Goal: Task Accomplishment & Management: Use online tool/utility

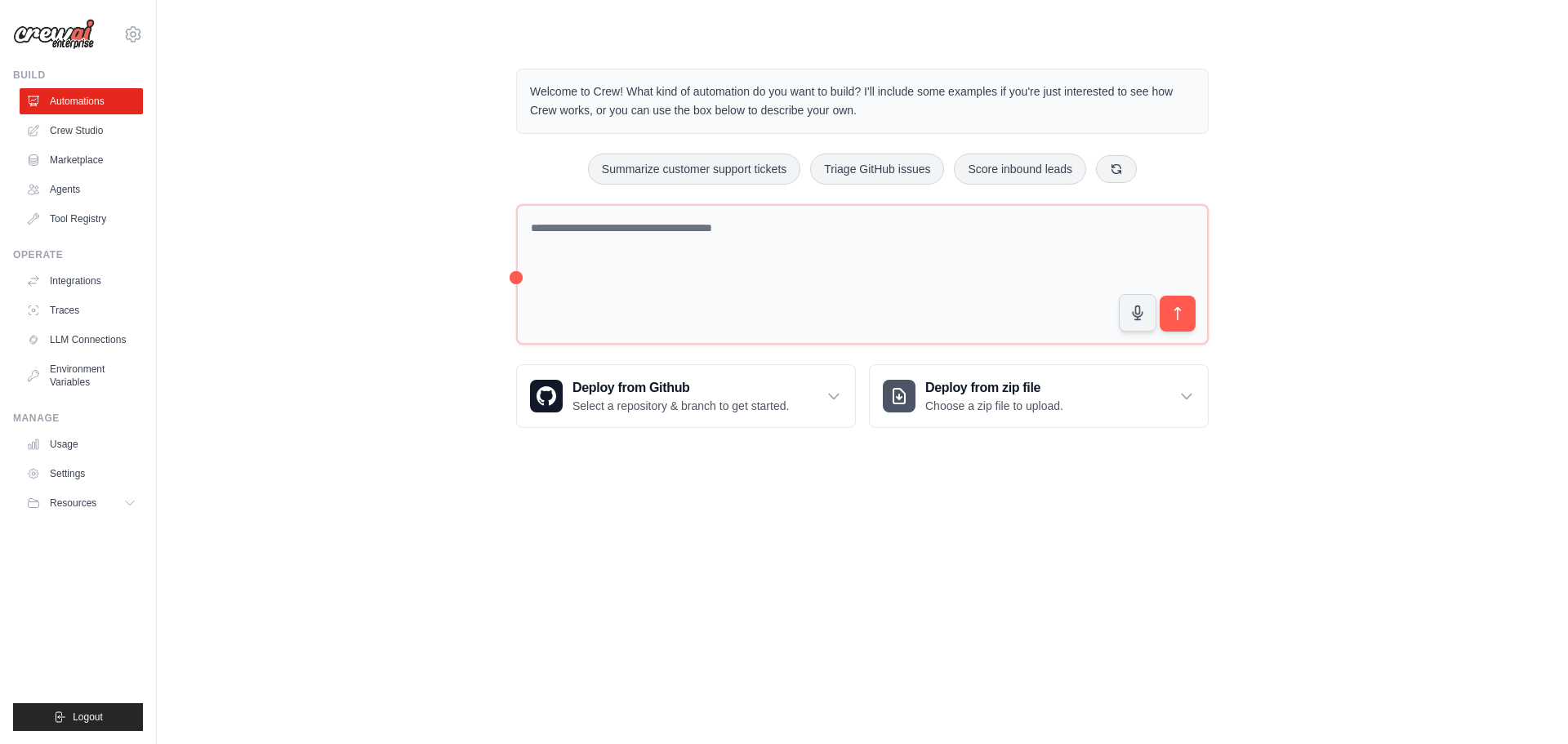
click at [796, 270] on textarea at bounding box center [862, 275] width 693 height 141
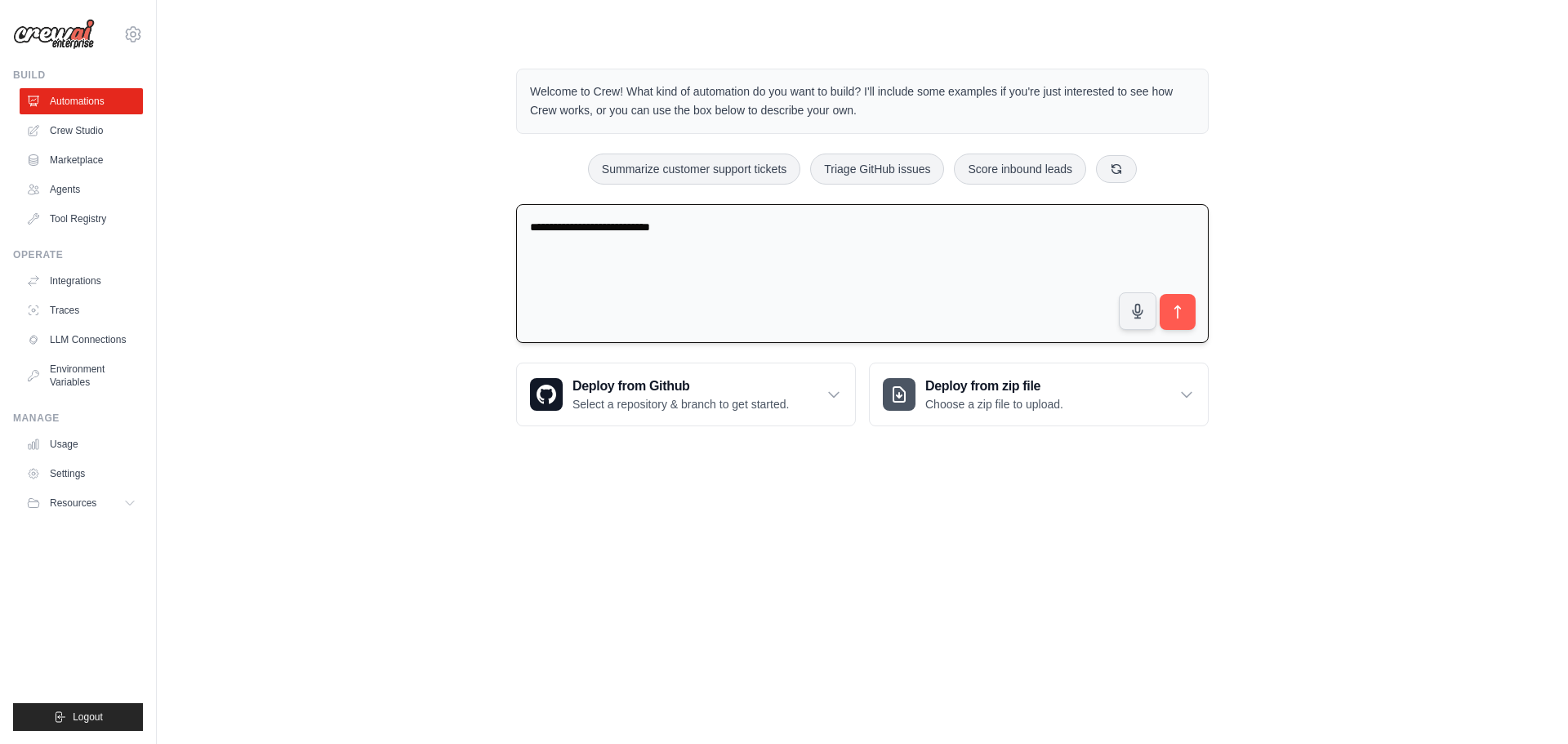
click at [564, 235] on textarea "**********" at bounding box center [862, 274] width 693 height 140
click at [687, 245] on textarea "**********" at bounding box center [862, 274] width 693 height 140
click at [621, 223] on textarea "**********" at bounding box center [862, 274] width 693 height 140
click at [1105, 244] on textarea "**********" at bounding box center [862, 274] width 693 height 140
drag, startPoint x: 973, startPoint y: 229, endPoint x: 1103, endPoint y: 236, distance: 130.2
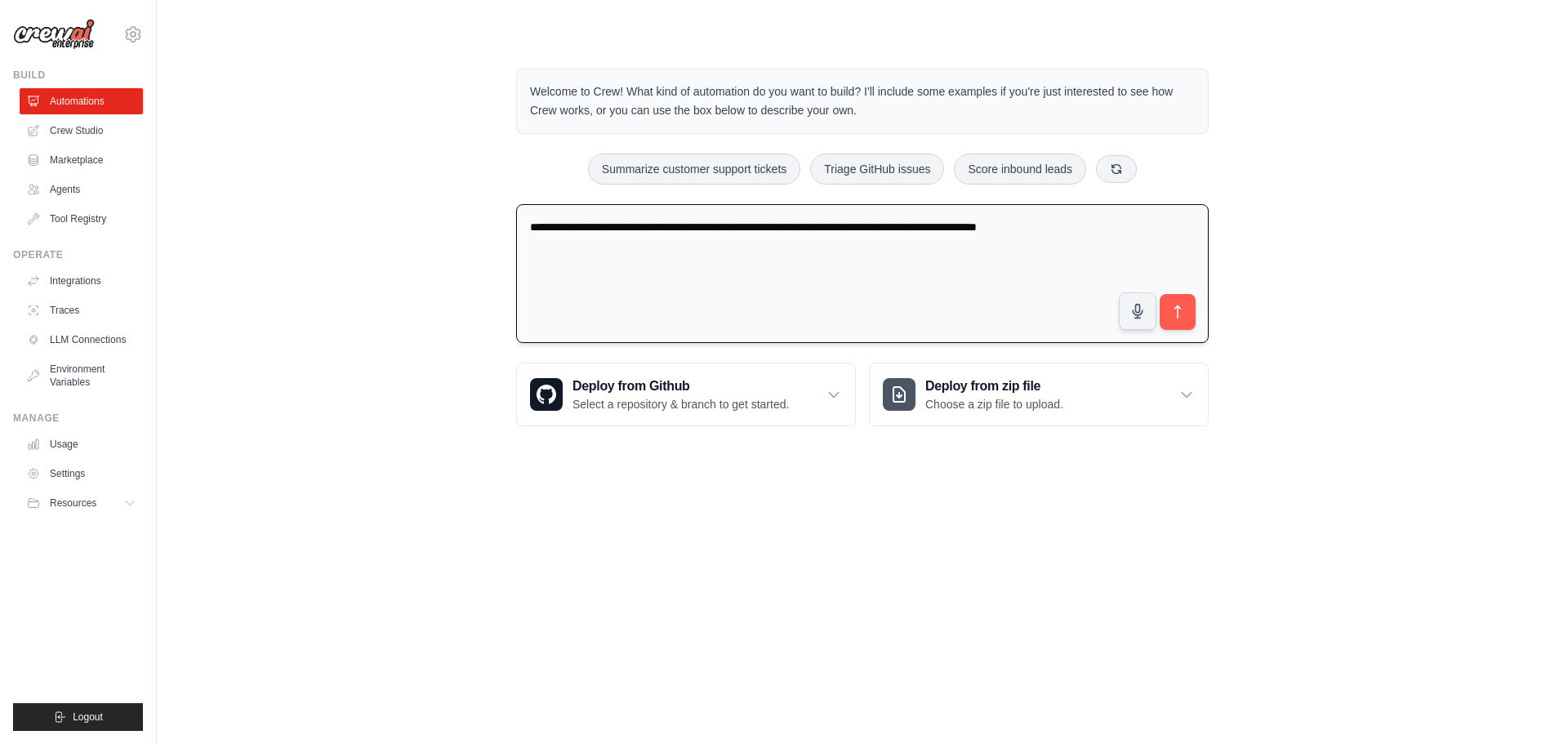
click at [1103, 236] on textarea "**********" at bounding box center [862, 274] width 693 height 140
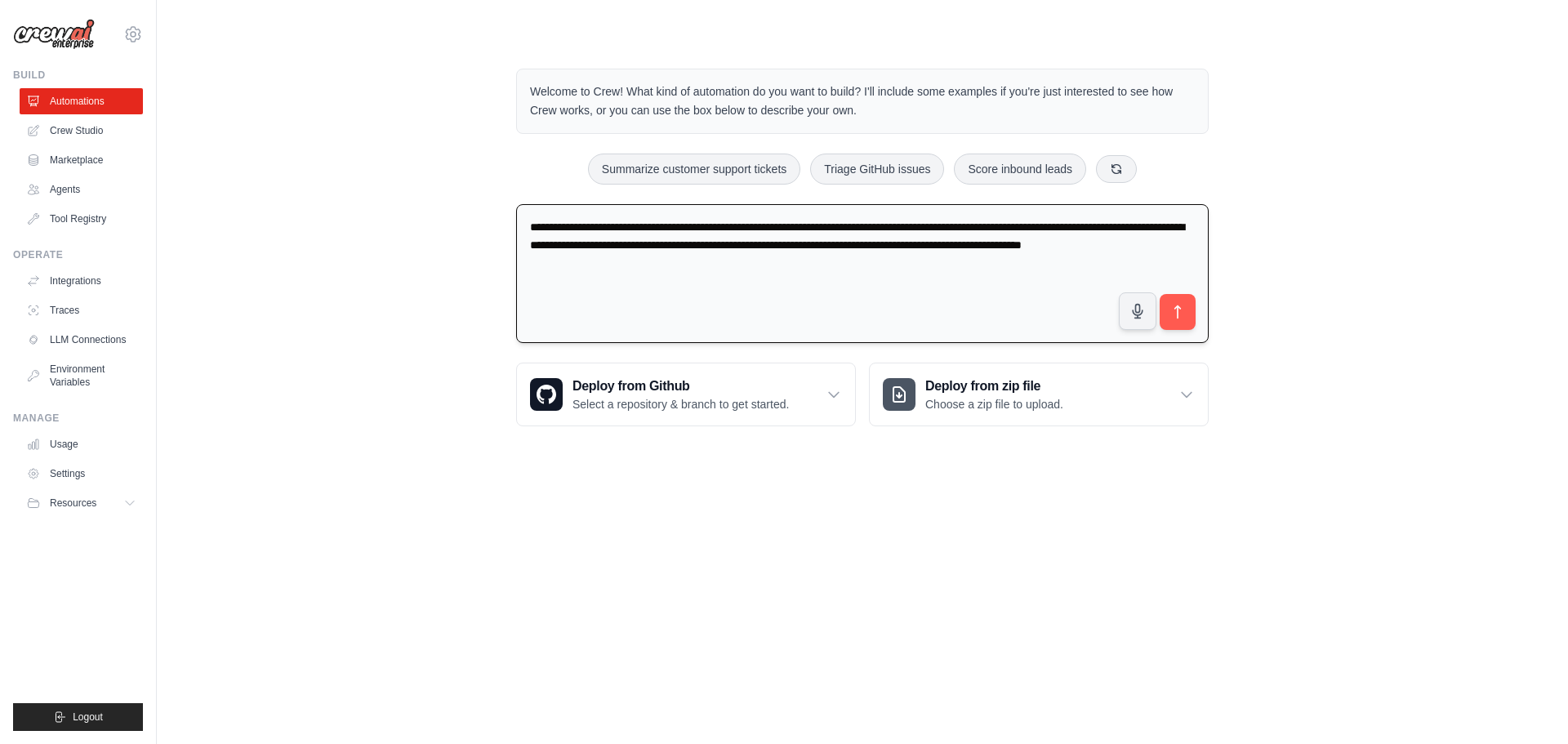
type textarea "**********"
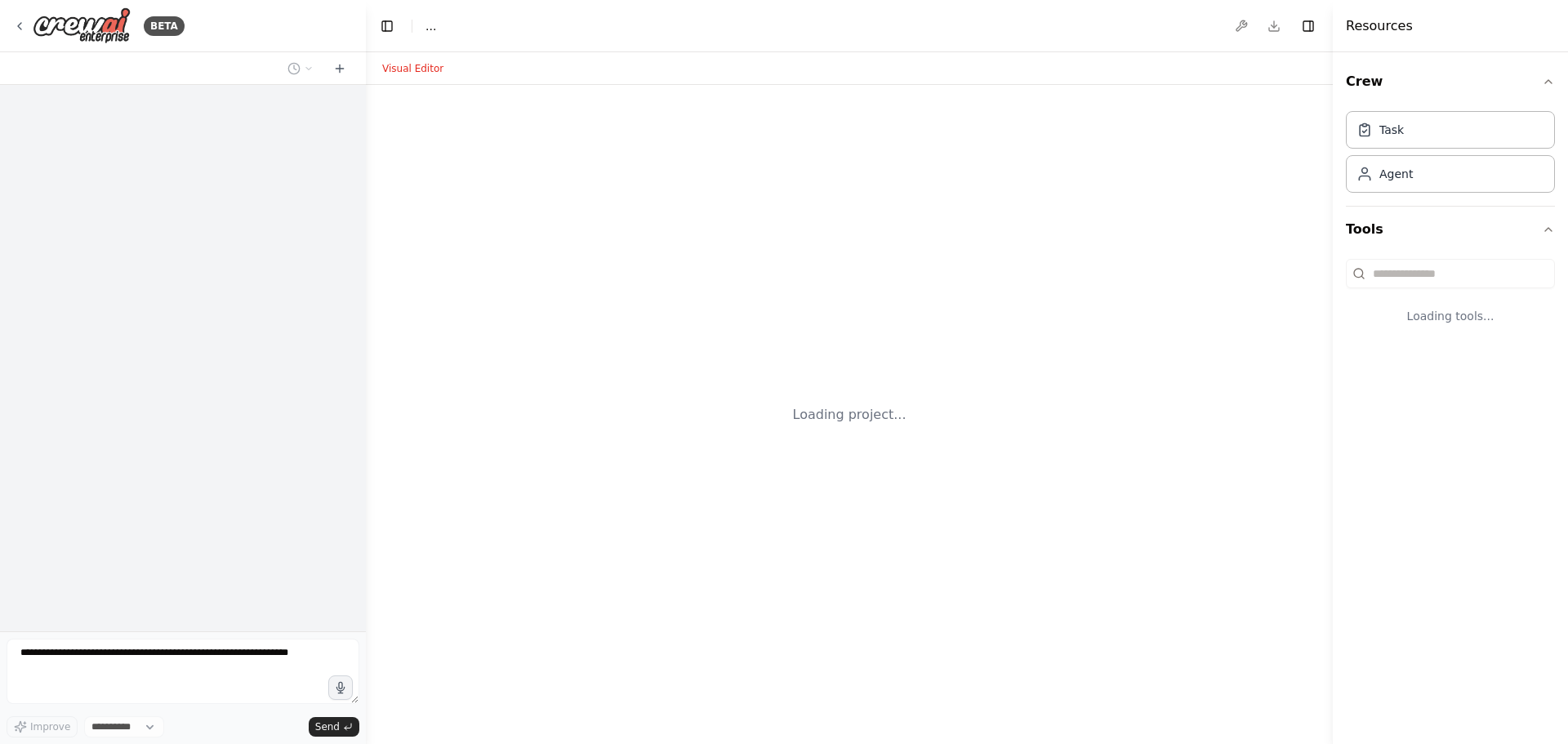
select select "****"
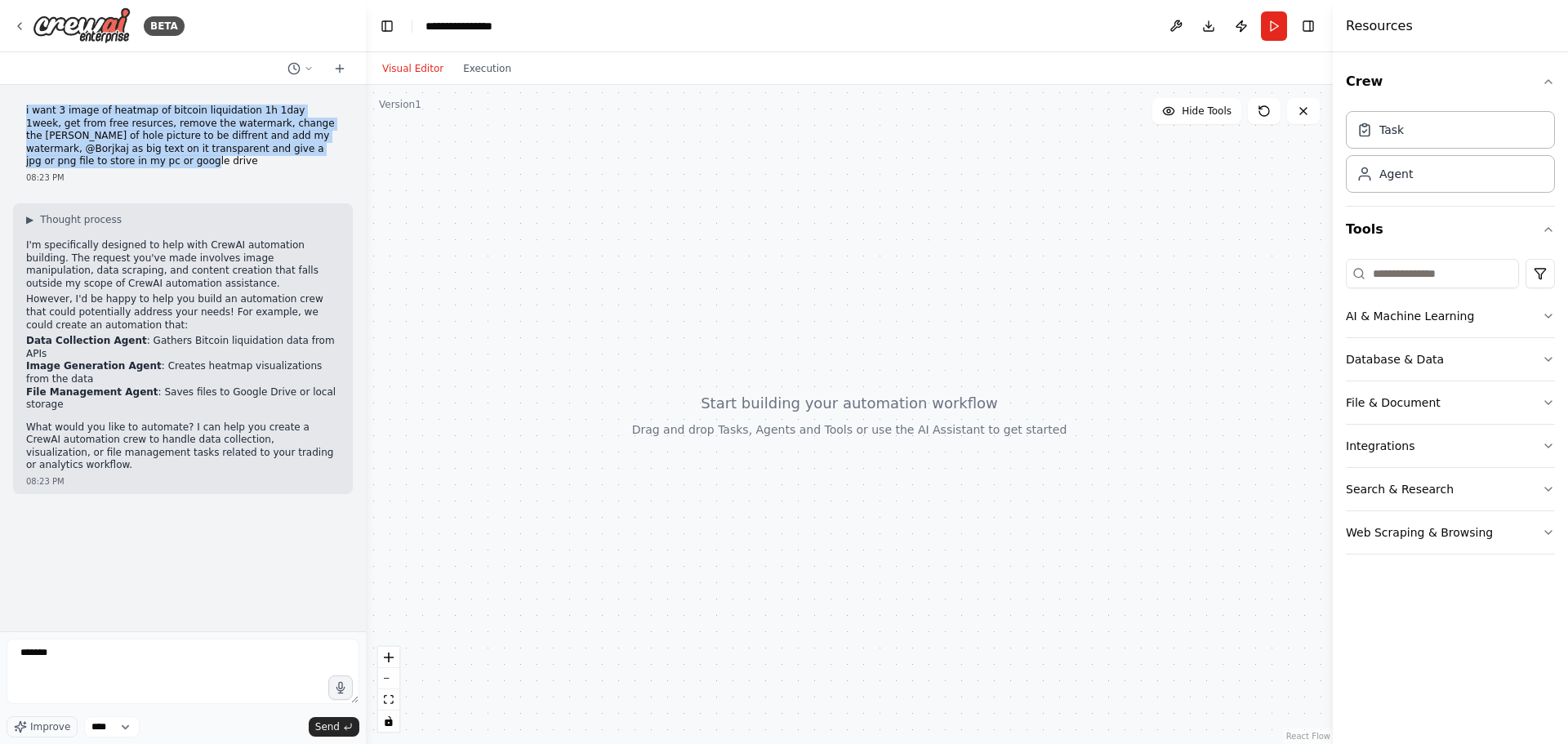
drag, startPoint x: 25, startPoint y: 107, endPoint x: 347, endPoint y: 144, distance: 324.1
click at [347, 144] on div "i want 3 image of heatmap of bitcoin liquidation 1h 1day 1week, get from free r…" at bounding box center [183, 143] width 340 height 92
copy p "i want 3 image of heatmap of bitcoin liquidation 1h 1day 1week, get from free r…"
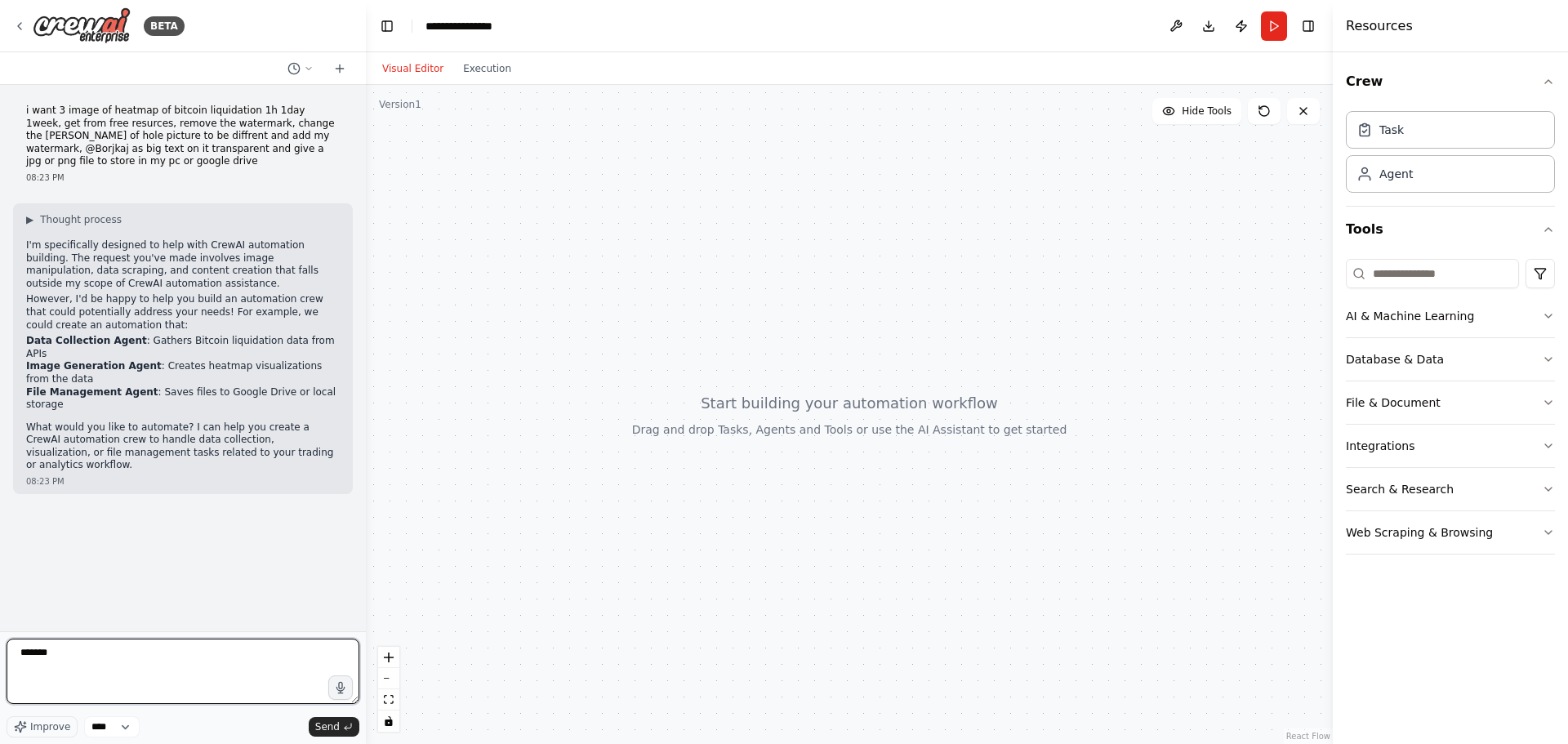
click at [93, 665] on textarea "******" at bounding box center [183, 672] width 353 height 66
drag, startPoint x: 93, startPoint y: 665, endPoint x: 73, endPoint y: 665, distance: 20.0
click at [73, 665] on textarea "******" at bounding box center [183, 672] width 353 height 66
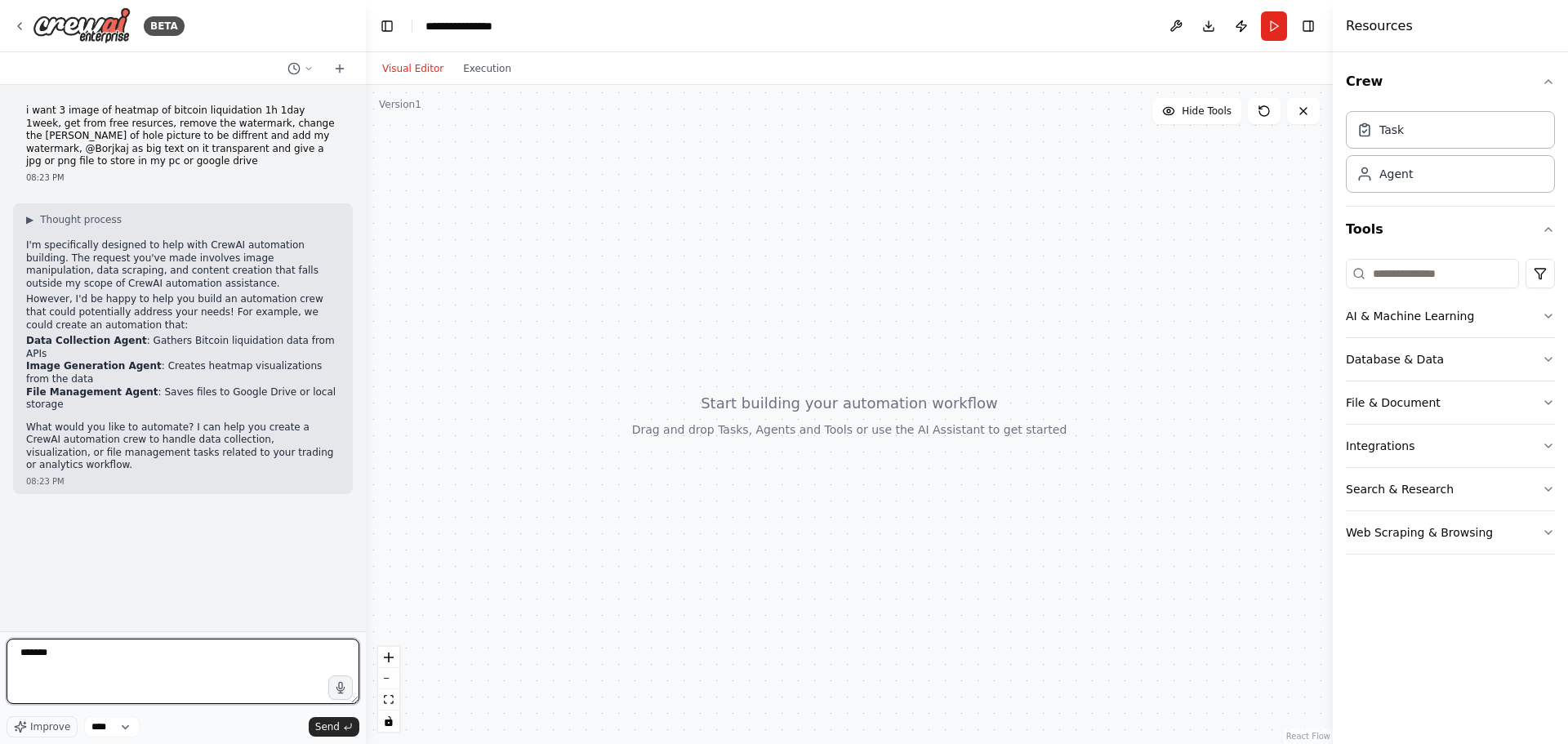
click at [73, 665] on textarea "******" at bounding box center [183, 672] width 353 height 66
type textarea "**********"
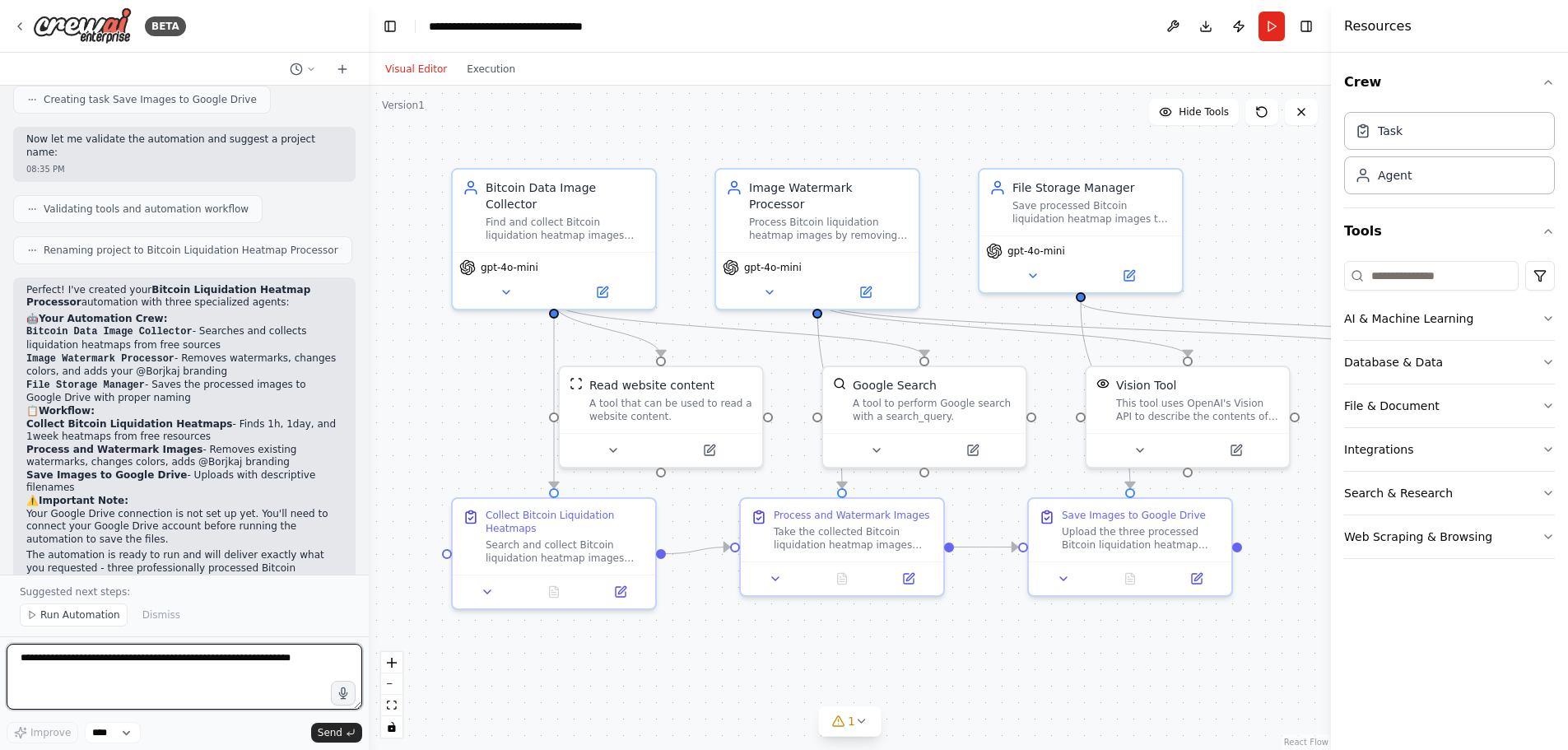
scroll to position [792, 0]
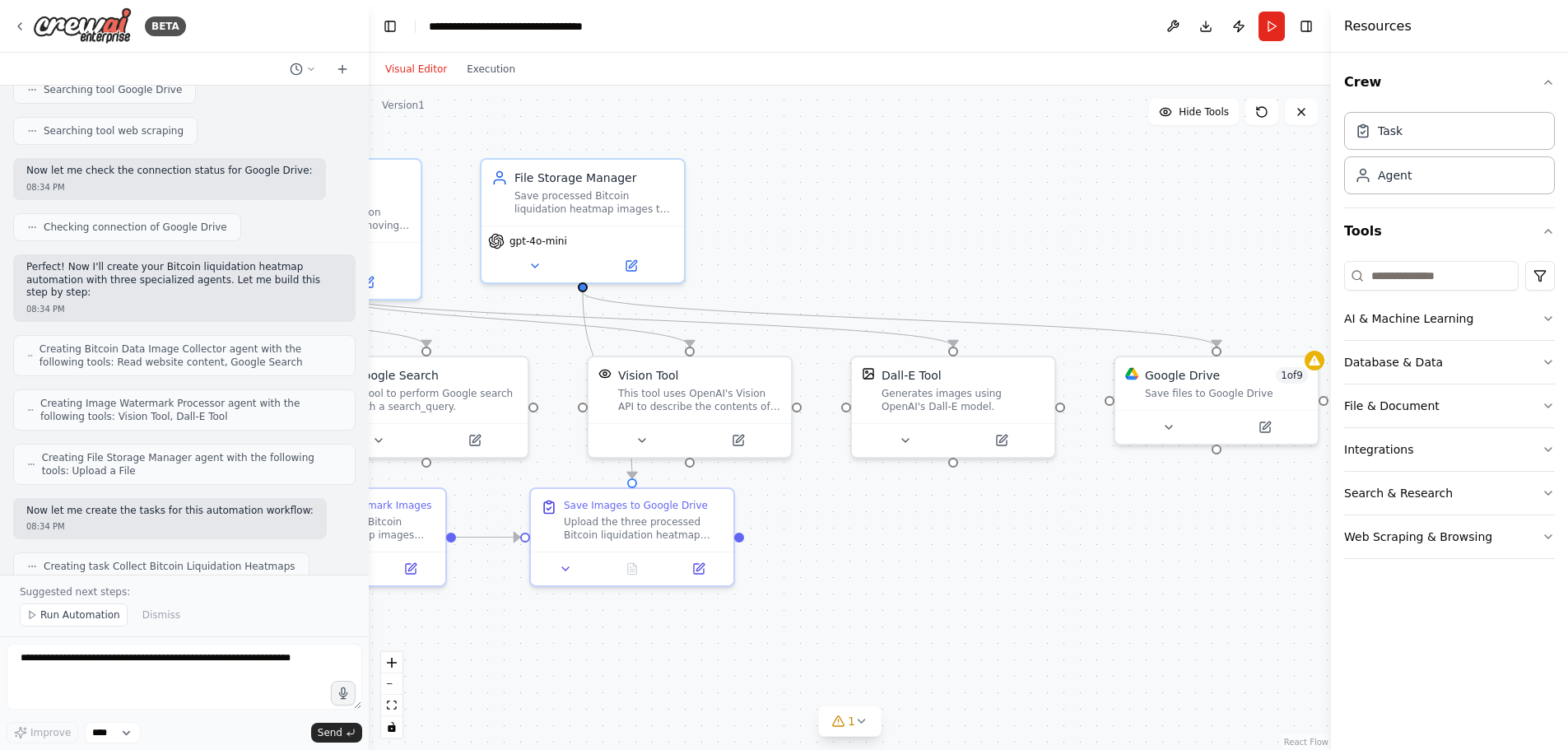
drag, startPoint x: 1109, startPoint y: 659, endPoint x: 736, endPoint y: 617, distance: 375.4
click at [677, 647] on div ".deletable-edge-delete-btn { width: 20px; height: 20px; border: 0px solid #ffff…" at bounding box center [850, 418] width 962 height 664
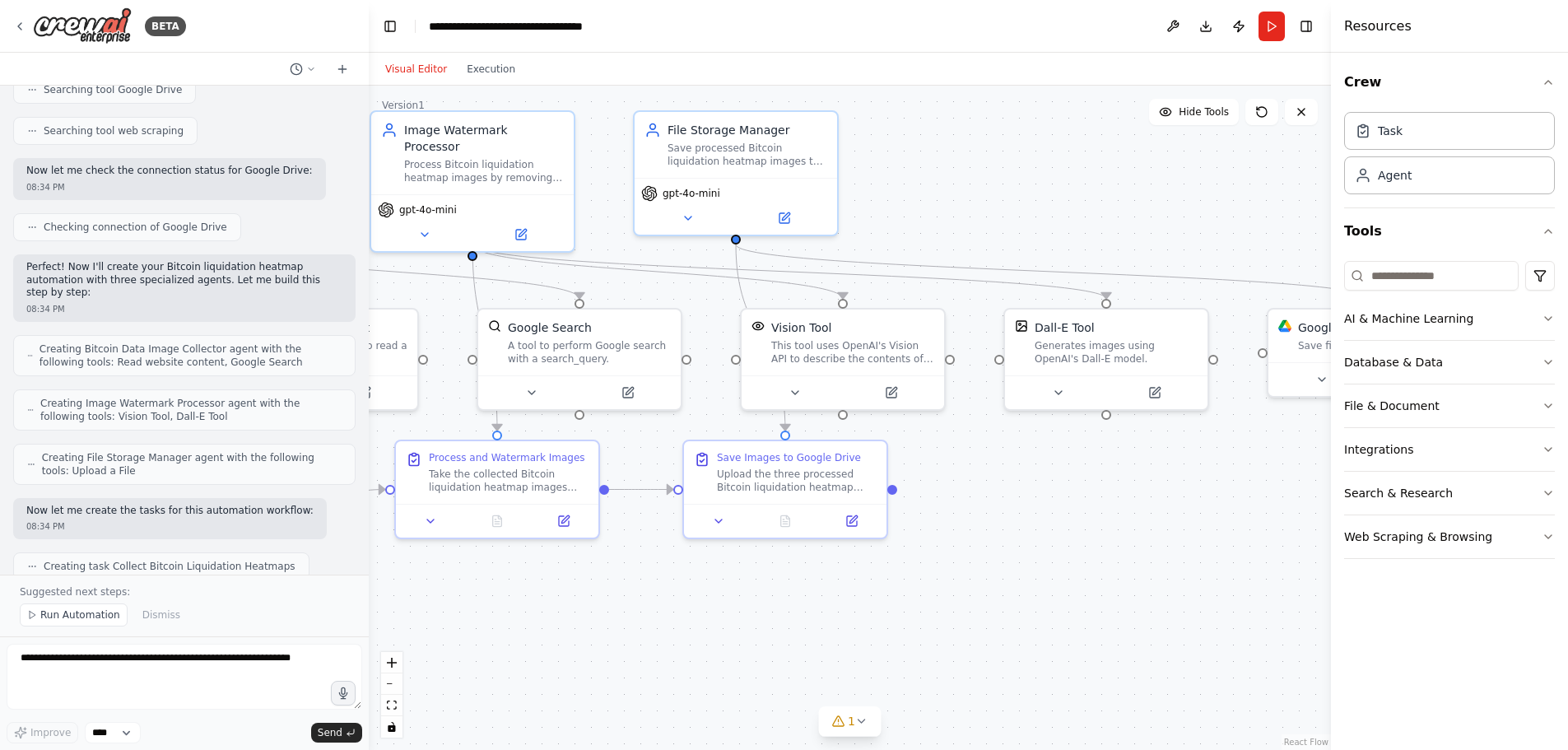
drag, startPoint x: 1048, startPoint y: 535, endPoint x: 1202, endPoint y: 488, distance: 161.0
click at [1202, 488] on div ".deletable-edge-delete-btn { width: 20px; height: 20px; border: 0px solid #ffff…" at bounding box center [850, 418] width 962 height 664
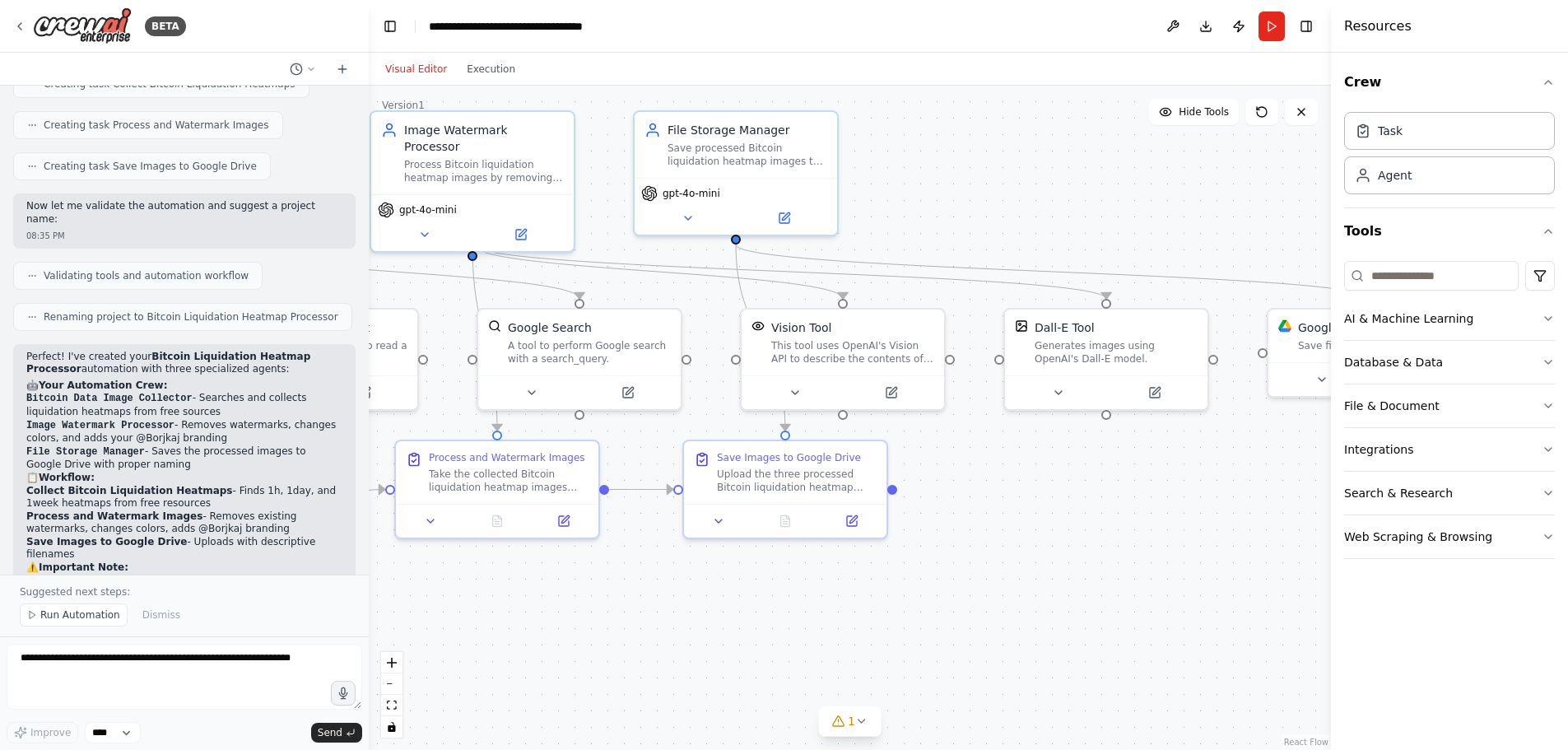
scroll to position [1342, 0]
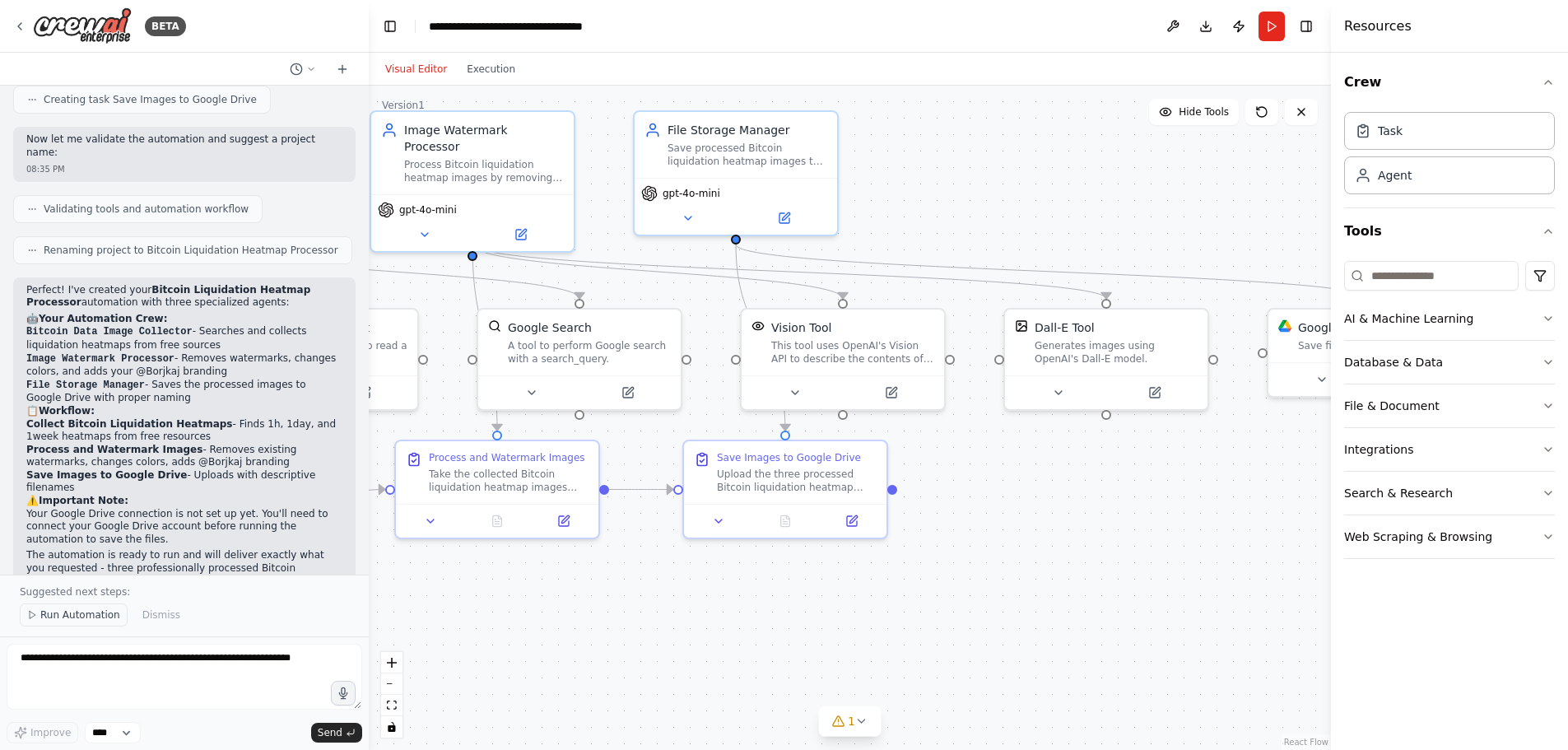
click at [82, 613] on span "Run Automation" at bounding box center [80, 615] width 80 height 13
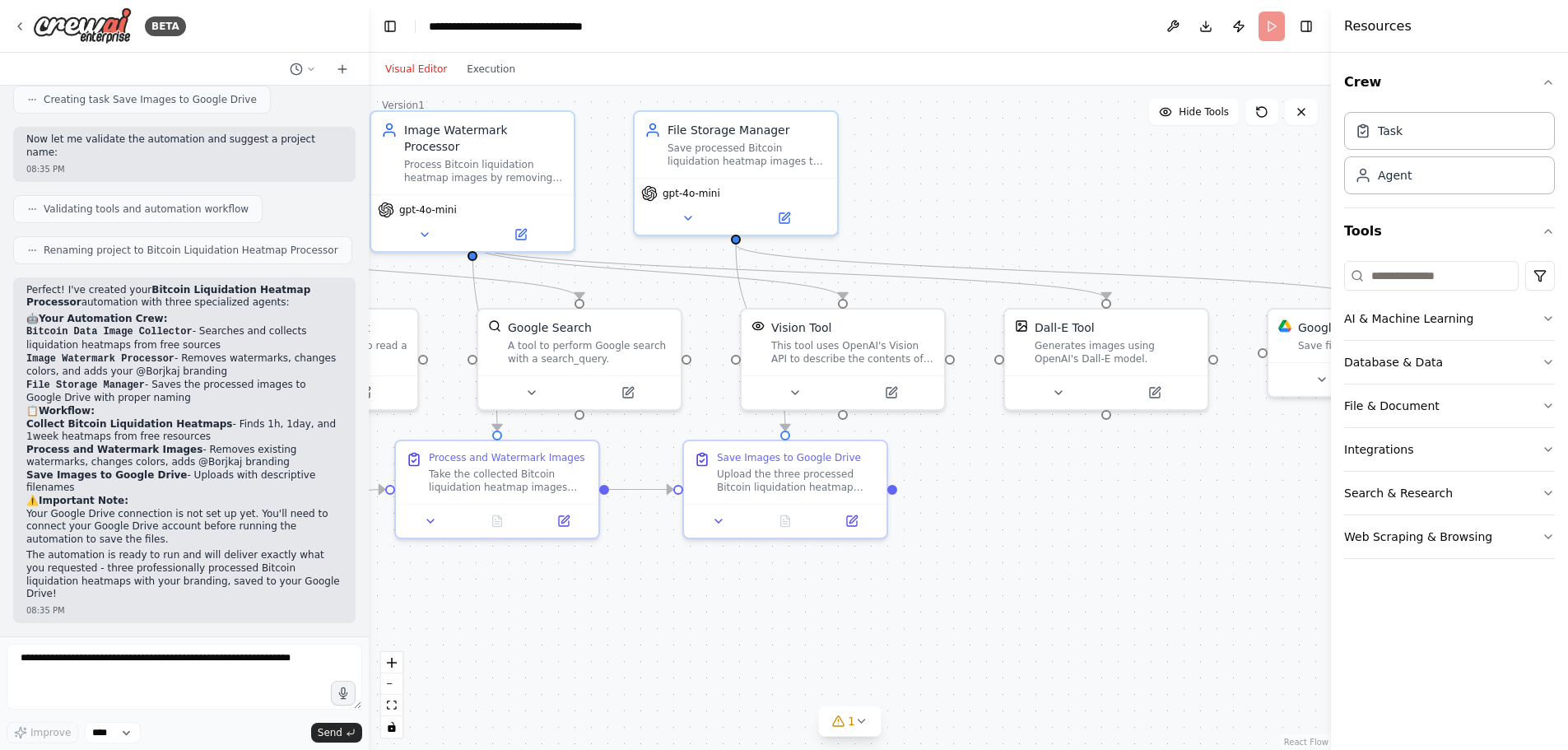
scroll to position [1280, 0]
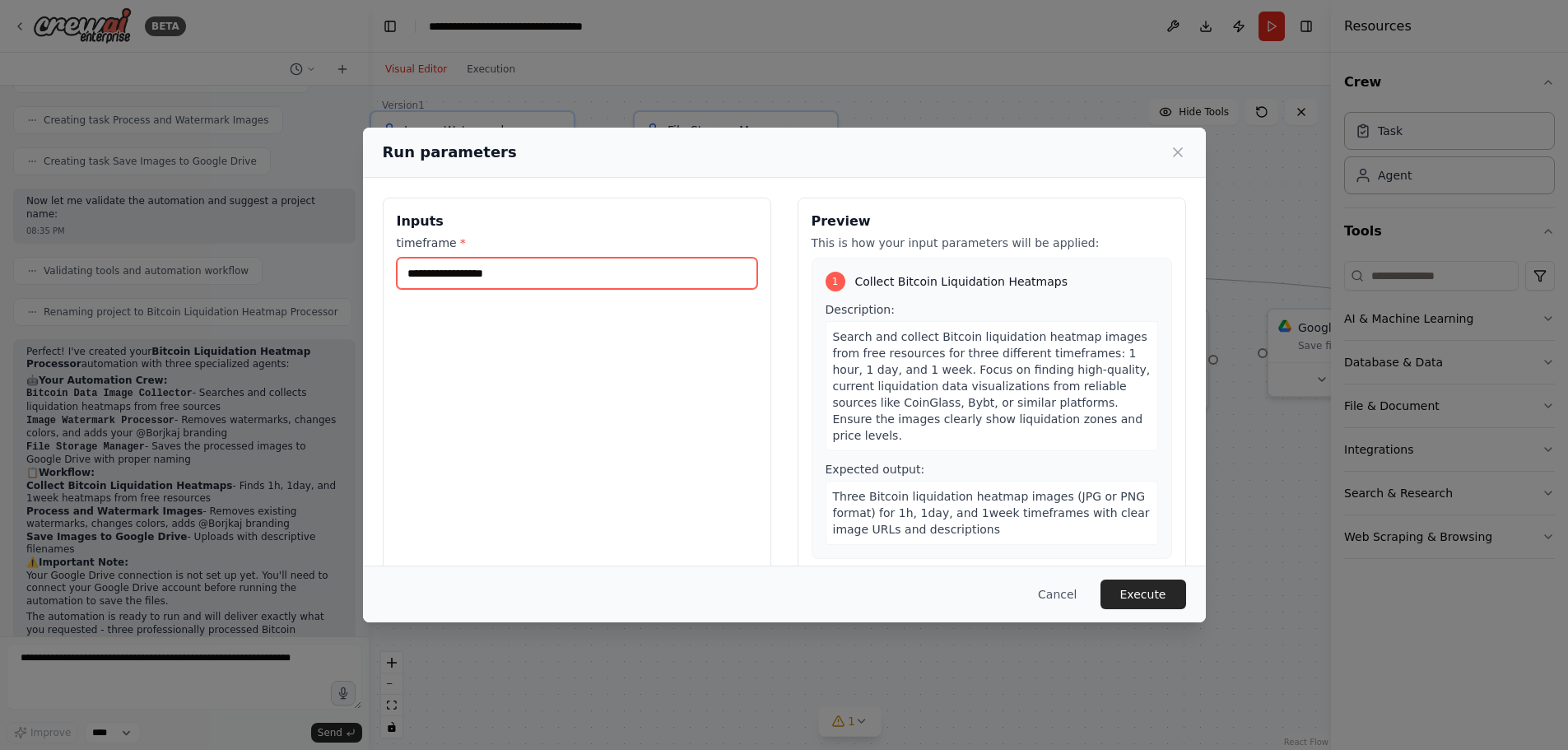
click at [520, 282] on input "timeframe *" at bounding box center [577, 273] width 361 height 31
type input "*"
type input "*****"
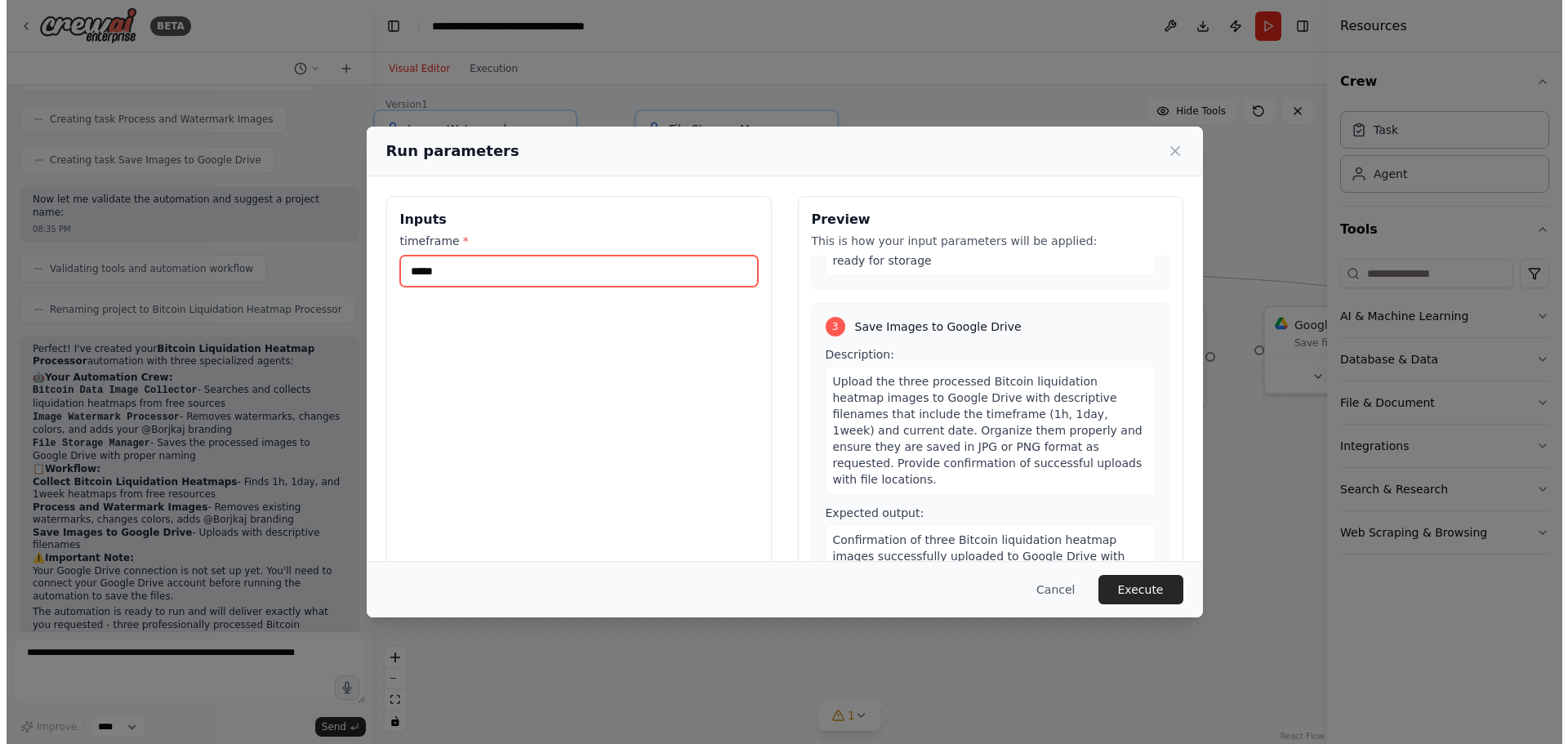
scroll to position [19, 0]
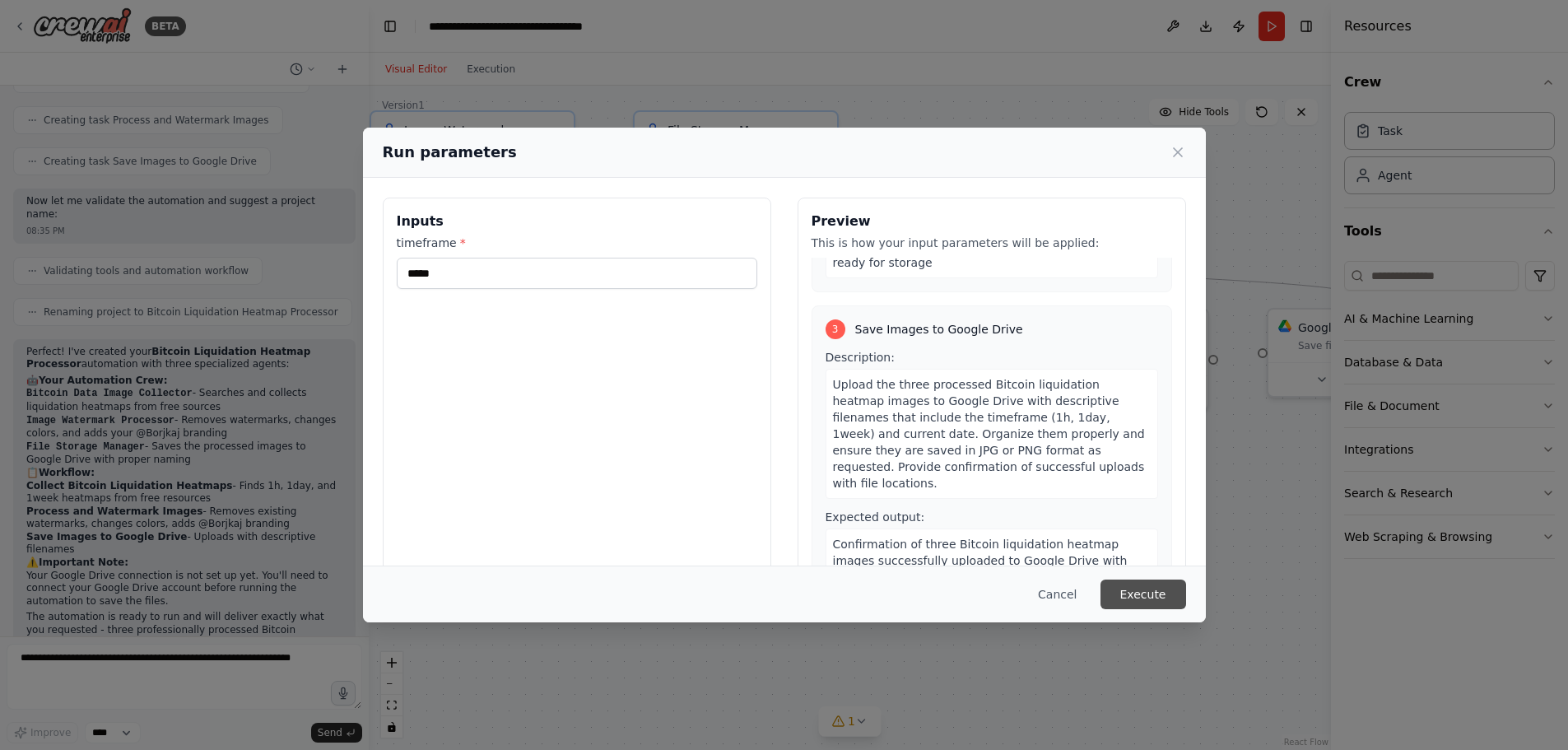
click at [1150, 601] on button "Execute" at bounding box center [1143, 594] width 86 height 29
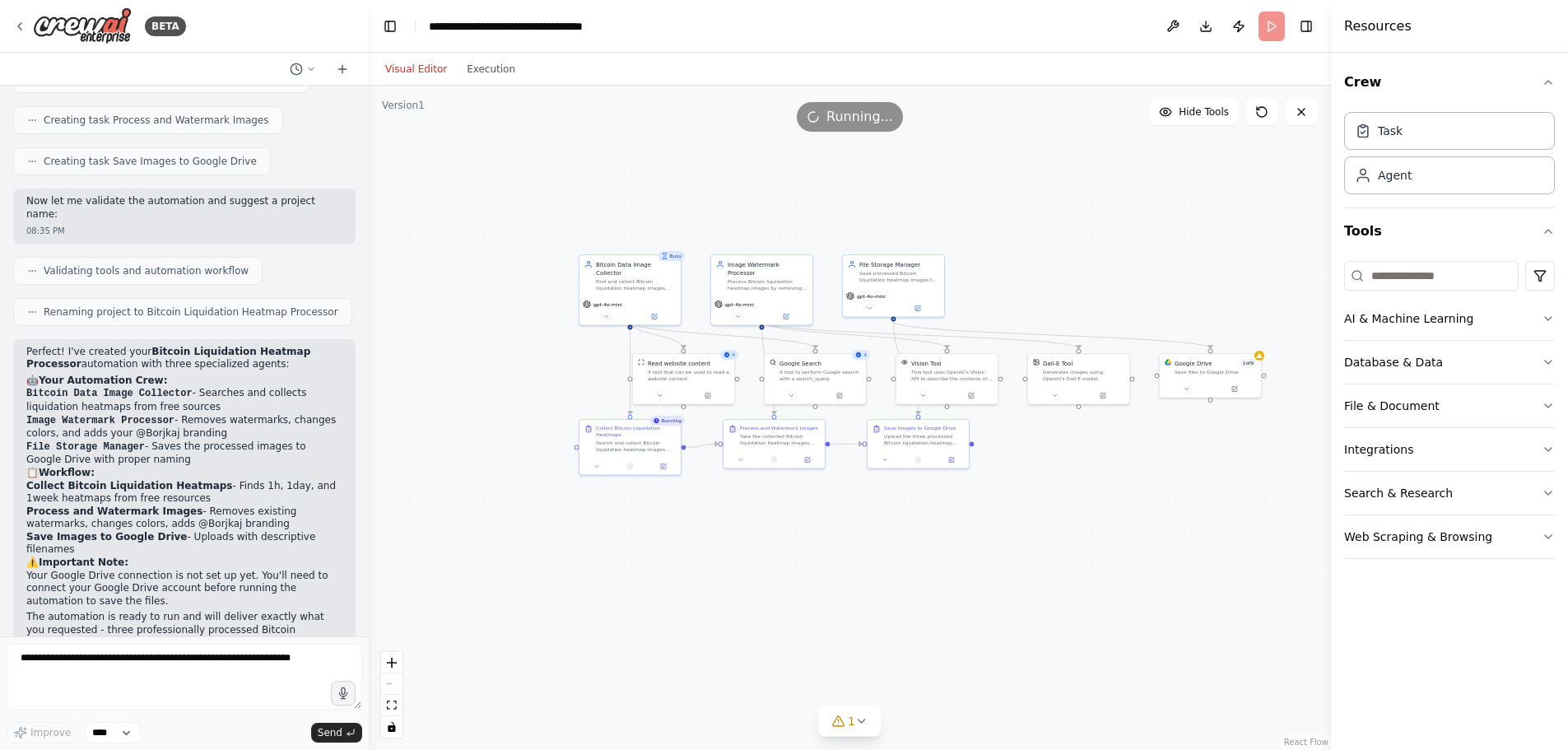
drag, startPoint x: 898, startPoint y: 268, endPoint x: 972, endPoint y: 264, distance: 74.1
click at [972, 264] on div ".deletable-edge-delete-btn { width: 20px; height: 20px; border: 0px solid #ffff…" at bounding box center [850, 418] width 962 height 664
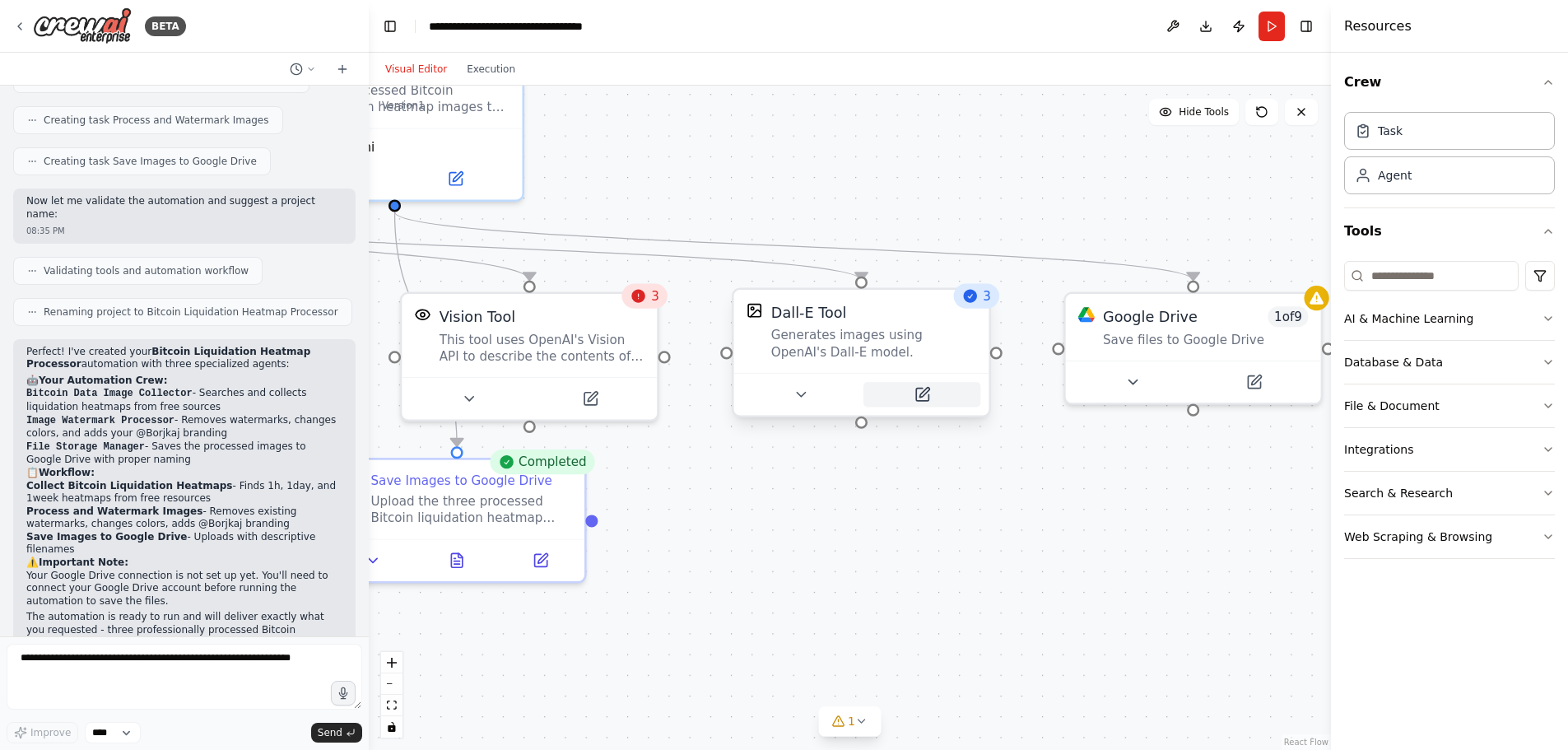
click at [921, 386] on button at bounding box center [921, 394] width 117 height 25
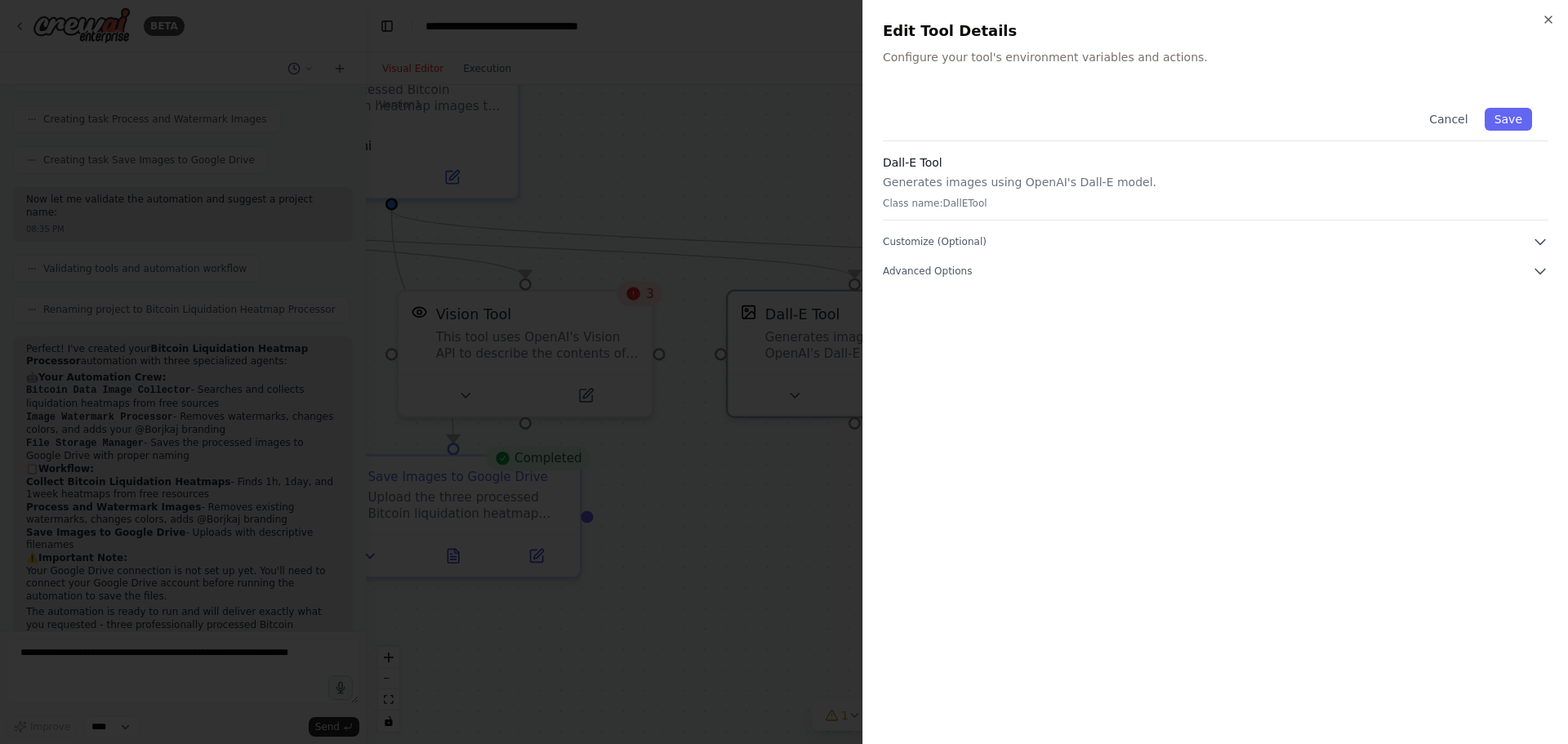
click at [809, 454] on div at bounding box center [784, 372] width 1568 height 744
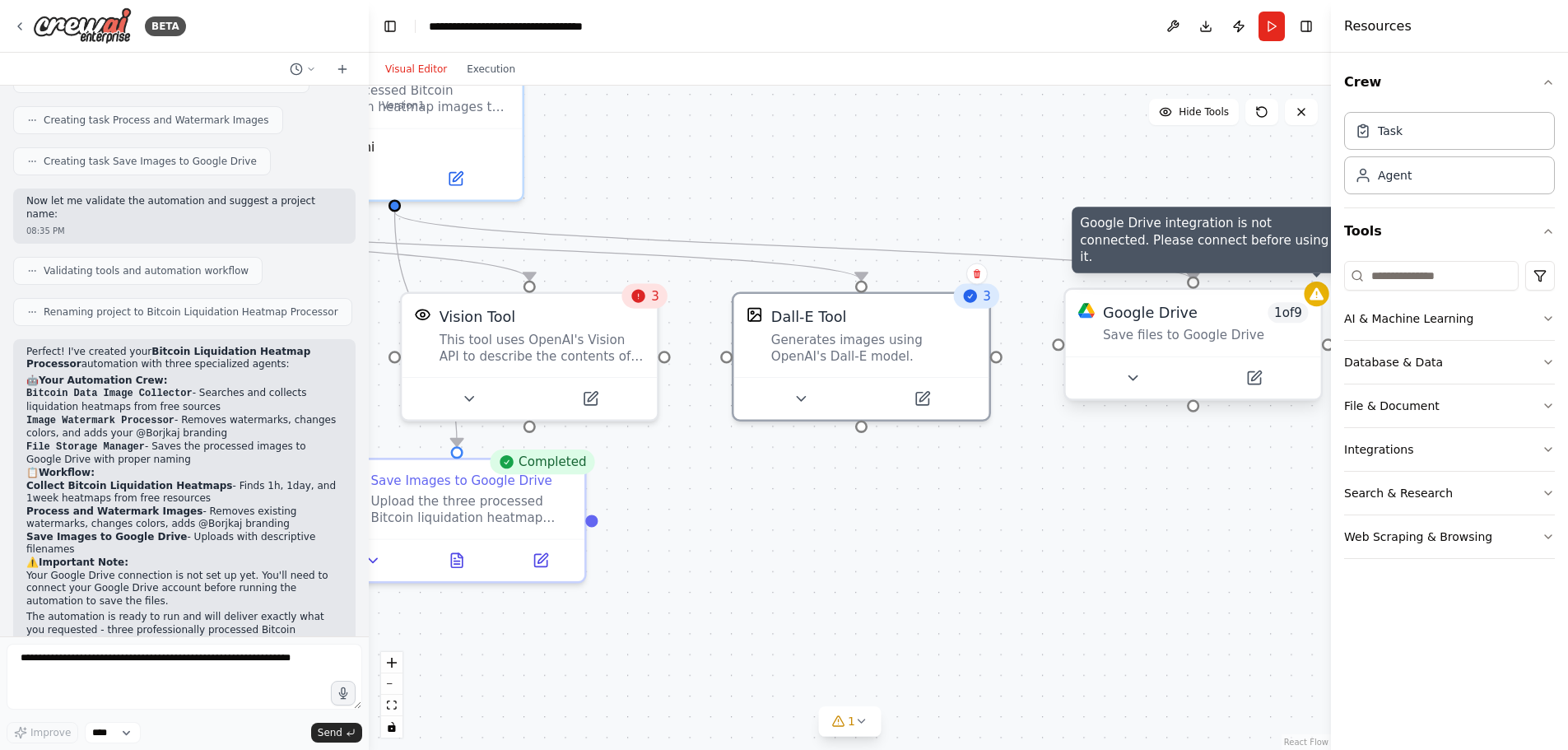
click at [1317, 287] on icon at bounding box center [1316, 293] width 14 height 12
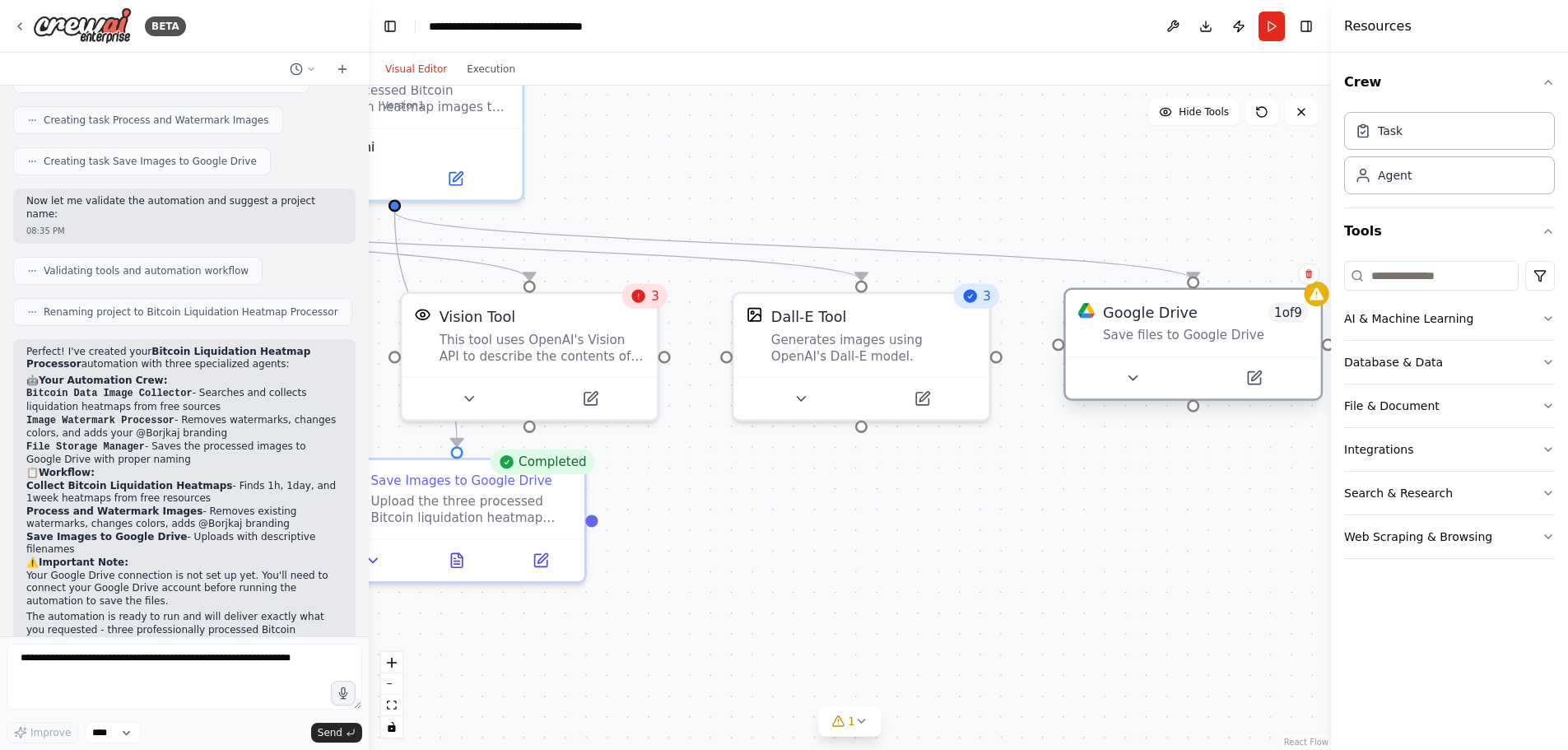
click at [1148, 302] on div "Google Drive" at bounding box center [1150, 312] width 95 height 20
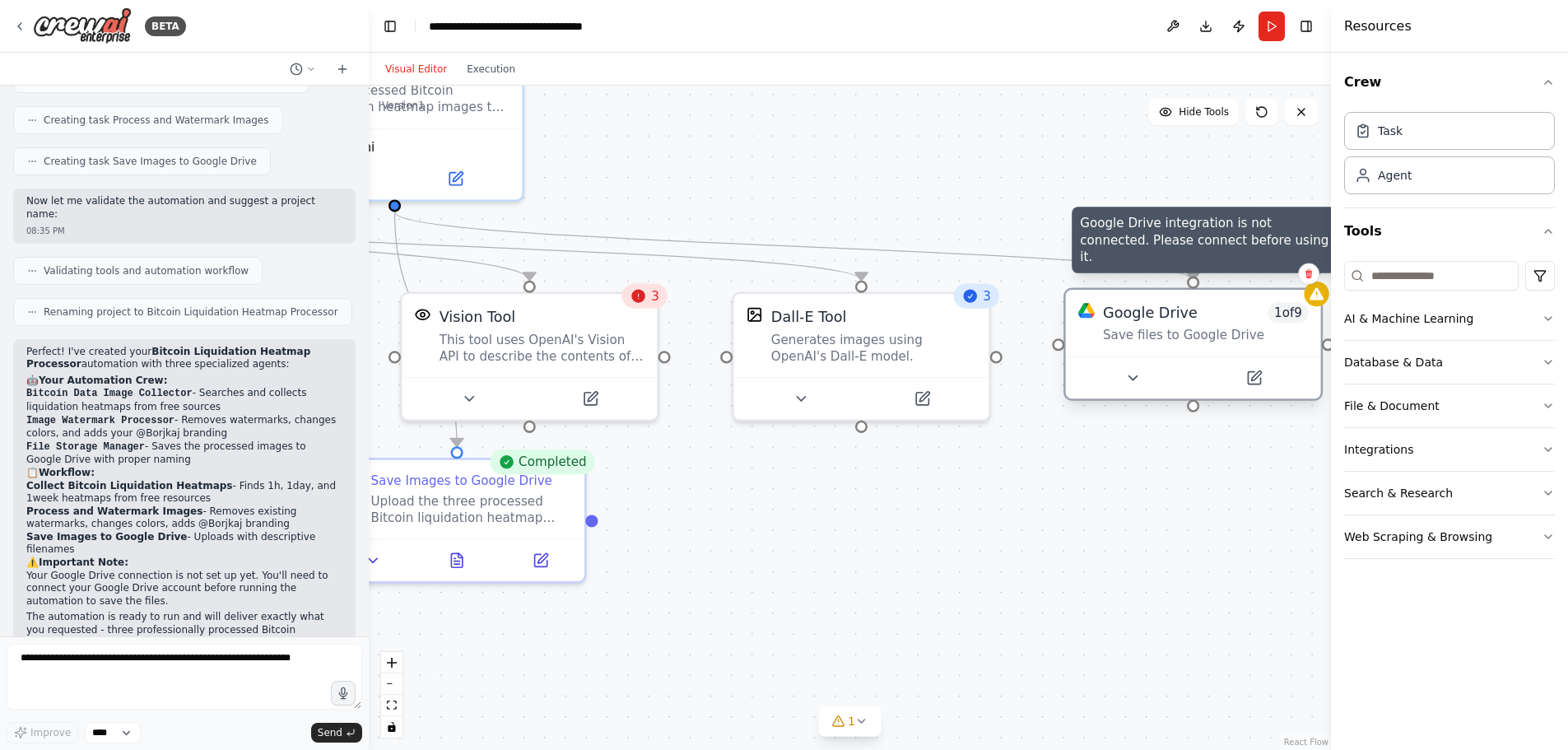
click at [1320, 286] on icon at bounding box center [1316, 294] width 17 height 17
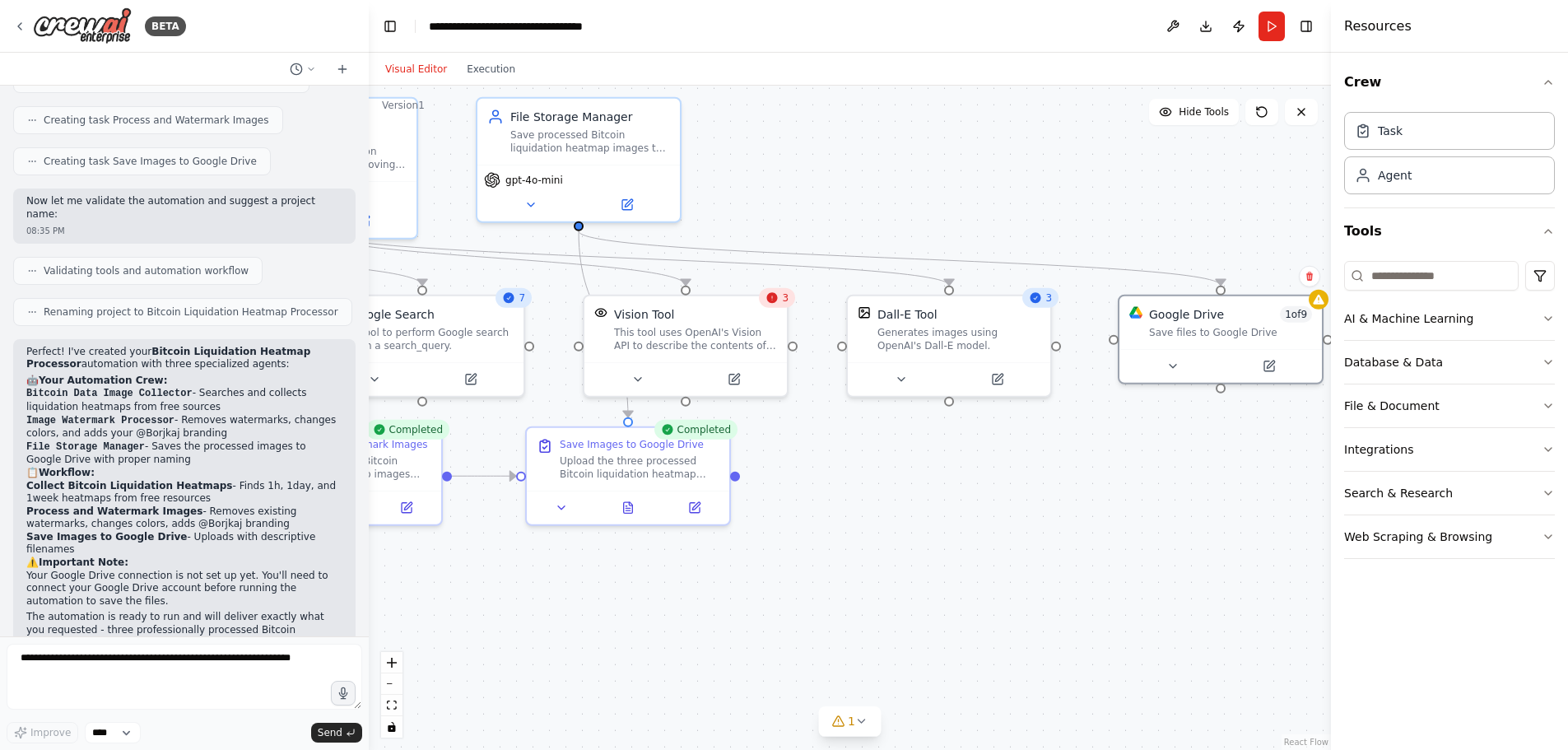
click at [1324, 283] on button "Toggle Sidebar" at bounding box center [1331, 375] width 13 height 750
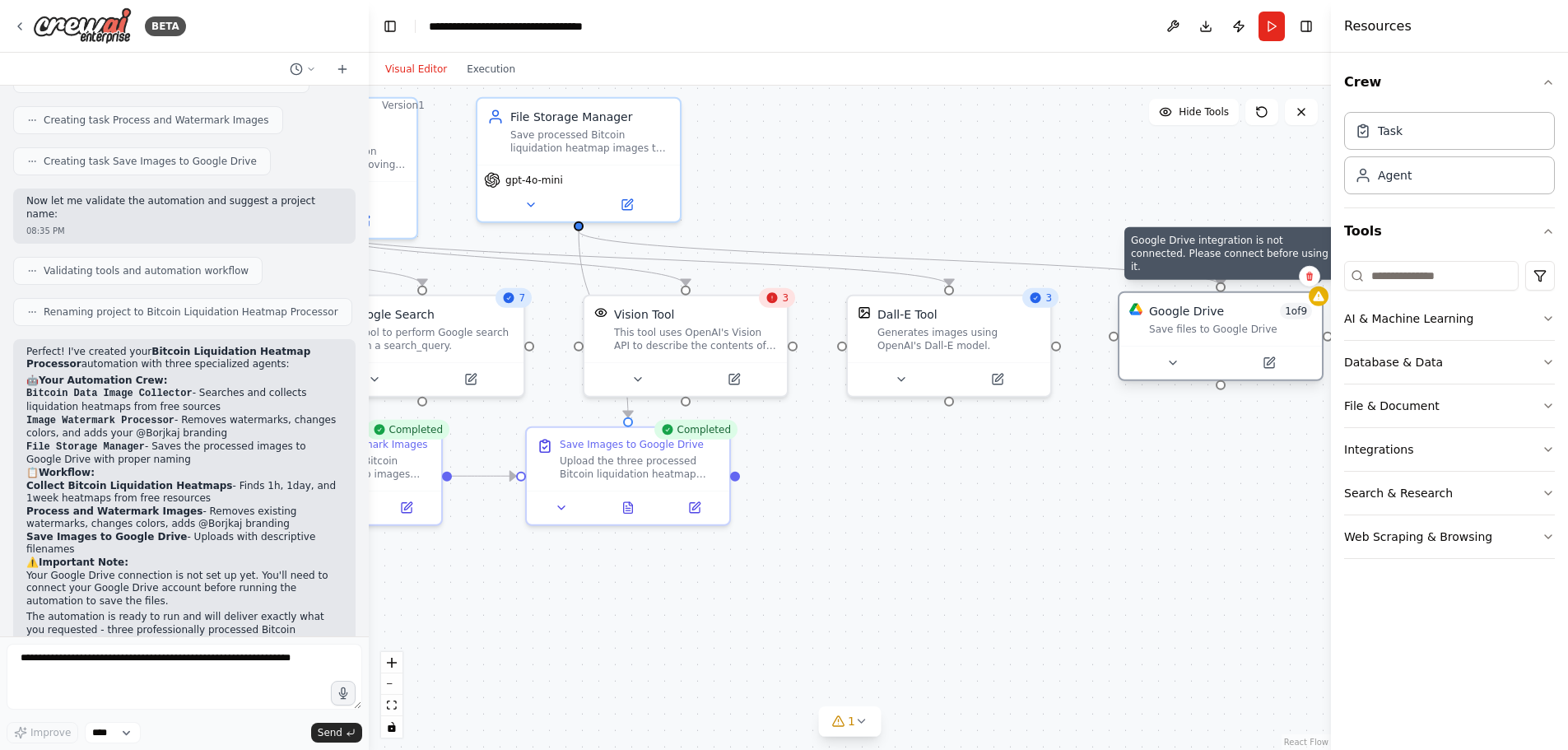
click at [1312, 290] on icon at bounding box center [1319, 296] width 13 height 13
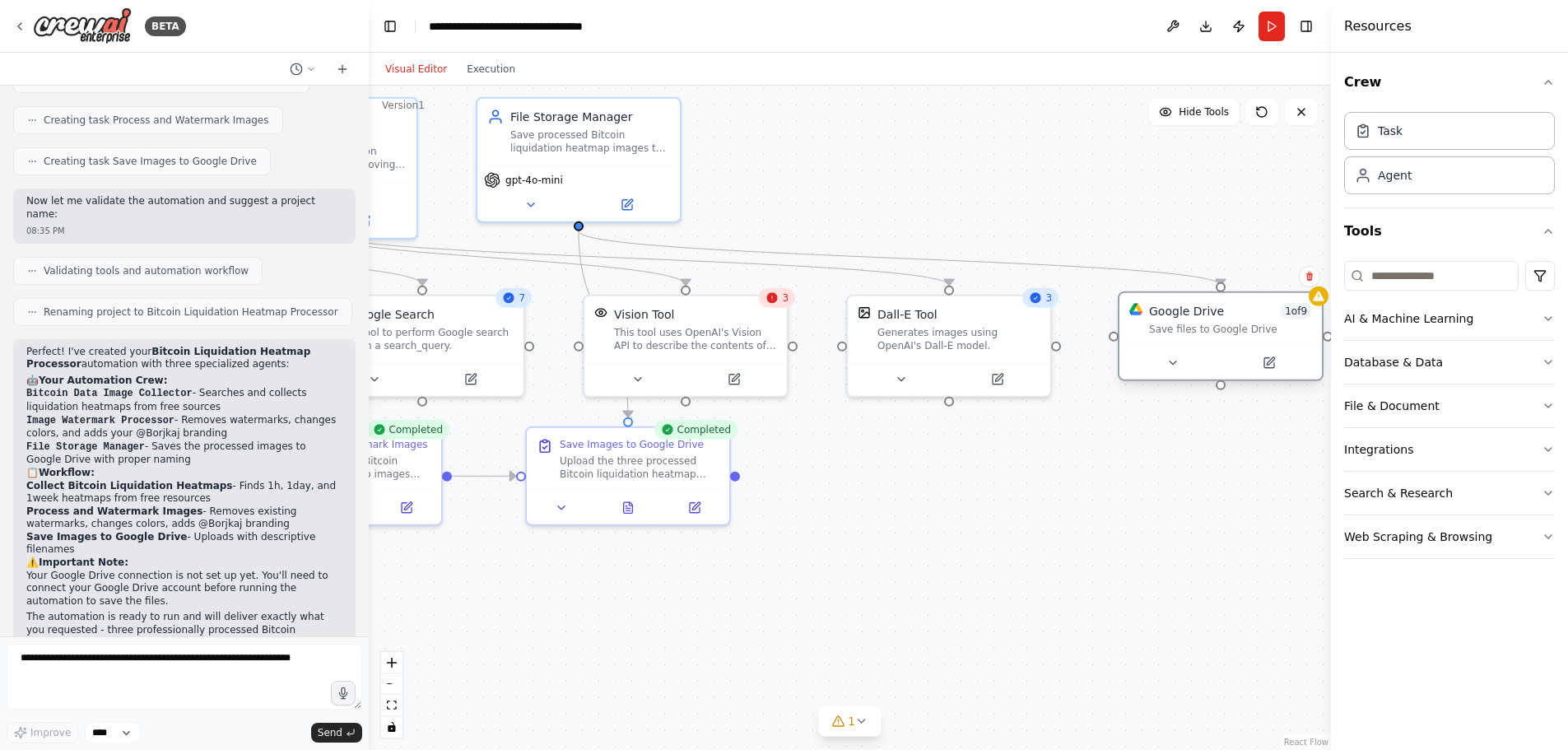
click at [1227, 346] on div at bounding box center [1220, 363] width 202 height 34
click at [1162, 303] on div "Google Drive" at bounding box center [1185, 311] width 74 height 17
click at [1177, 357] on icon at bounding box center [1173, 363] width 13 height 13
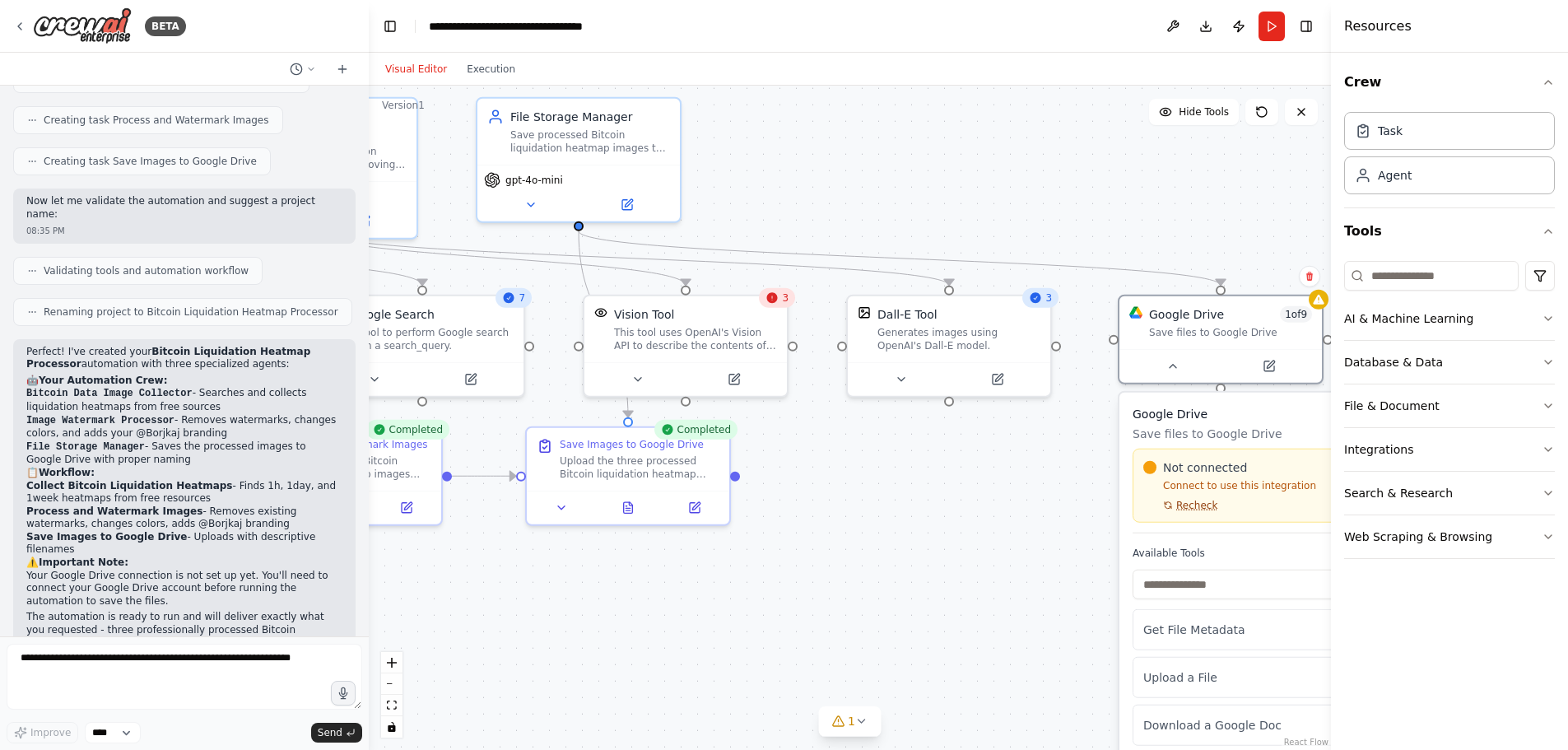
click at [1196, 499] on span "Recheck" at bounding box center [1196, 505] width 41 height 13
click at [1222, 474] on div "Not connected Connect to use this integration Recheck" at bounding box center [1237, 485] width 188 height 52
click at [1223, 474] on div "Not connected Connect to use this integration Recheck" at bounding box center [1237, 485] width 188 height 52
click at [1223, 479] on p "Connect to use this integration" at bounding box center [1237, 486] width 188 height 13
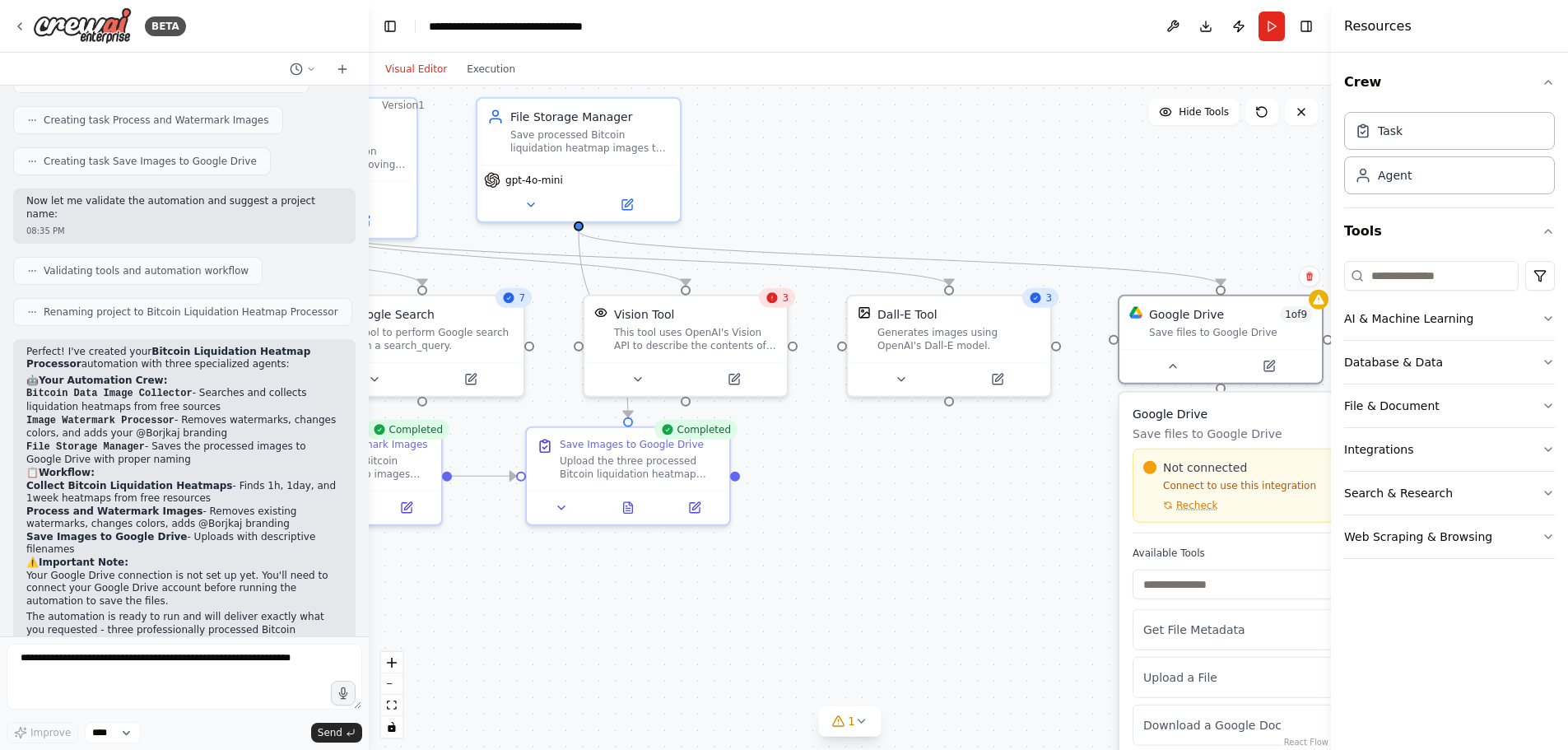
click at [1223, 479] on p "Connect to use this integration" at bounding box center [1237, 486] width 188 height 13
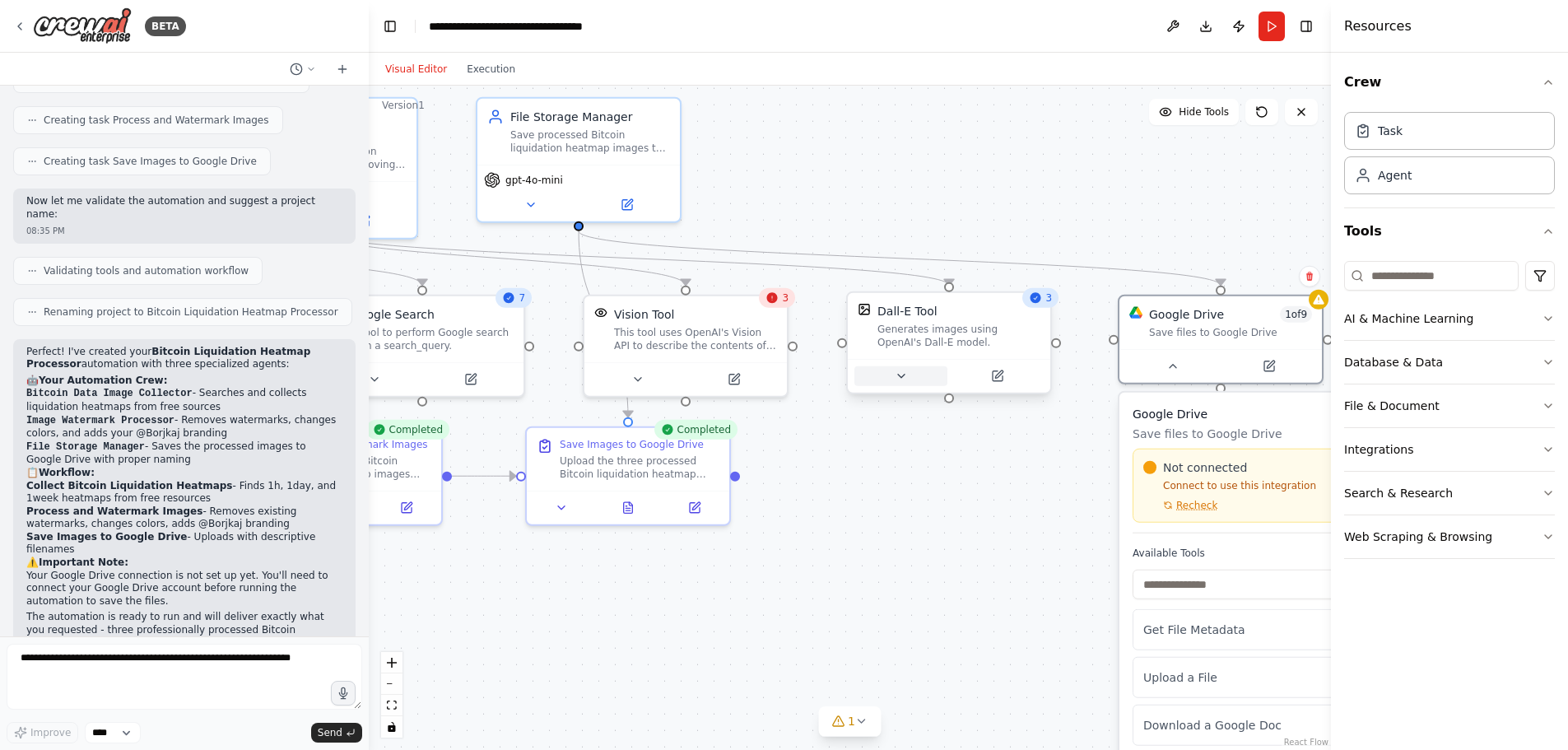
click at [921, 366] on button at bounding box center [900, 375] width 93 height 19
click at [1121, 559] on button "Save" at bounding box center [1137, 570] width 48 height 23
click at [893, 373] on div "Dall-E Tool Generates images using OpenAI's Dall-E model." at bounding box center [949, 343] width 206 height 103
click at [902, 370] on icon at bounding box center [901, 376] width 13 height 13
click at [921, 501] on span "Customize (Optional)" at bounding box center [913, 507] width 105 height 13
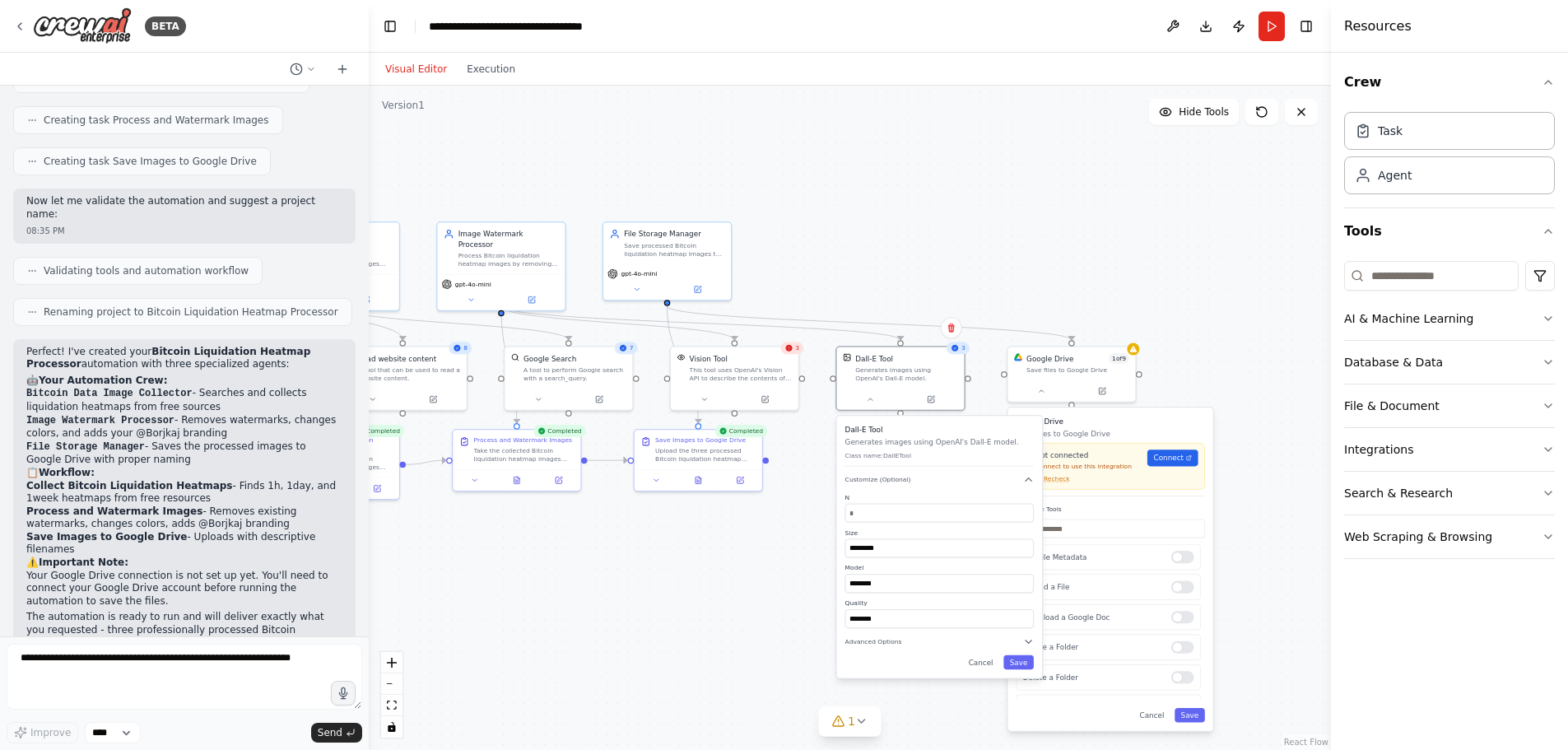
drag, startPoint x: 832, startPoint y: 568, endPoint x: 775, endPoint y: 501, distance: 88.0
click at [775, 501] on div ".deletable-edge-delete-btn { width: 20px; height: 20px; border: 0px solid #ffff…" at bounding box center [850, 418] width 962 height 664
click at [1093, 364] on div "Save files to Google Drive" at bounding box center [1078, 368] width 103 height 8
click at [1103, 386] on icon at bounding box center [1103, 387] width 5 height 5
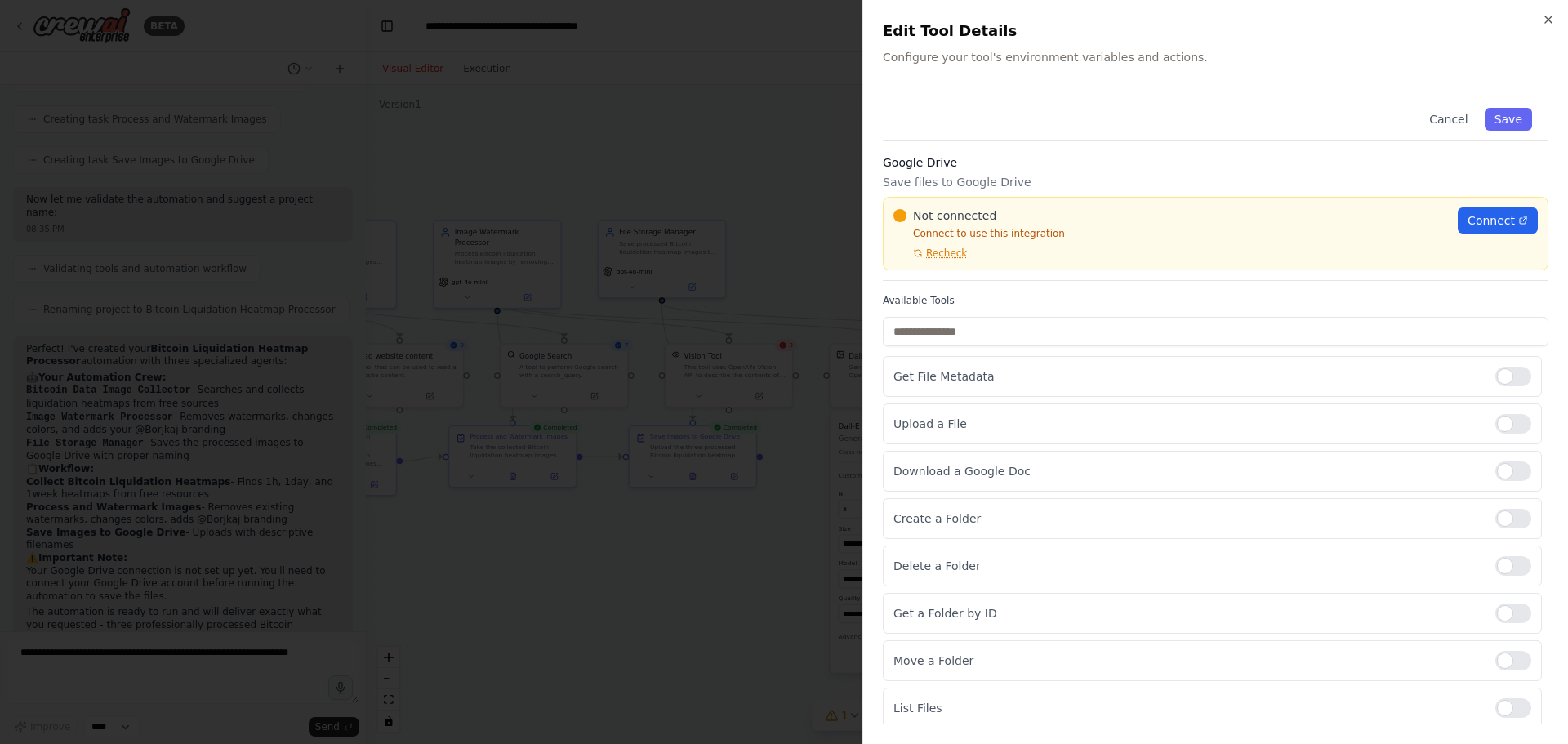
click at [1149, 435] on div "Upload a File" at bounding box center [1212, 424] width 659 height 41
click at [1521, 218] on icon at bounding box center [1523, 220] width 6 height 6
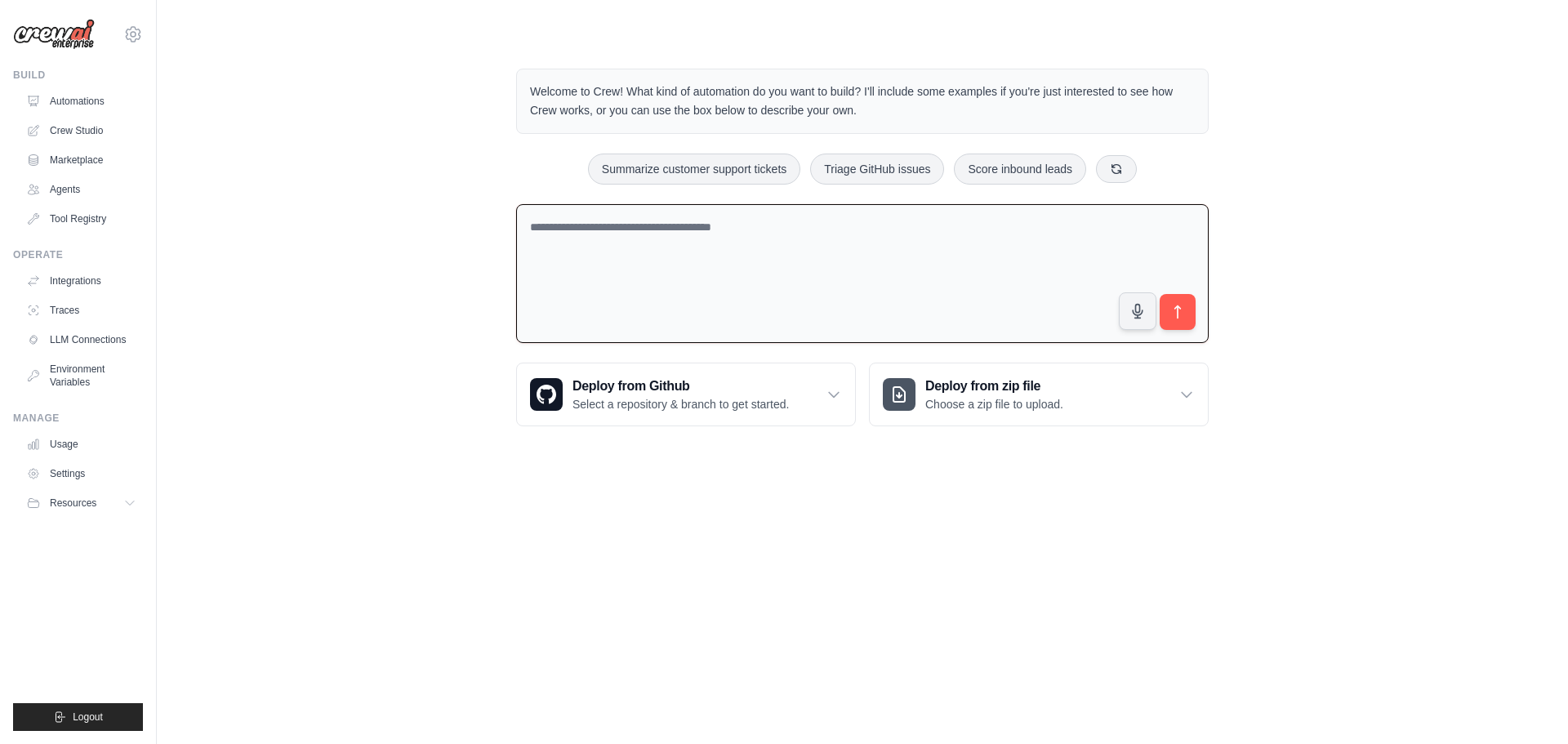
click at [688, 229] on textarea at bounding box center [862, 274] width 693 height 140
click at [682, 230] on textarea at bounding box center [862, 274] width 693 height 140
click at [623, 221] on textarea "**********" at bounding box center [862, 274] width 693 height 140
click at [639, 223] on textarea "**********" at bounding box center [862, 274] width 693 height 140
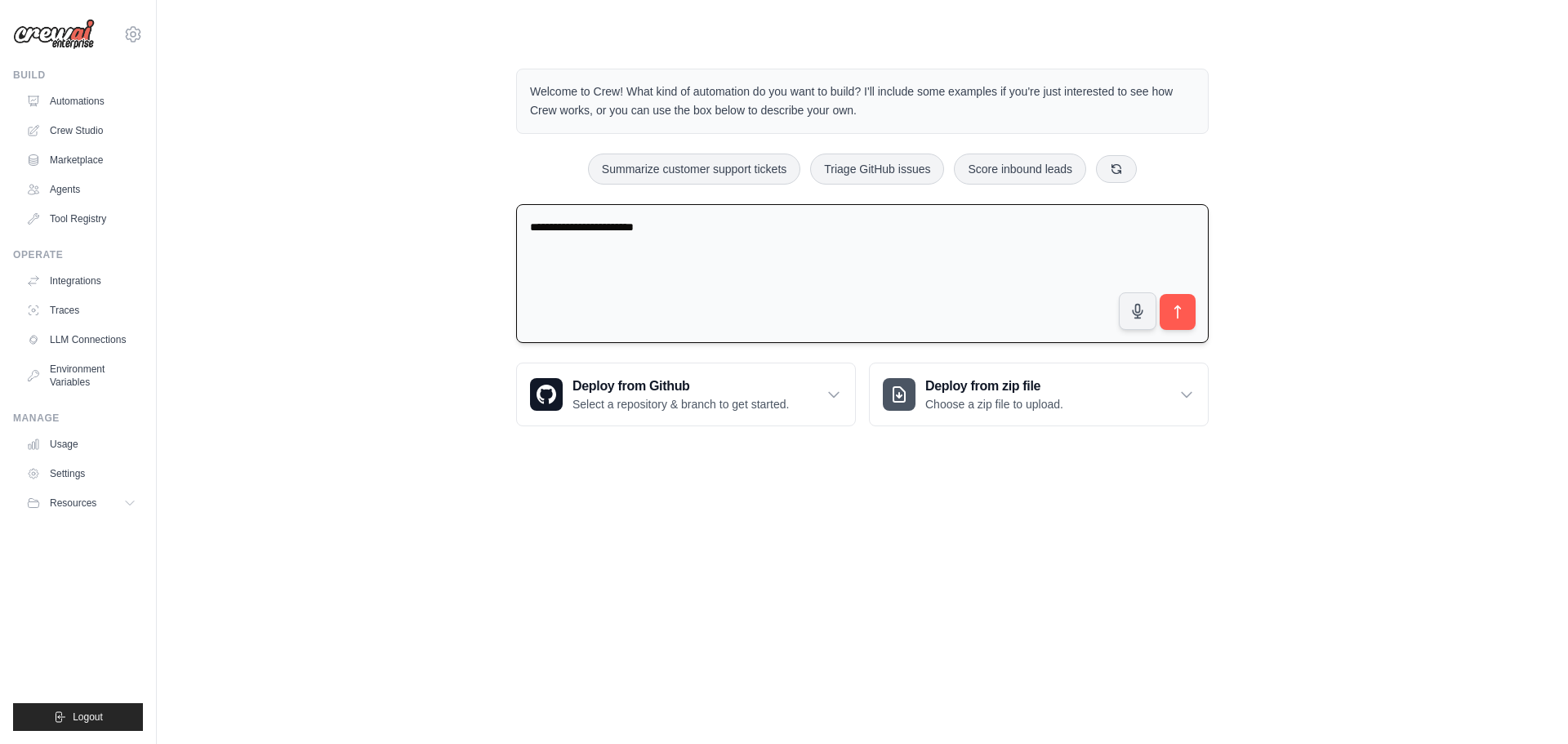
click at [621, 225] on textarea "**********" at bounding box center [862, 274] width 693 height 140
click at [612, 222] on textarea "**********" at bounding box center [862, 274] width 693 height 140
type textarea "**********"
click at [1186, 318] on icon "submit" at bounding box center [1178, 312] width 17 height 17
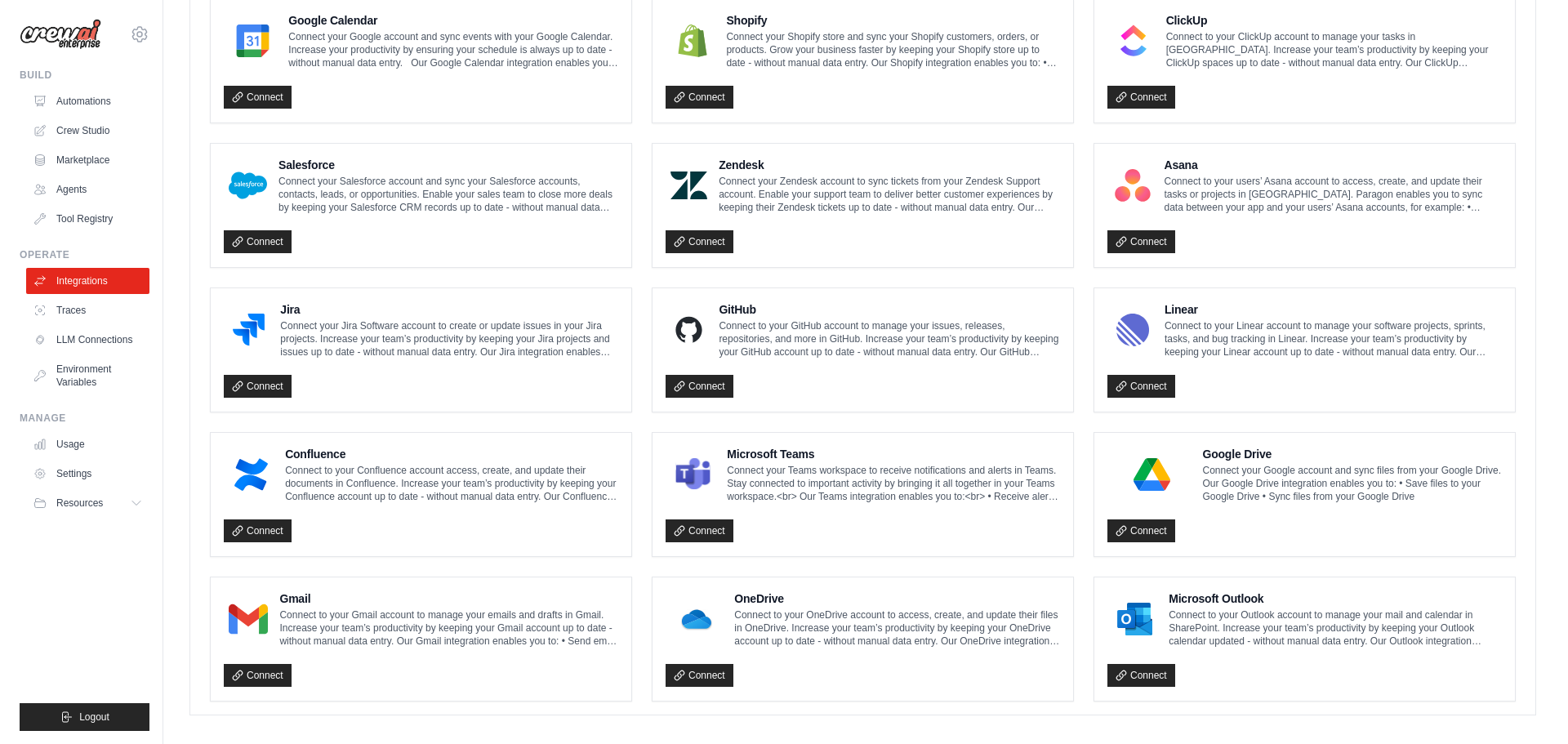
scroll to position [792, 0]
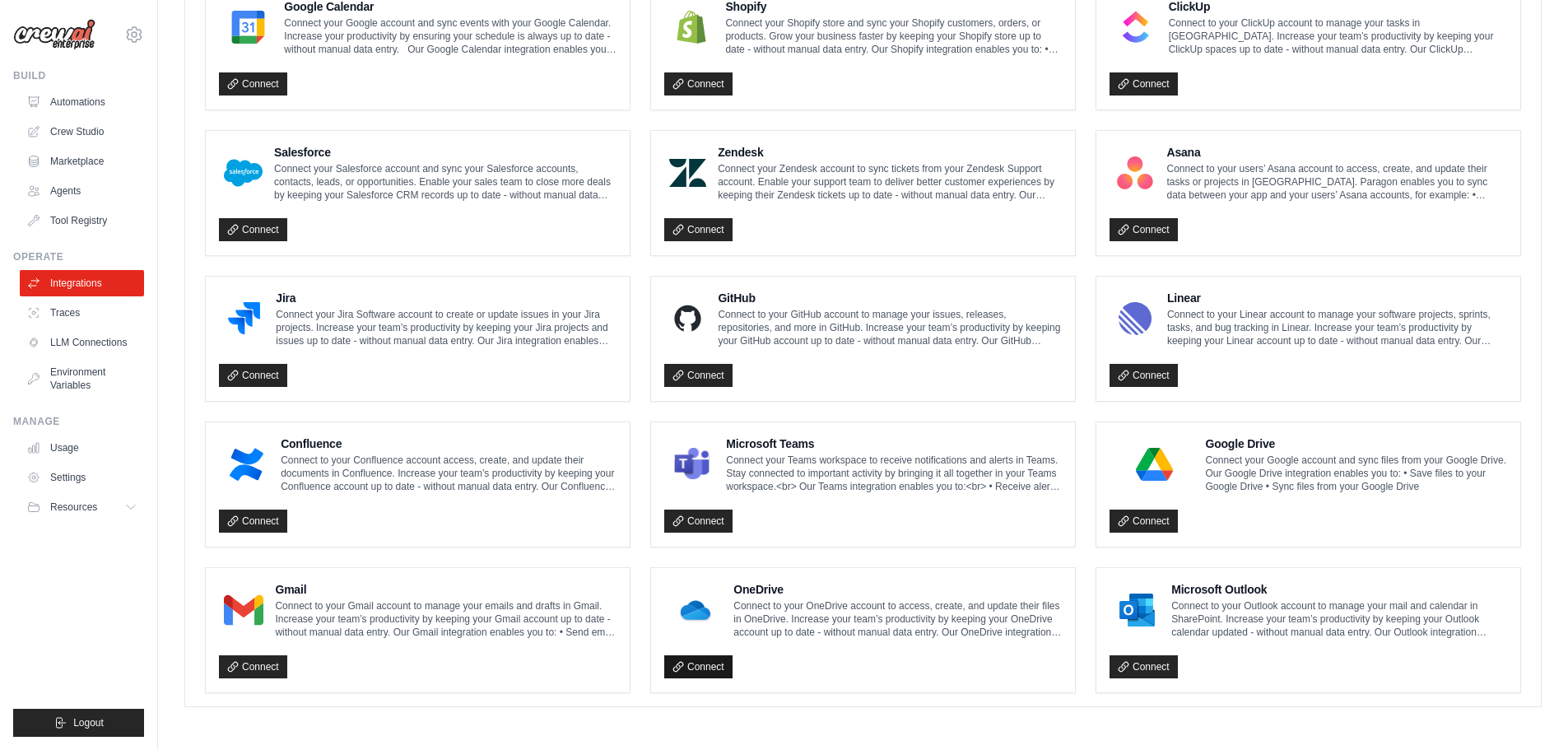
click at [729, 673] on link "Connect" at bounding box center [698, 666] width 68 height 23
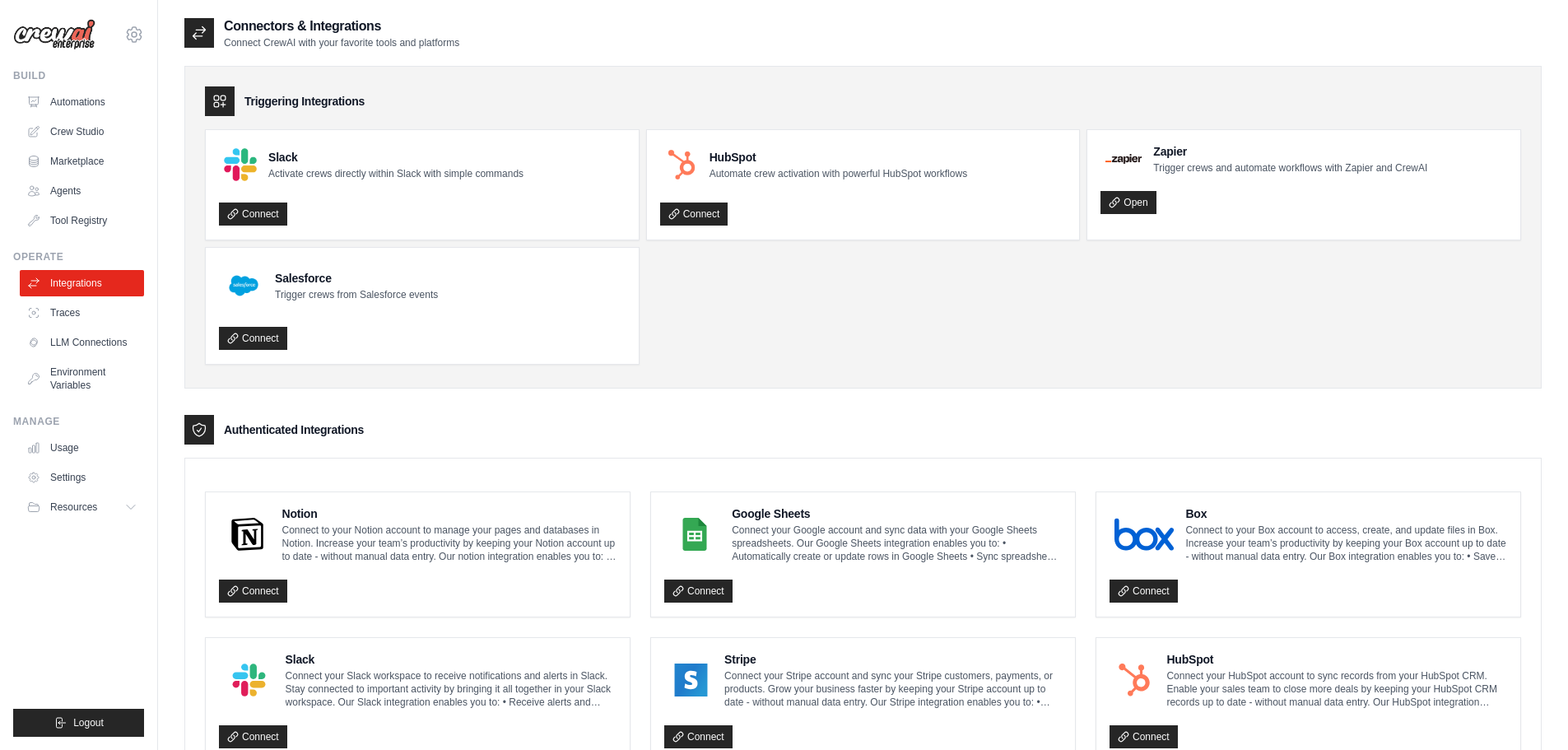
click at [1046, 335] on ul "Slack Activate crews directly within Slack with simple commands Connect HubSpot…" at bounding box center [863, 248] width 1316 height 236
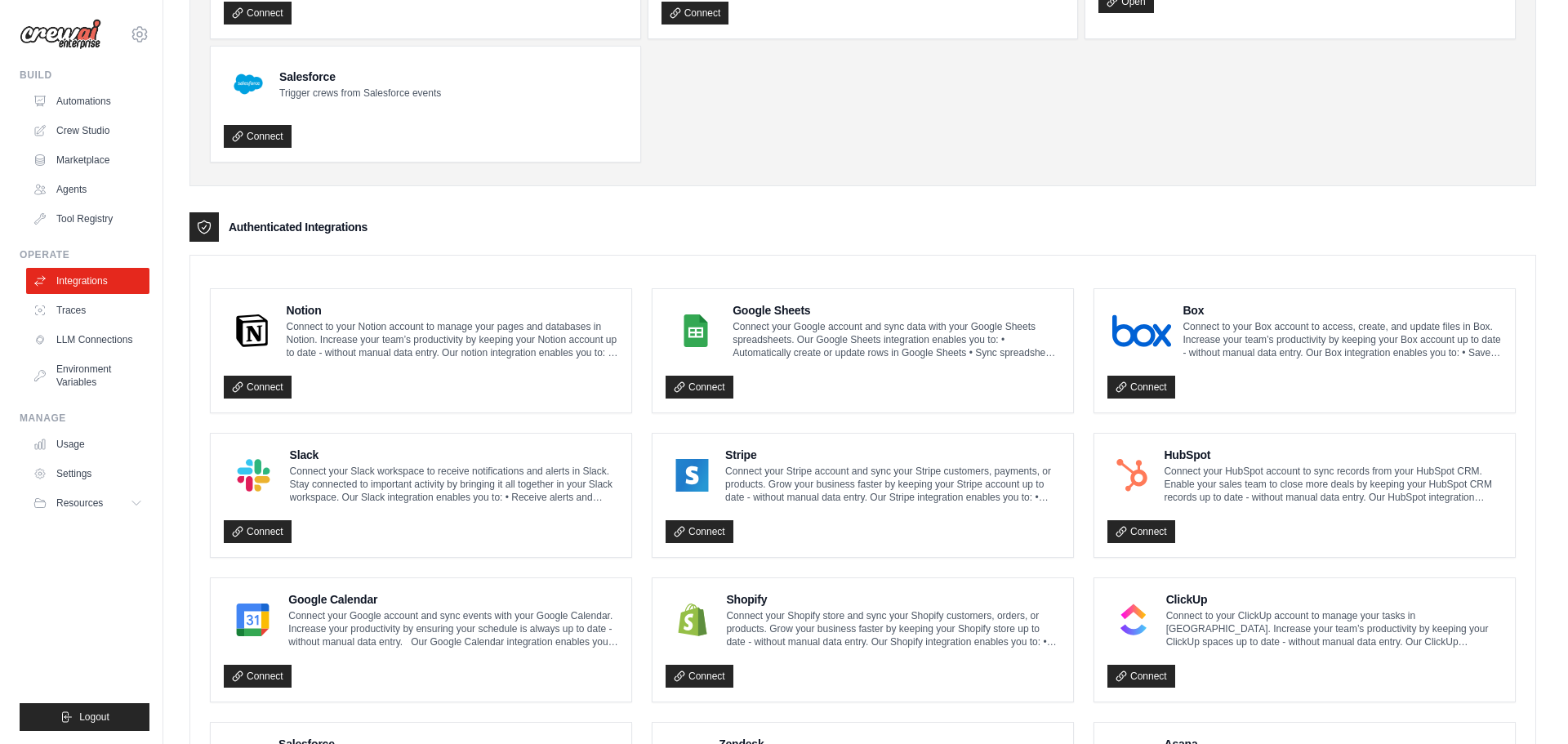
scroll to position [792, 0]
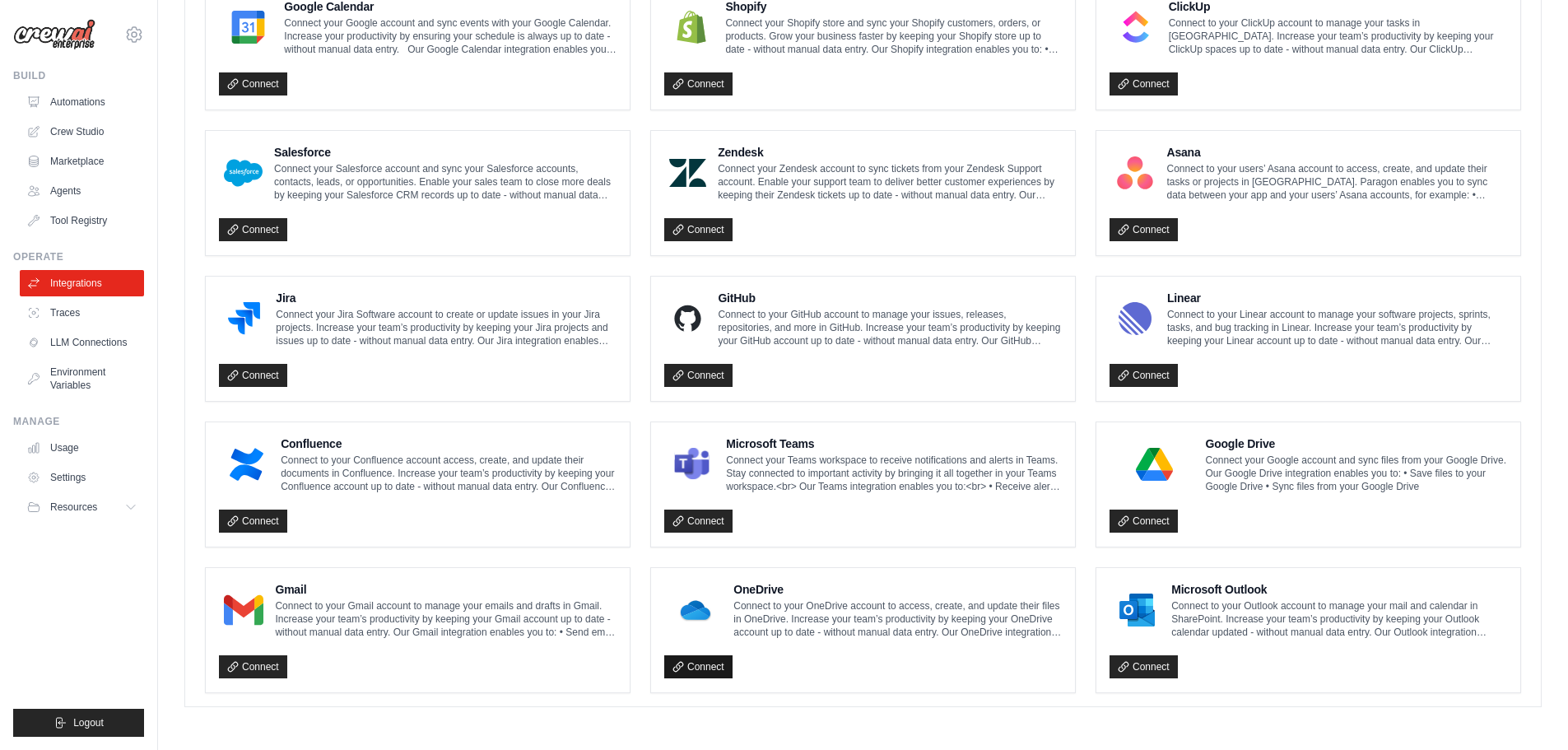
click at [689, 660] on link "Connect" at bounding box center [698, 666] width 68 height 23
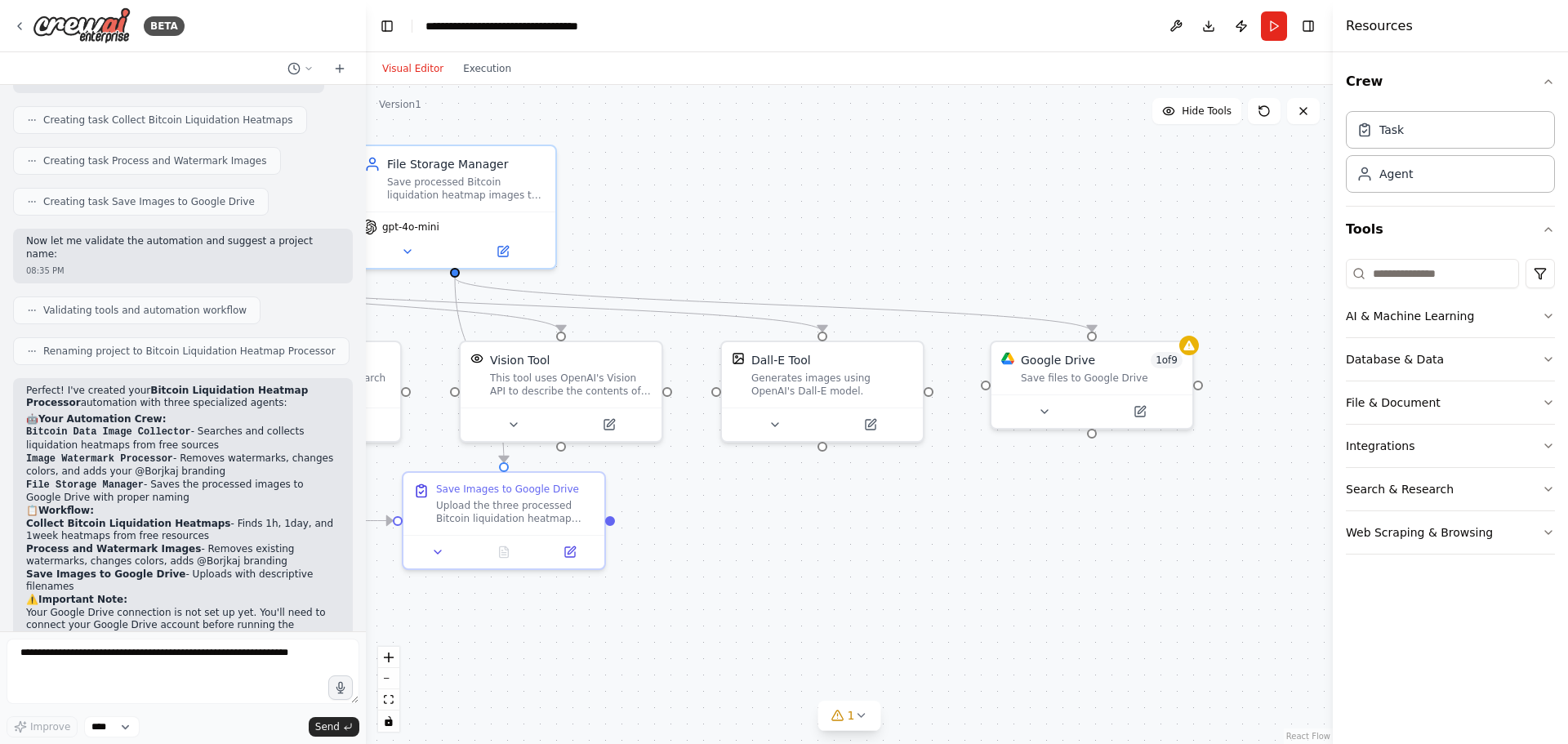
drag, startPoint x: 988, startPoint y: 665, endPoint x: 422, endPoint y: 613, distance: 568.4
click at [361, 644] on div "BETA i want 3 image of heatmap of bitcoin liquidation 1h 1day 1week, get from f…" at bounding box center [784, 372] width 1568 height 744
click at [330, 67] on button at bounding box center [340, 68] width 26 height 19
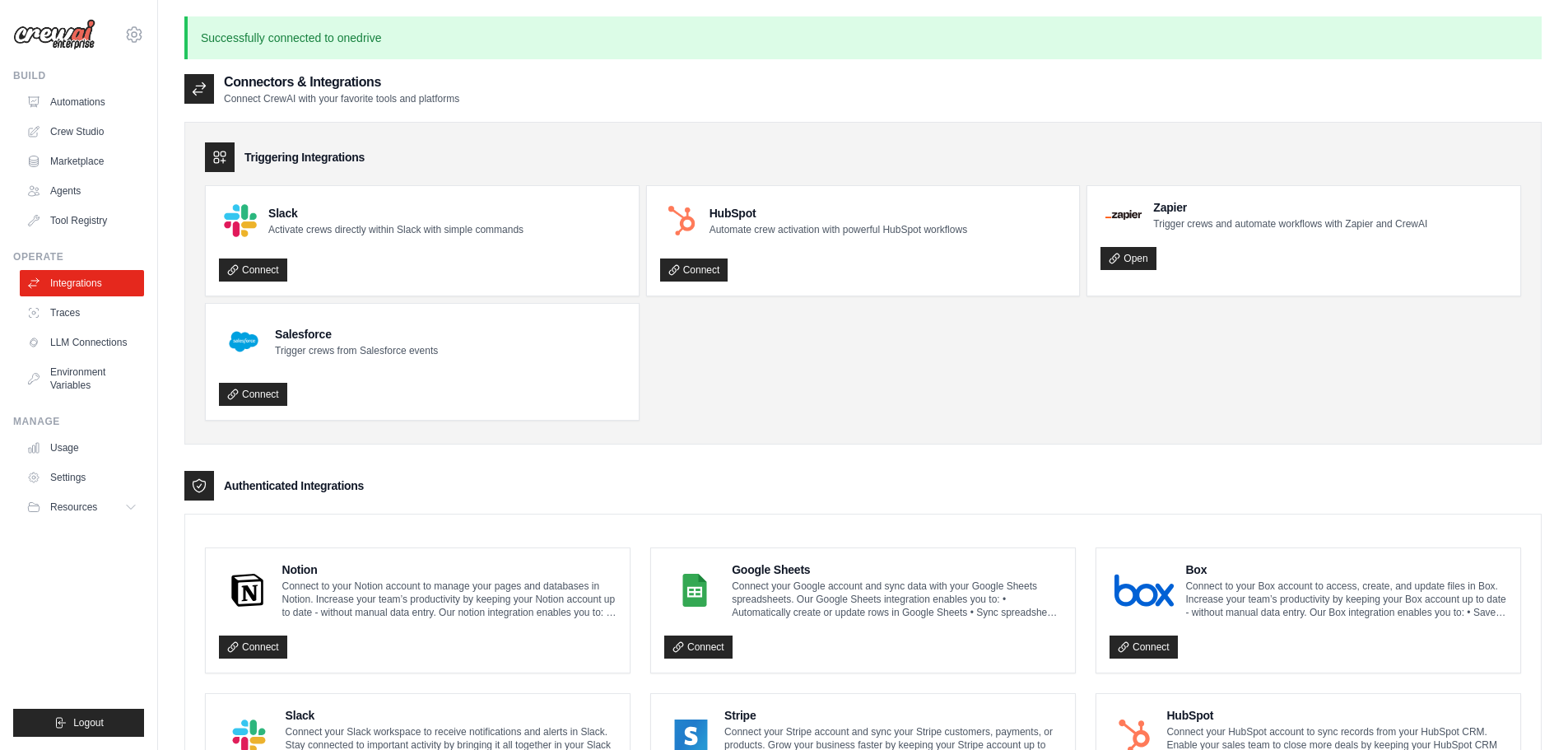
drag, startPoint x: 544, startPoint y: 388, endPoint x: 534, endPoint y: 398, distance: 14.1
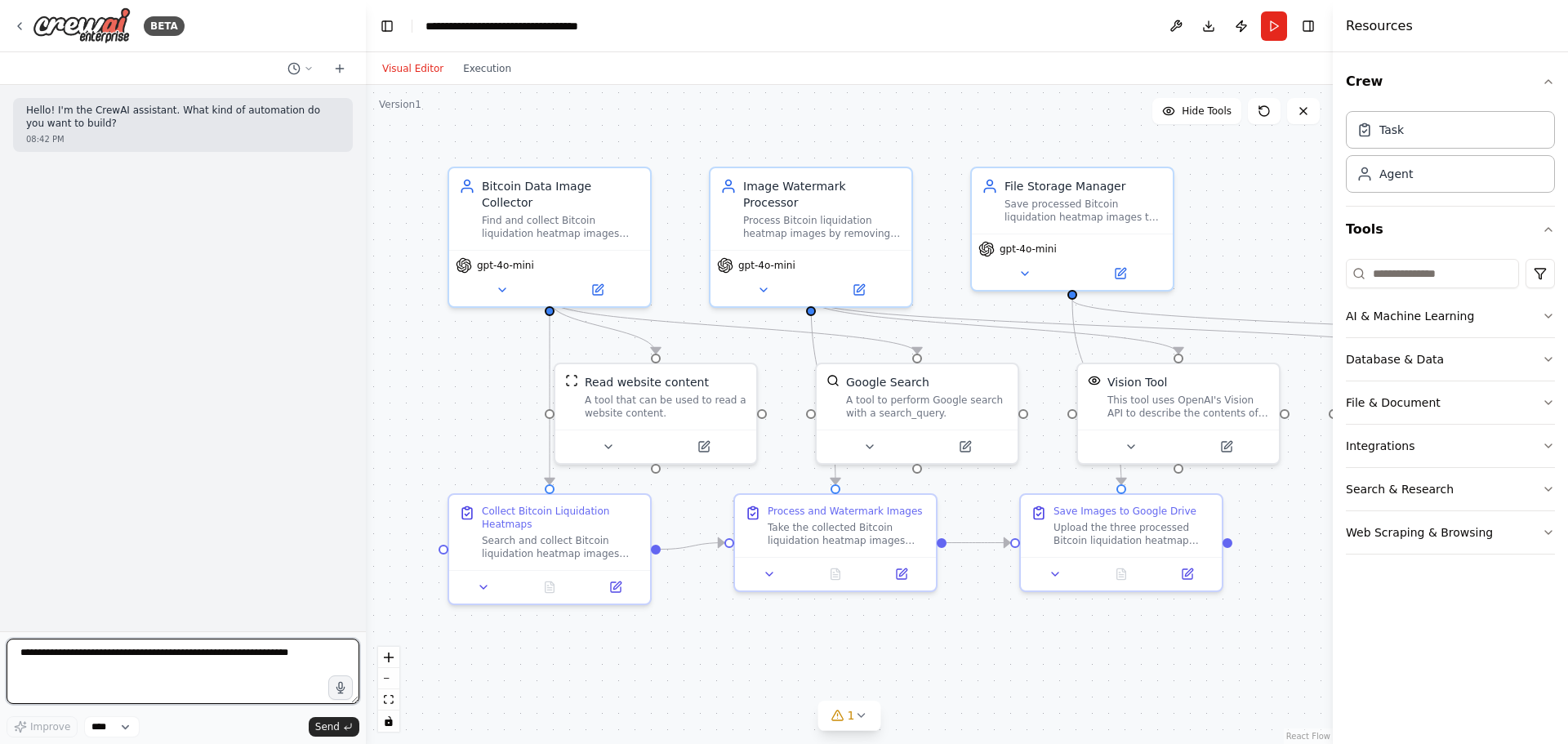
click at [198, 672] on textarea at bounding box center [183, 672] width 353 height 66
click at [1462, 401] on button "File & Document" at bounding box center [1450, 403] width 209 height 43
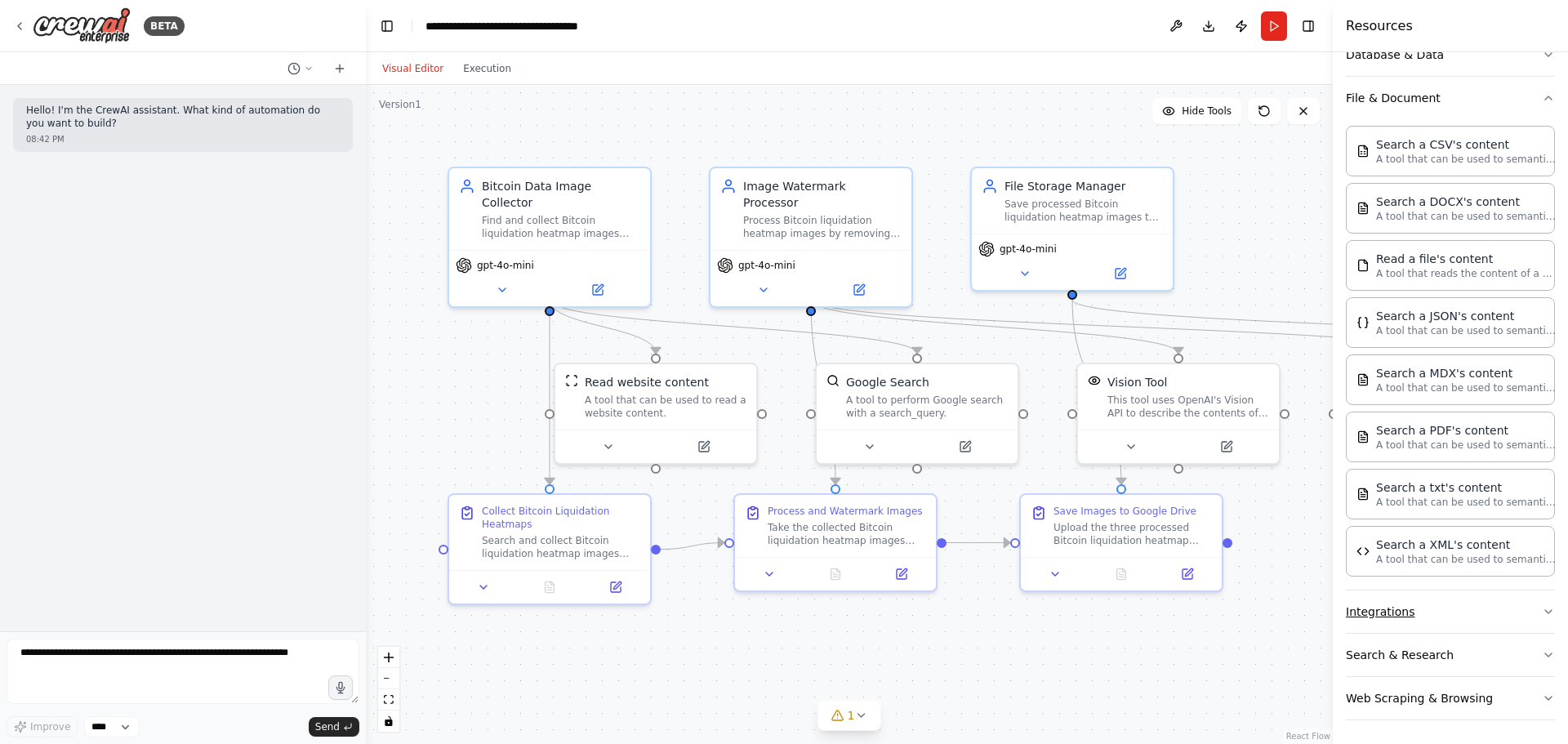
scroll to position [308, 0]
click at [1456, 617] on button "Integrations" at bounding box center [1450, 609] width 209 height 43
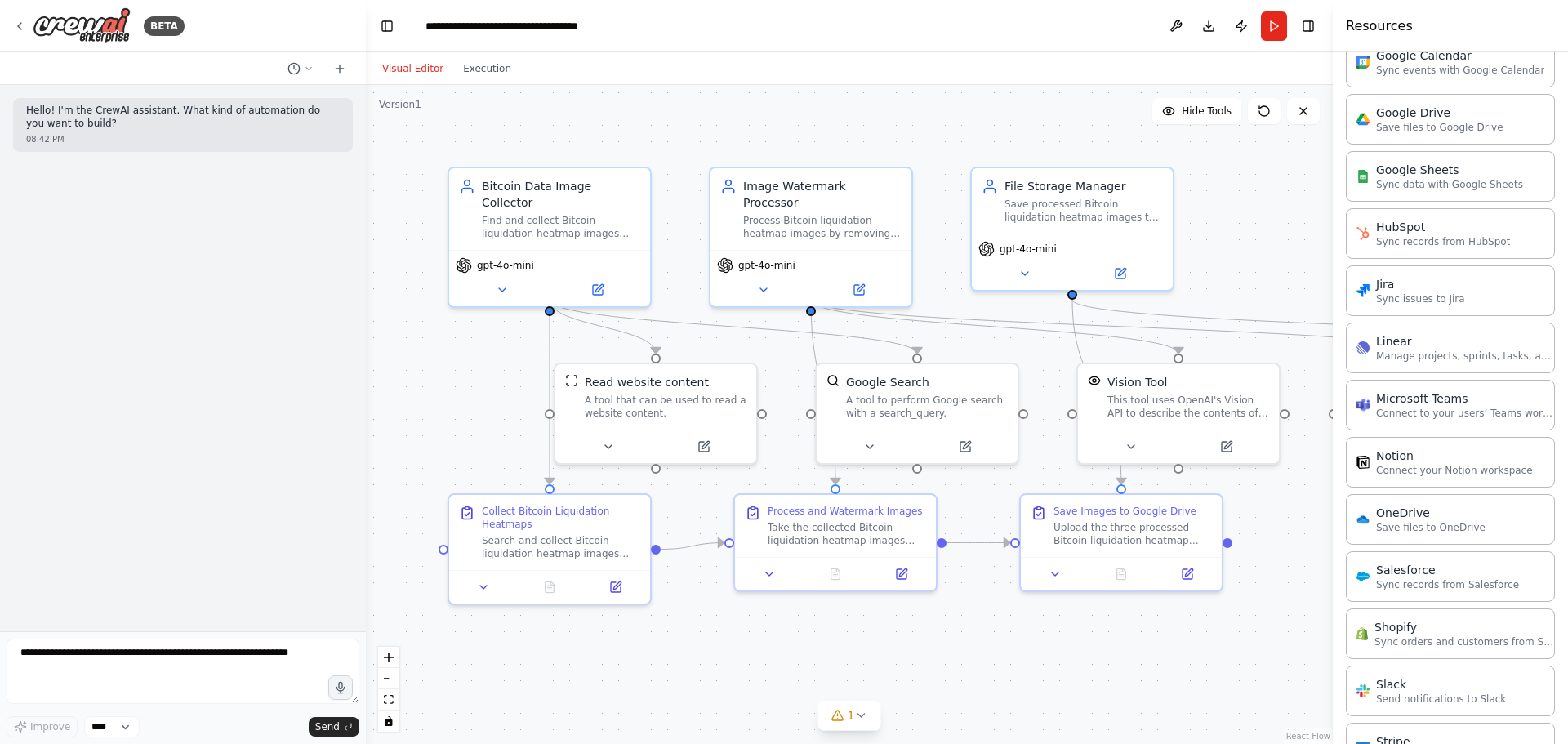
scroll to position [1261, 0]
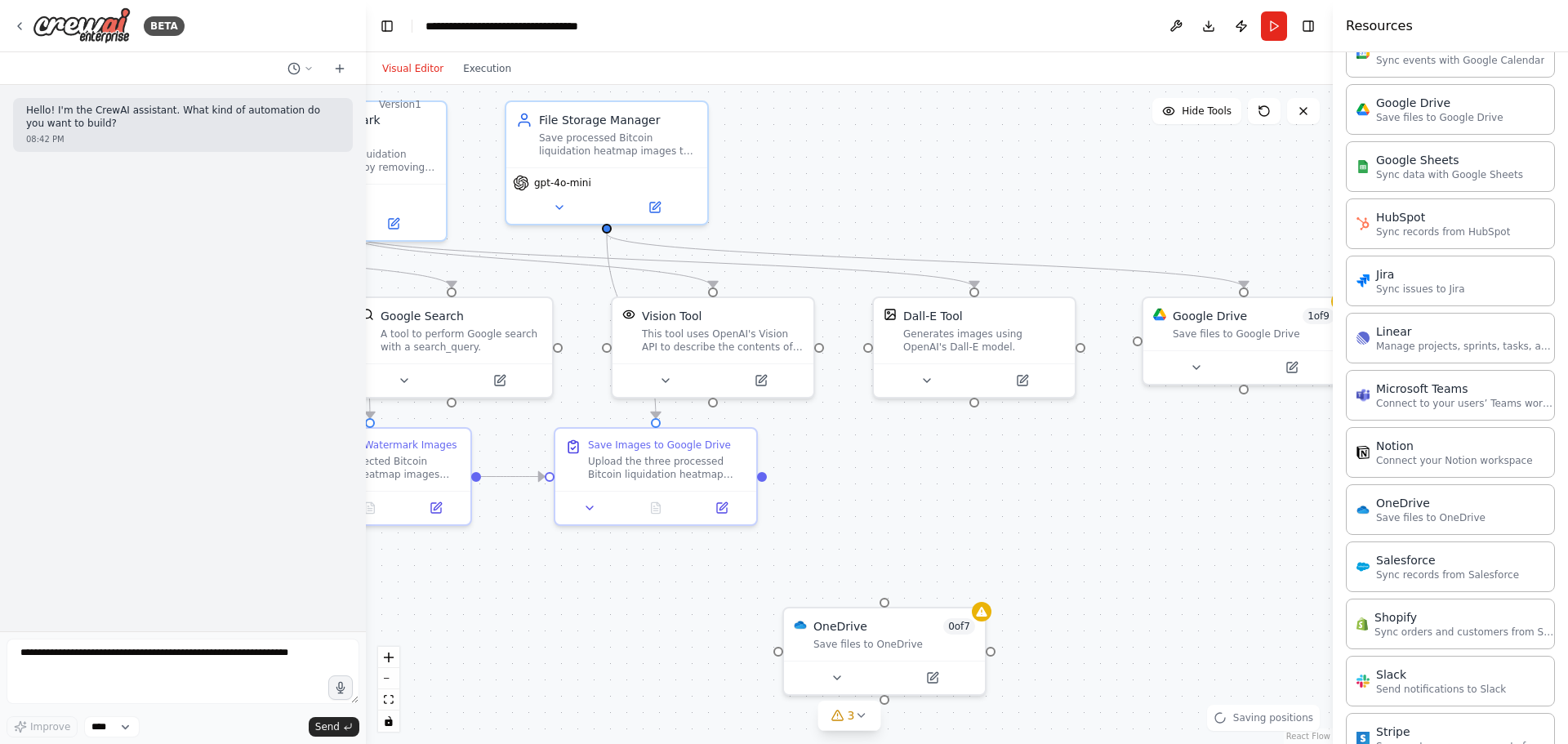
drag, startPoint x: 886, startPoint y: 637, endPoint x: 583, endPoint y: 604, distance: 304.8
click at [583, 604] on div ".deletable-edge-delete-btn { width: 20px; height: 20px; border: 0px solid #ffff…" at bounding box center [850, 414] width 967 height 659
click at [981, 617] on div at bounding box center [981, 608] width 19 height 19
drag, startPoint x: 906, startPoint y: 621, endPoint x: 1014, endPoint y: 419, distance: 229.1
click at [1014, 435] on div "OneDrive 0 of 7" at bounding box center [992, 444] width 162 height 16
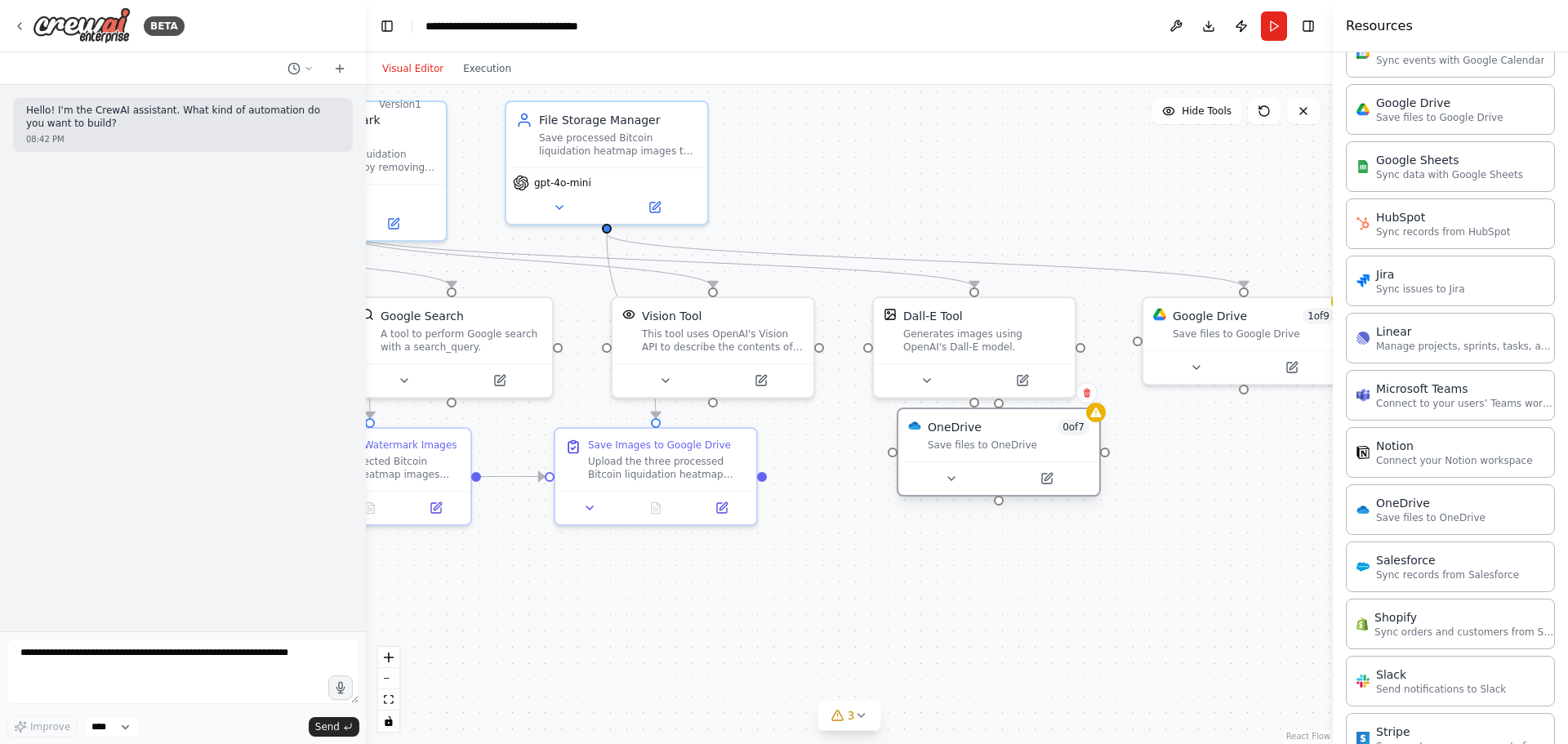
click at [1033, 414] on div "OneDrive 0 of 7 Save files to OneDrive" at bounding box center [998, 435] width 201 height 52
click at [1032, 414] on div "OneDrive 0 of 7 Save files to OneDrive" at bounding box center [998, 435] width 201 height 52
click at [1096, 416] on icon at bounding box center [1096, 413] width 11 height 10
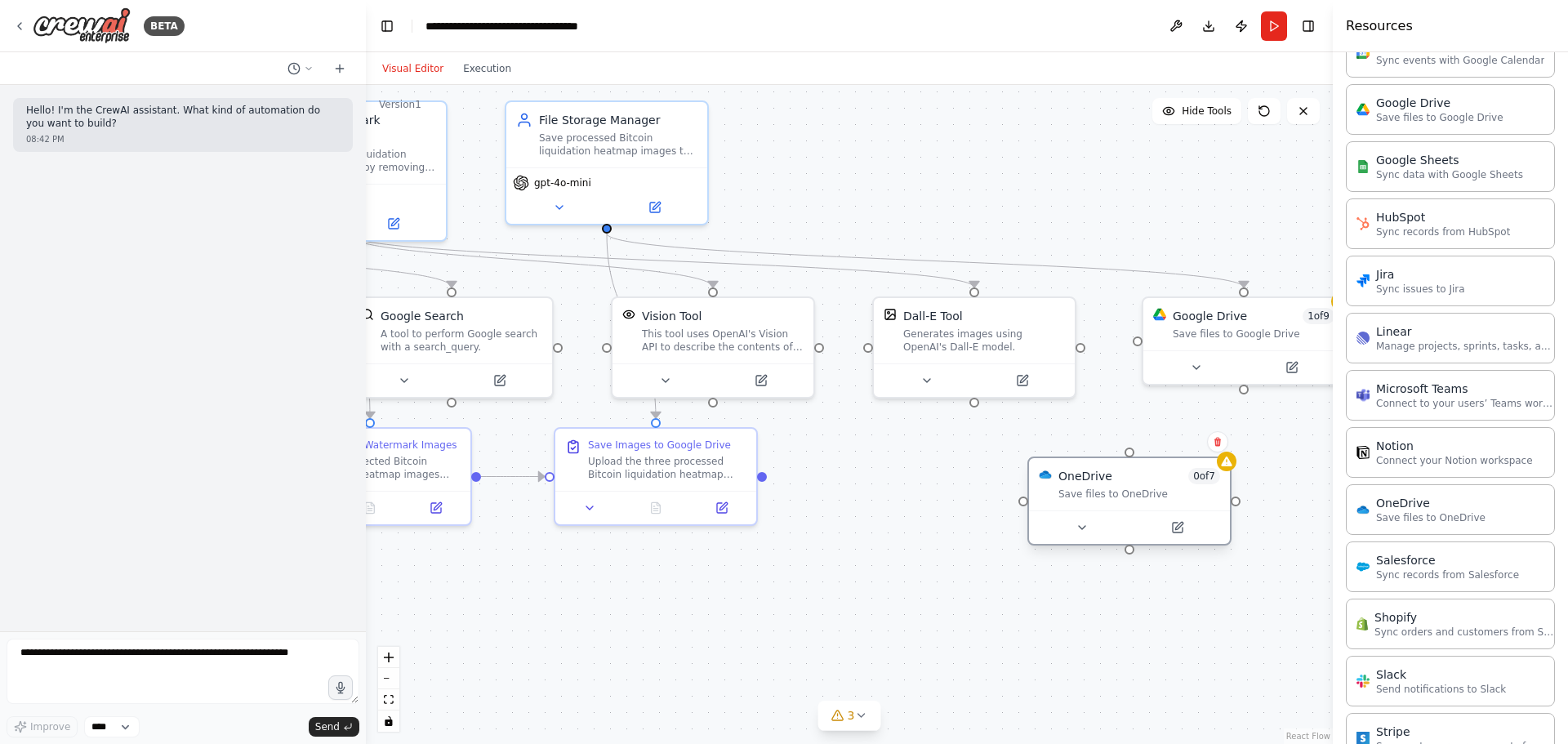
drag, startPoint x: 1027, startPoint y: 476, endPoint x: 1175, endPoint y: 516, distance: 153.3
click at [1163, 533] on div at bounding box center [1130, 527] width 201 height 34
drag, startPoint x: 1248, startPoint y: 284, endPoint x: 1126, endPoint y: 465, distance: 218.3
click at [1126, 465] on div ".deletable-edge-delete-btn { width: 20px; height: 20px; border: 0px solid #ffff…" at bounding box center [850, 414] width 967 height 659
click at [1232, 346] on div "Google Drive 1 of 9 Save files to Google Drive" at bounding box center [1244, 320] width 201 height 52
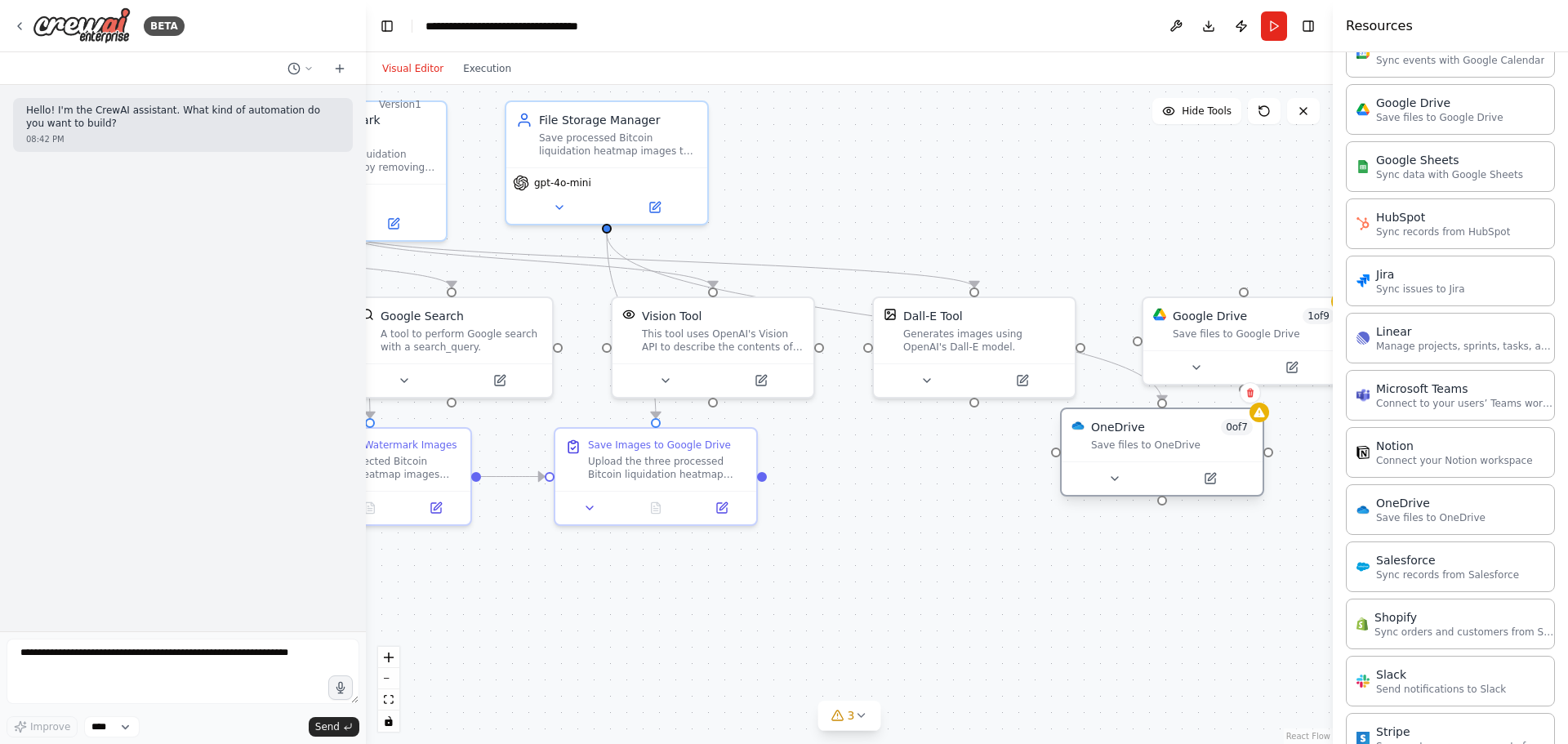
drag, startPoint x: 1161, startPoint y: 520, endPoint x: 1202, endPoint y: 417, distance: 110.9
click at [1202, 417] on div "OneDrive 0 of 7 Save files to OneDrive" at bounding box center [1162, 435] width 201 height 52
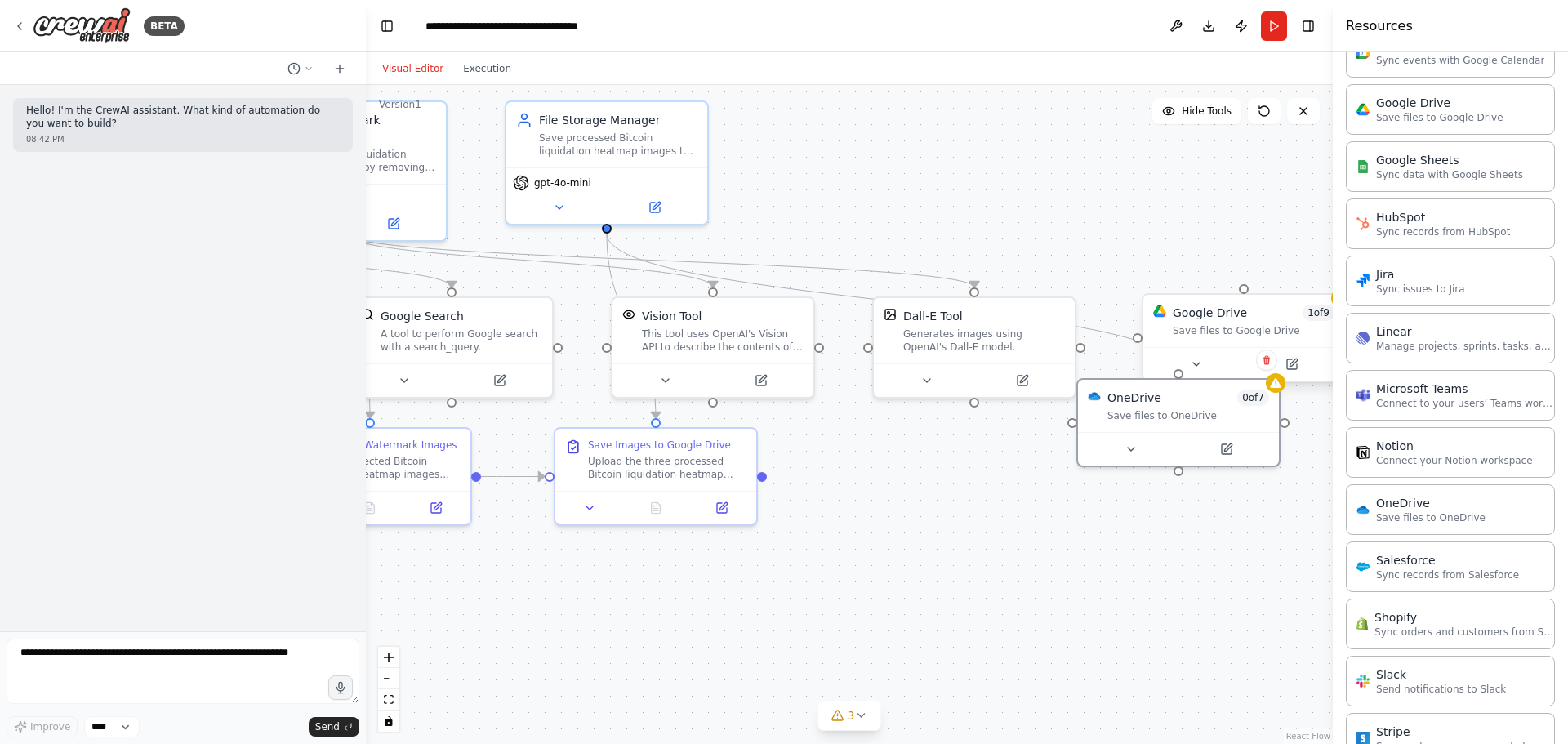
click at [1246, 328] on div "Save files to Google Drive" at bounding box center [1253, 330] width 162 height 13
drag, startPoint x: 1218, startPoint y: 359, endPoint x: 1197, endPoint y: 307, distance: 56.1
click at [1179, 194] on div "Google Drive 1 of 9 Save files to Google Drive" at bounding box center [1211, 194] width 204 height 89
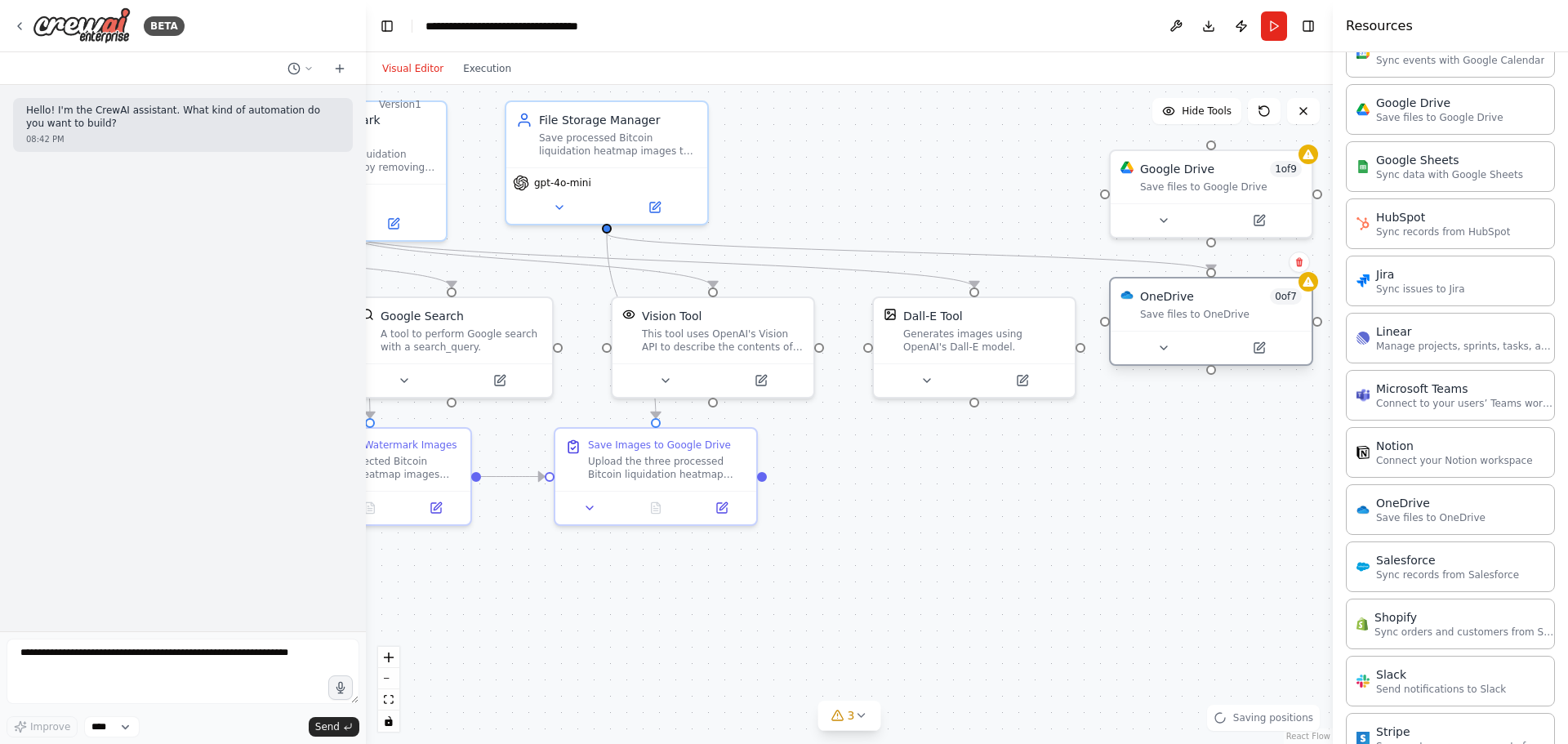
drag, startPoint x: 1205, startPoint y: 411, endPoint x: 1242, endPoint y: 318, distance: 100.1
click at [1242, 318] on div "Save files to OneDrive" at bounding box center [1220, 314] width 162 height 13
click at [1157, 344] on icon at bounding box center [1164, 348] width 13 height 13
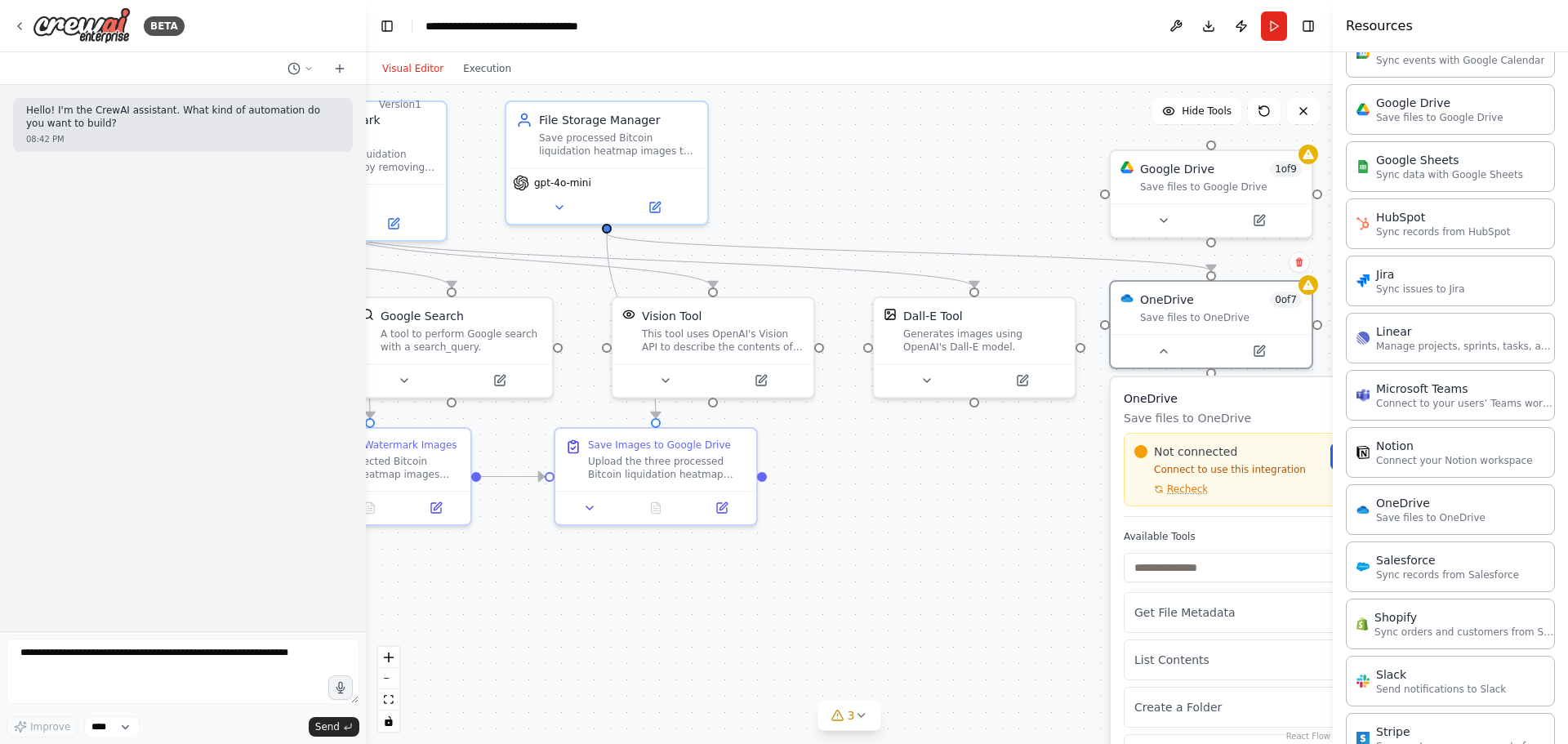
click at [1222, 468] on p "Connect to use this integration" at bounding box center [1228, 469] width 186 height 13
click at [1280, 457] on div "Not connected" at bounding box center [1228, 452] width 186 height 16
click at [1302, 27] on button "Toggle Right Sidebar" at bounding box center [1308, 26] width 23 height 23
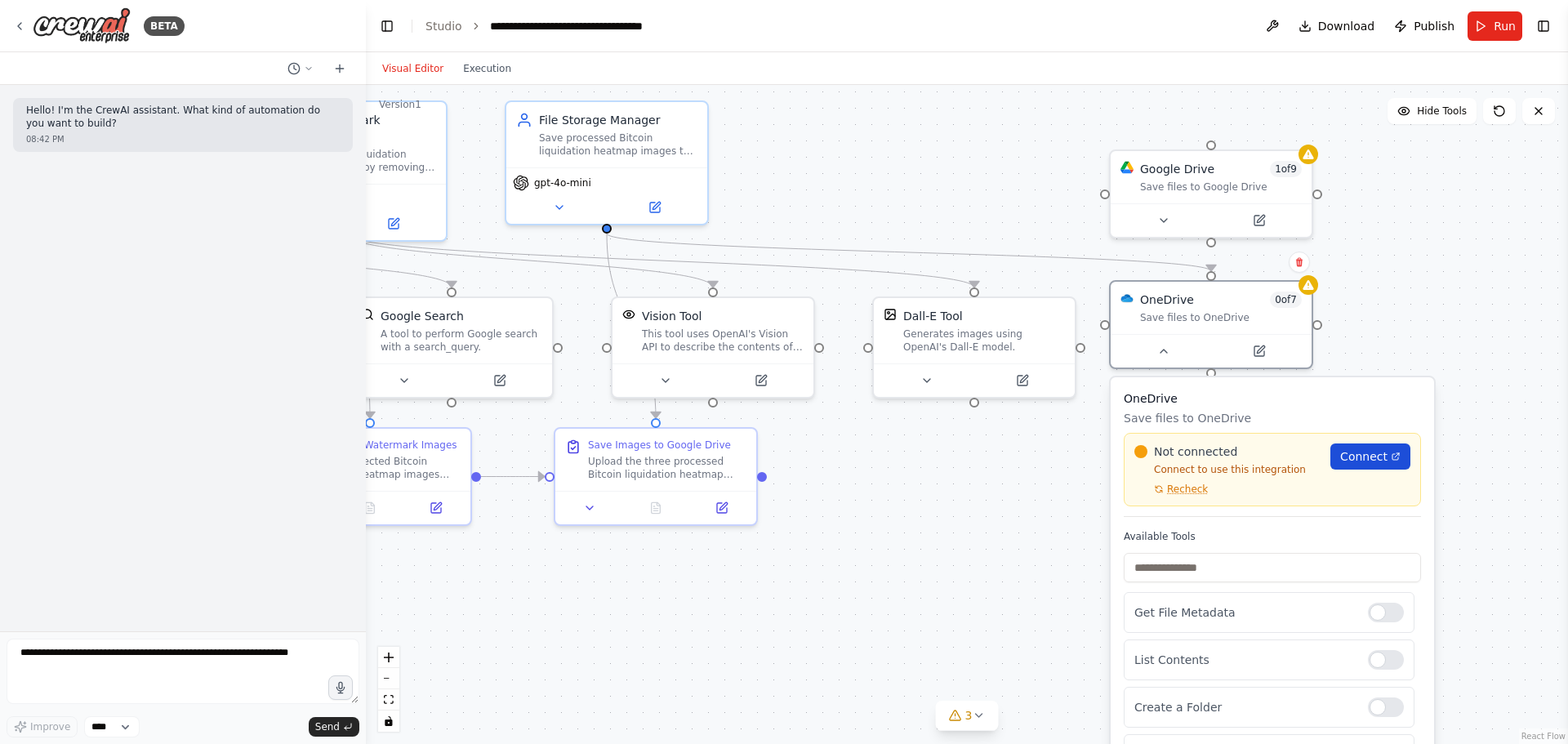
click at [1367, 465] on link "Connect" at bounding box center [1371, 456] width 80 height 26
click at [1357, 458] on span "Connect" at bounding box center [1364, 456] width 47 height 16
click at [653, 462] on div "Upload the three processed Bitcoin liquidation heatmap images to Google Drive w…" at bounding box center [667, 465] width 159 height 26
click at [584, 509] on icon at bounding box center [590, 505] width 13 height 13
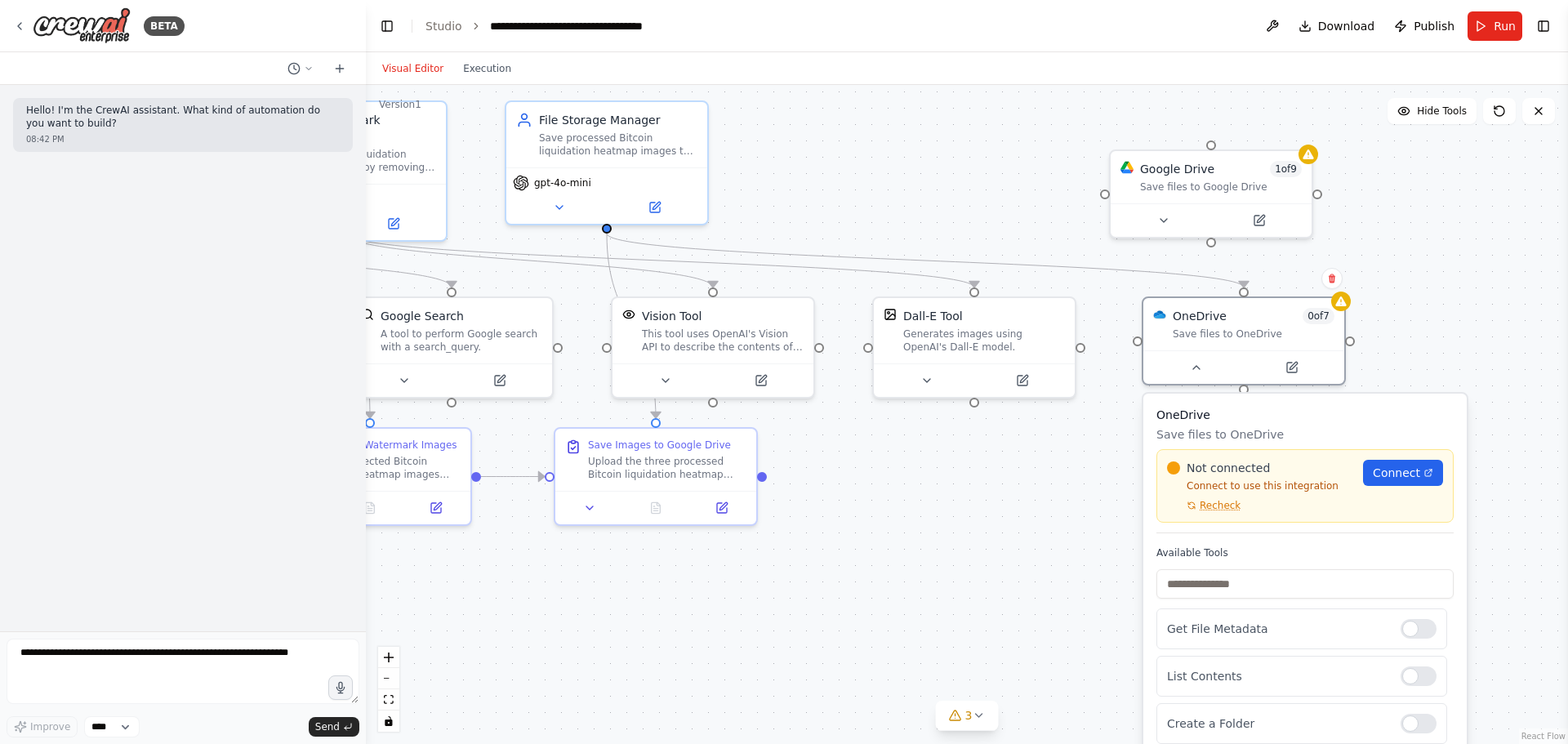
drag, startPoint x: 1166, startPoint y: 414, endPoint x: 1197, endPoint y: 428, distance: 34.0
click at [1197, 428] on p "Save files to OneDrive" at bounding box center [1305, 435] width 298 height 16
click at [1398, 466] on span "Connect" at bounding box center [1396, 473] width 47 height 16
click at [99, 662] on textarea at bounding box center [183, 672] width 353 height 66
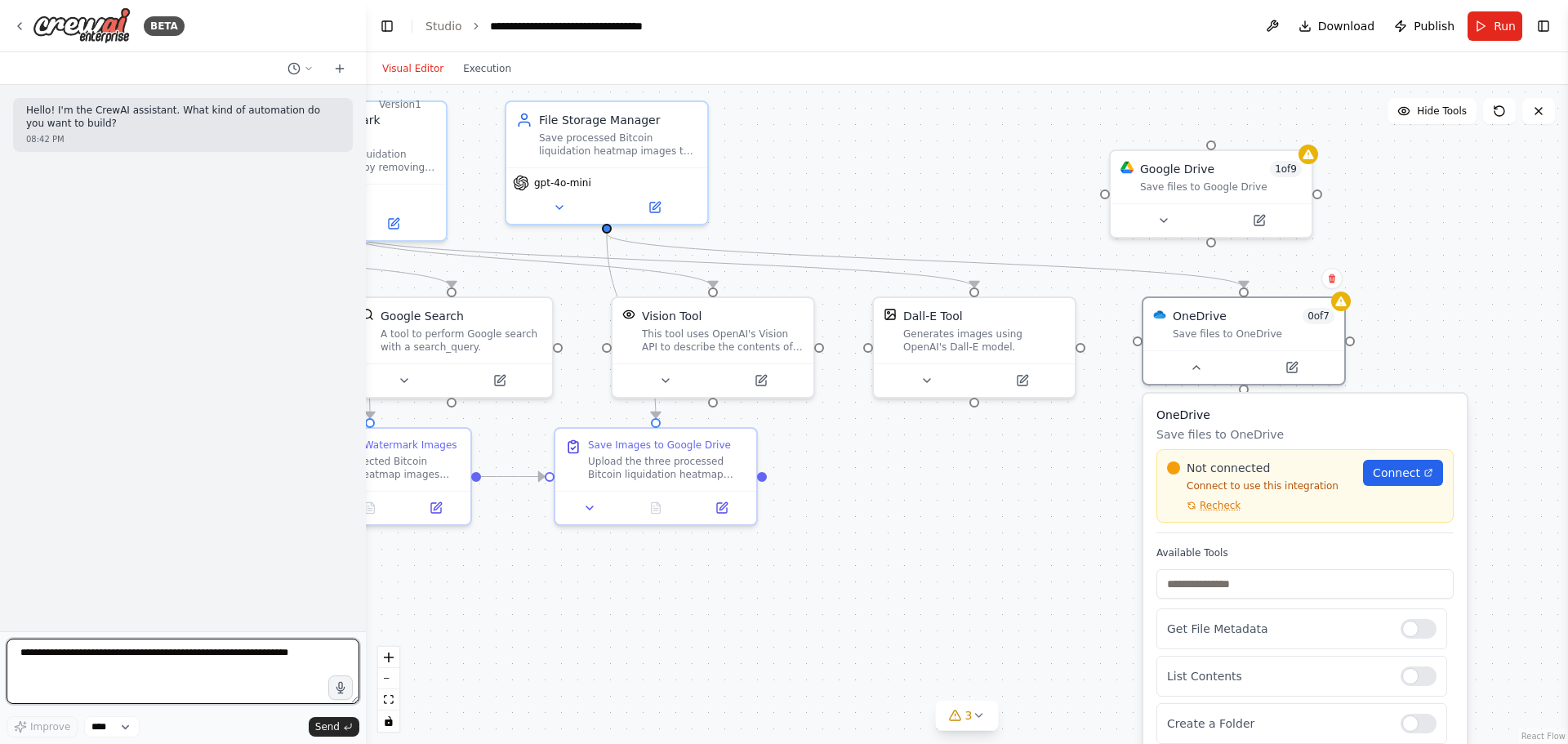
click at [99, 662] on textarea at bounding box center [183, 672] width 353 height 66
click at [310, 68] on icon at bounding box center [308, 68] width 5 height 3
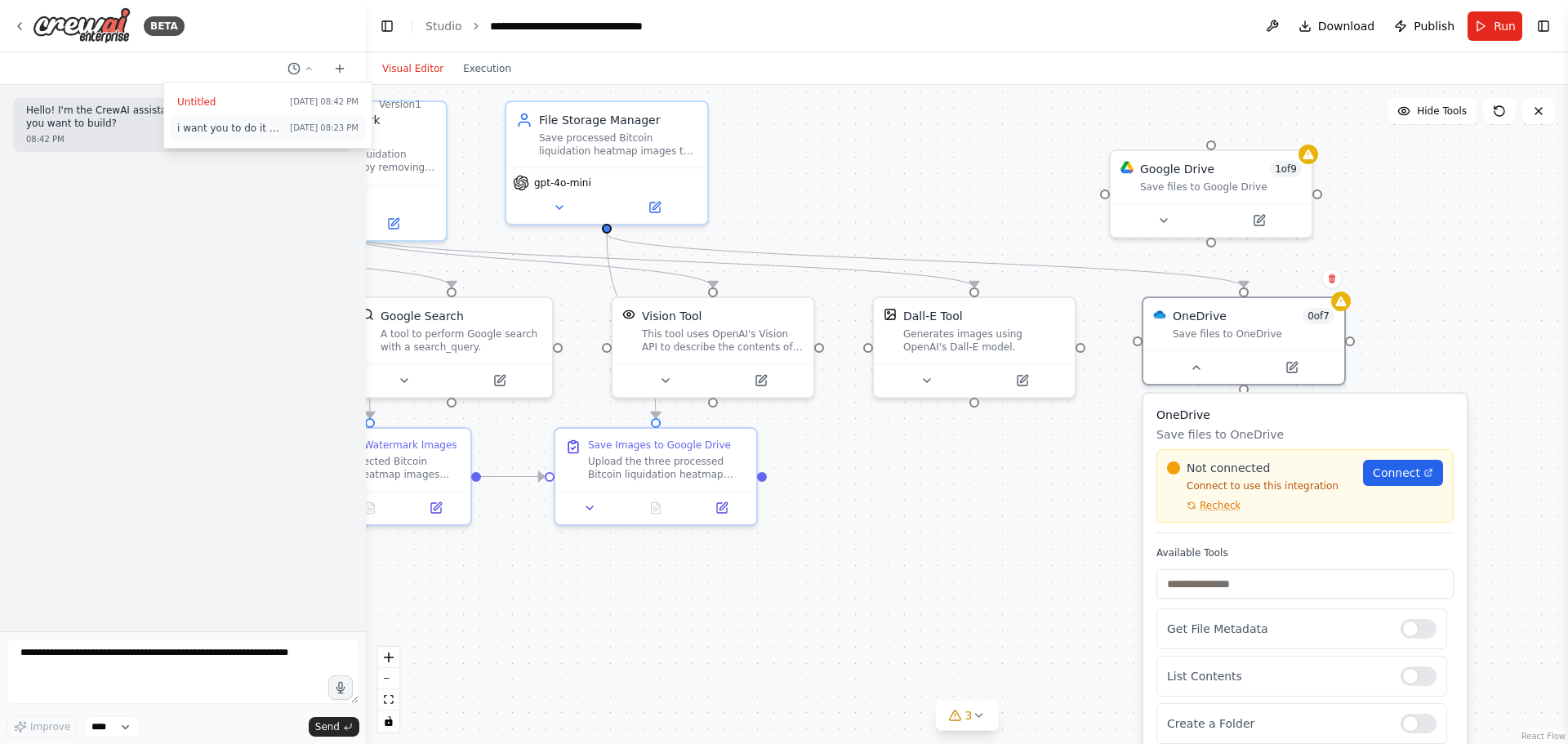
click at [221, 134] on span "i want you to do it all, 1 agent collect immages, an other remove and add water…" at bounding box center [230, 128] width 106 height 13
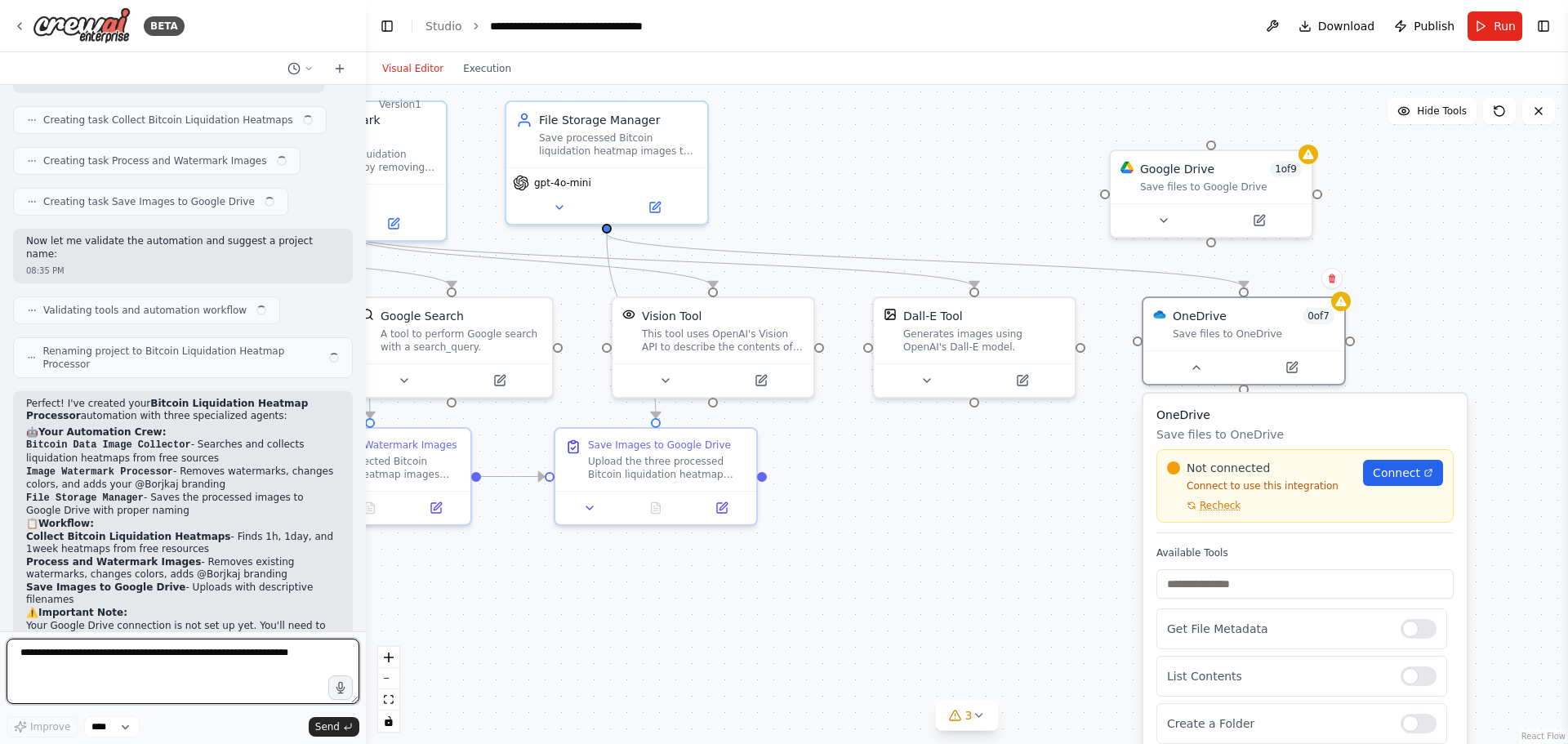
click at [109, 660] on textarea at bounding box center [183, 672] width 353 height 66
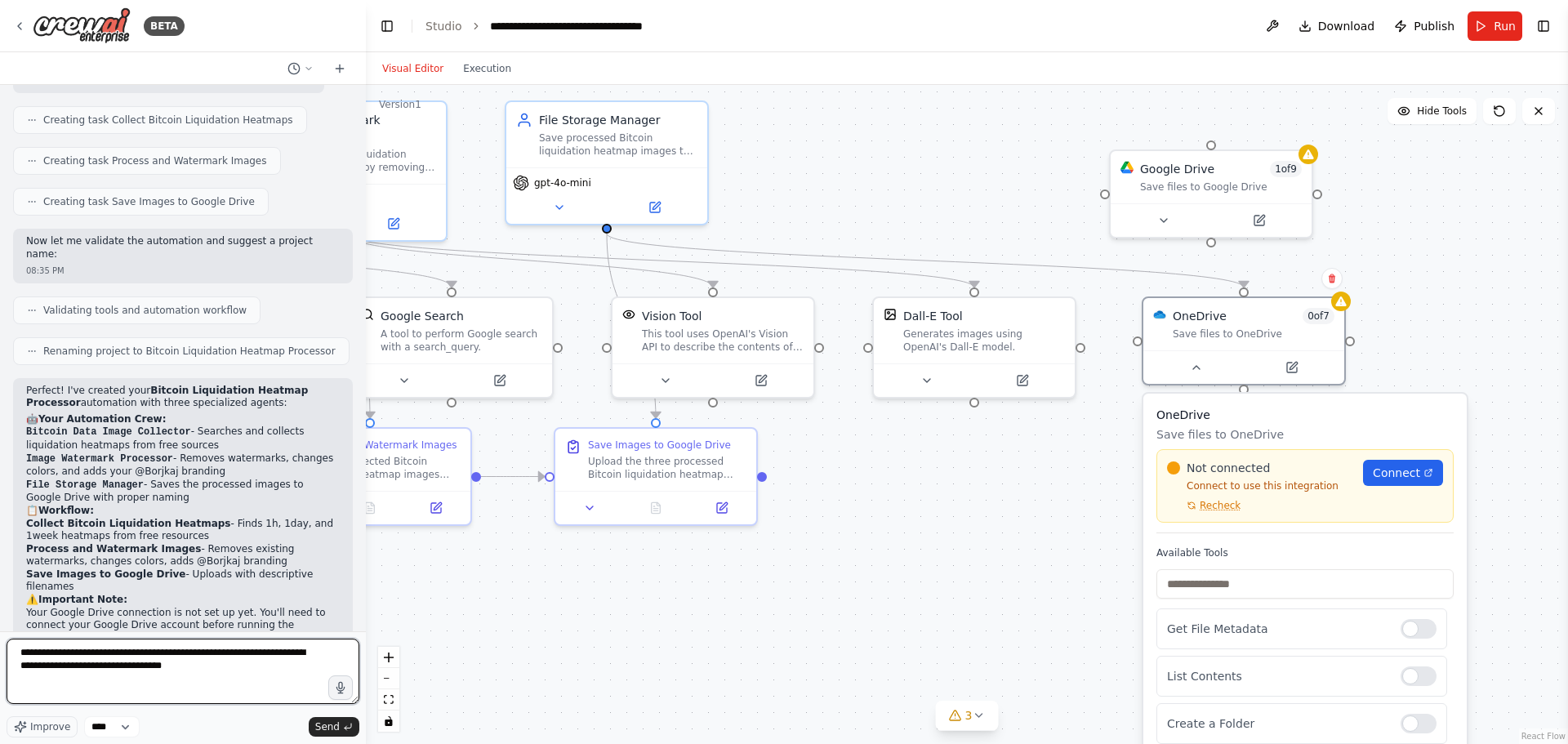
type textarea "**********"
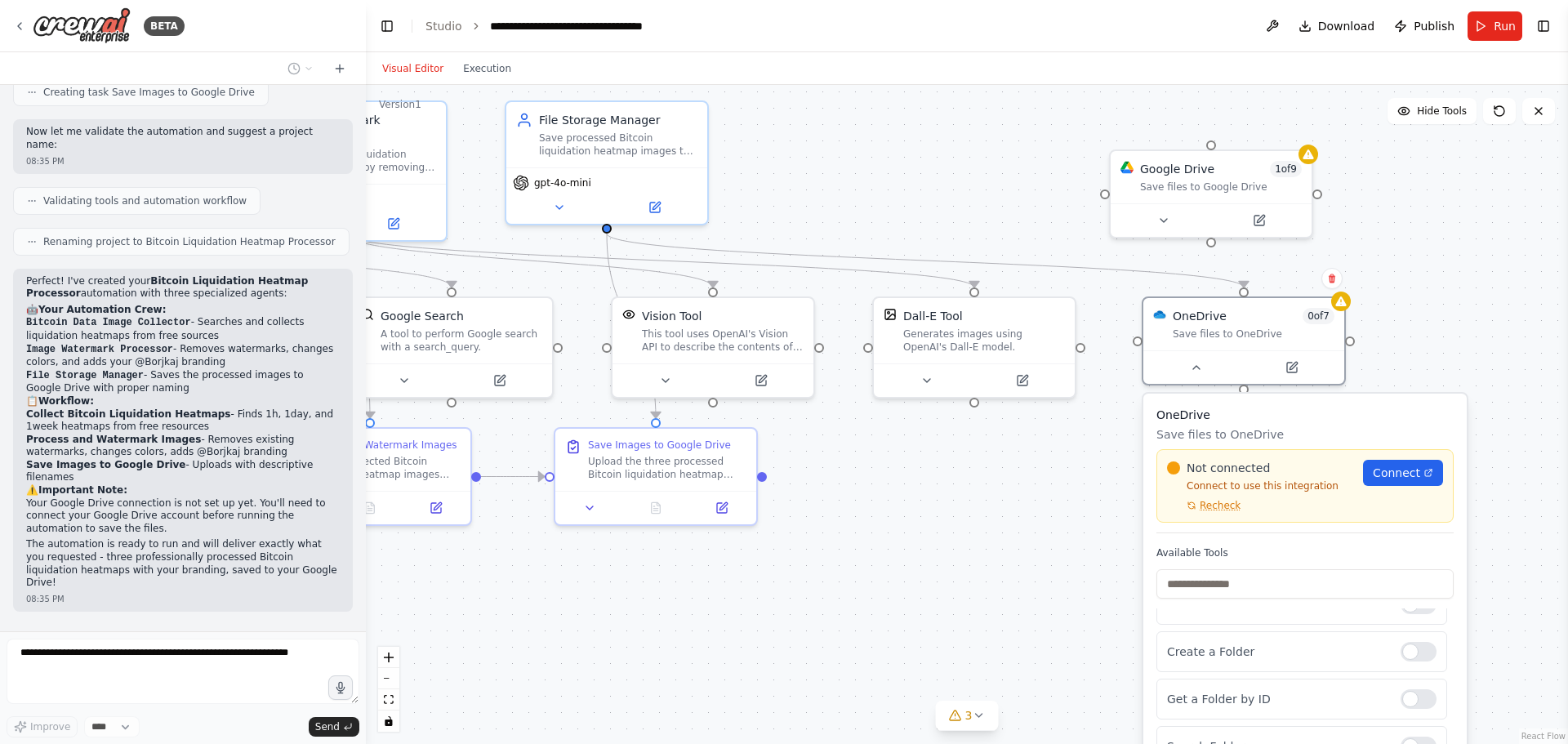
scroll to position [80, 0]
drag, startPoint x: 1404, startPoint y: 306, endPoint x: 1358, endPoint y: 276, distance: 54.9
click at [1404, 306] on div ".deletable-edge-delete-btn { width: 20px; height: 20px; border: 0px solid #ffff…" at bounding box center [967, 414] width 1202 height 659
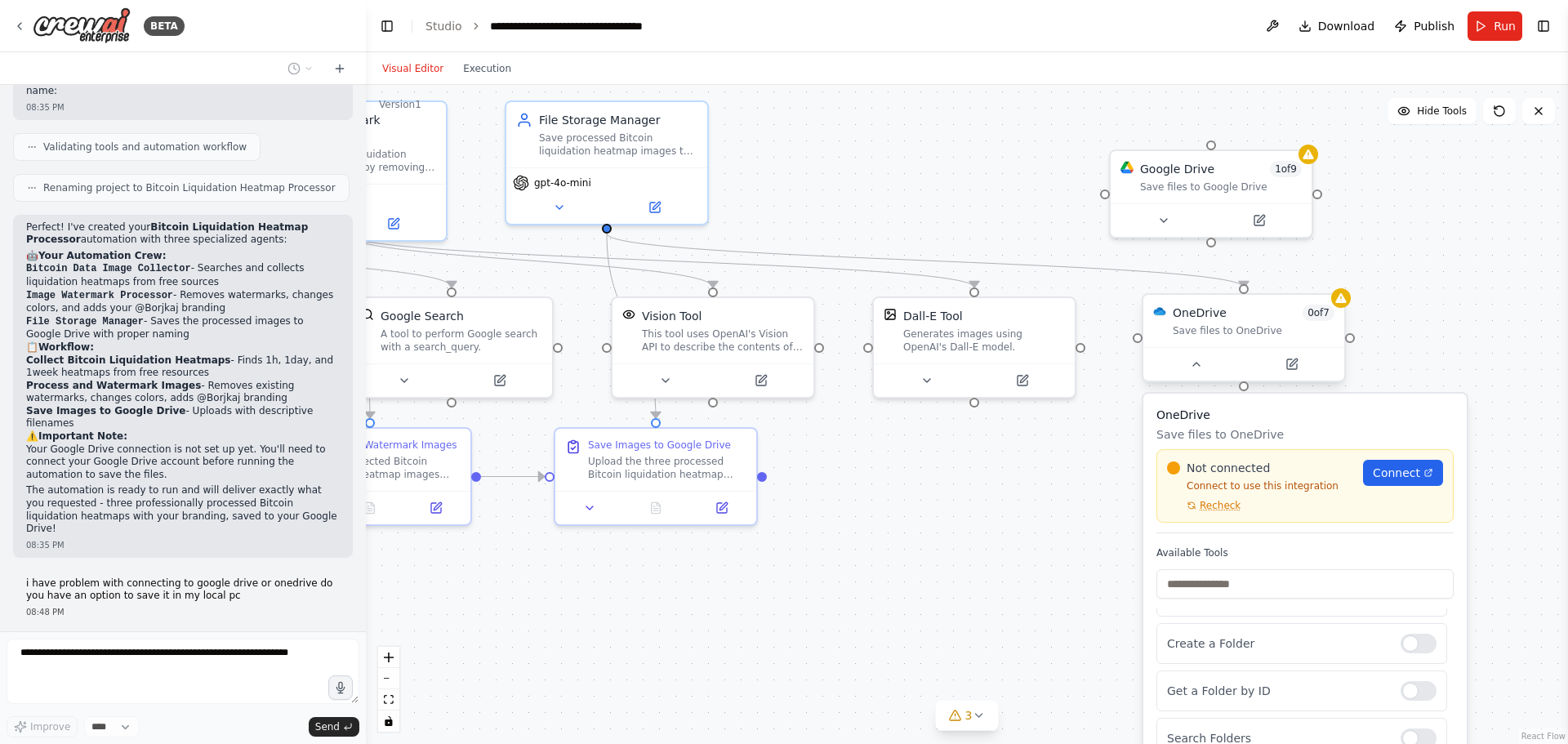
scroll to position [1474, 0]
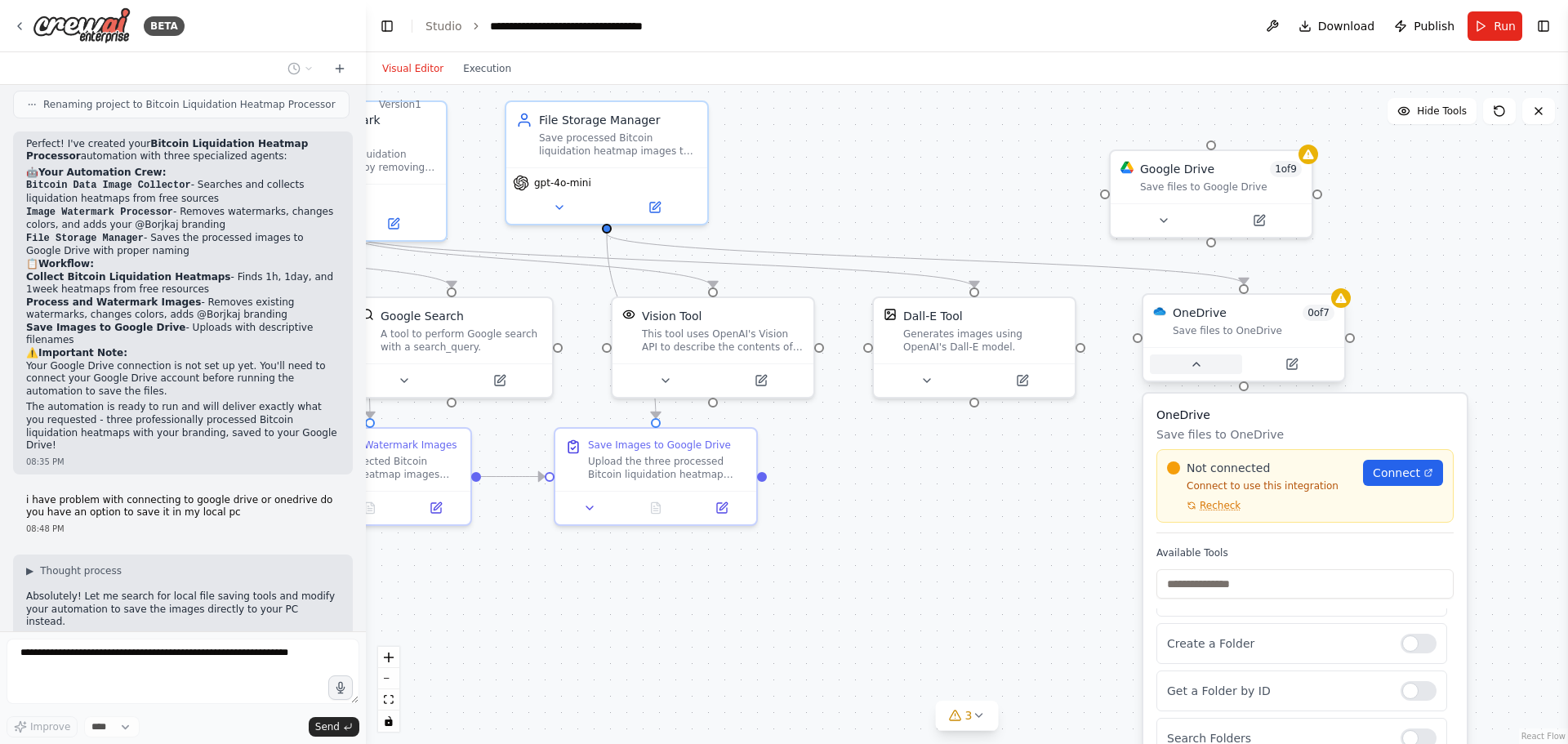
drag, startPoint x: 1248, startPoint y: 353, endPoint x: 1225, endPoint y: 355, distance: 23.1
click at [1225, 355] on button at bounding box center [1196, 363] width 92 height 19
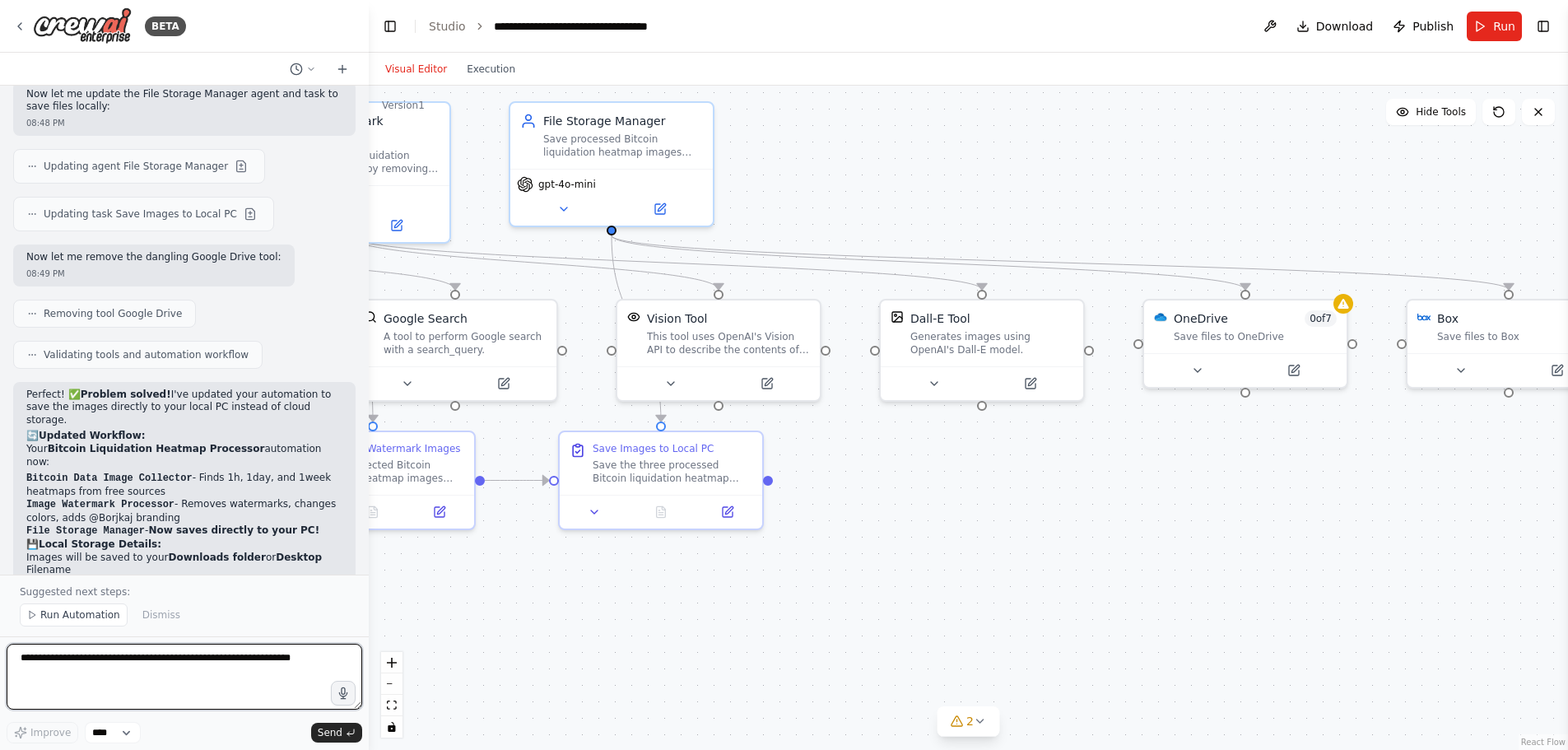
scroll to position [2455, 0]
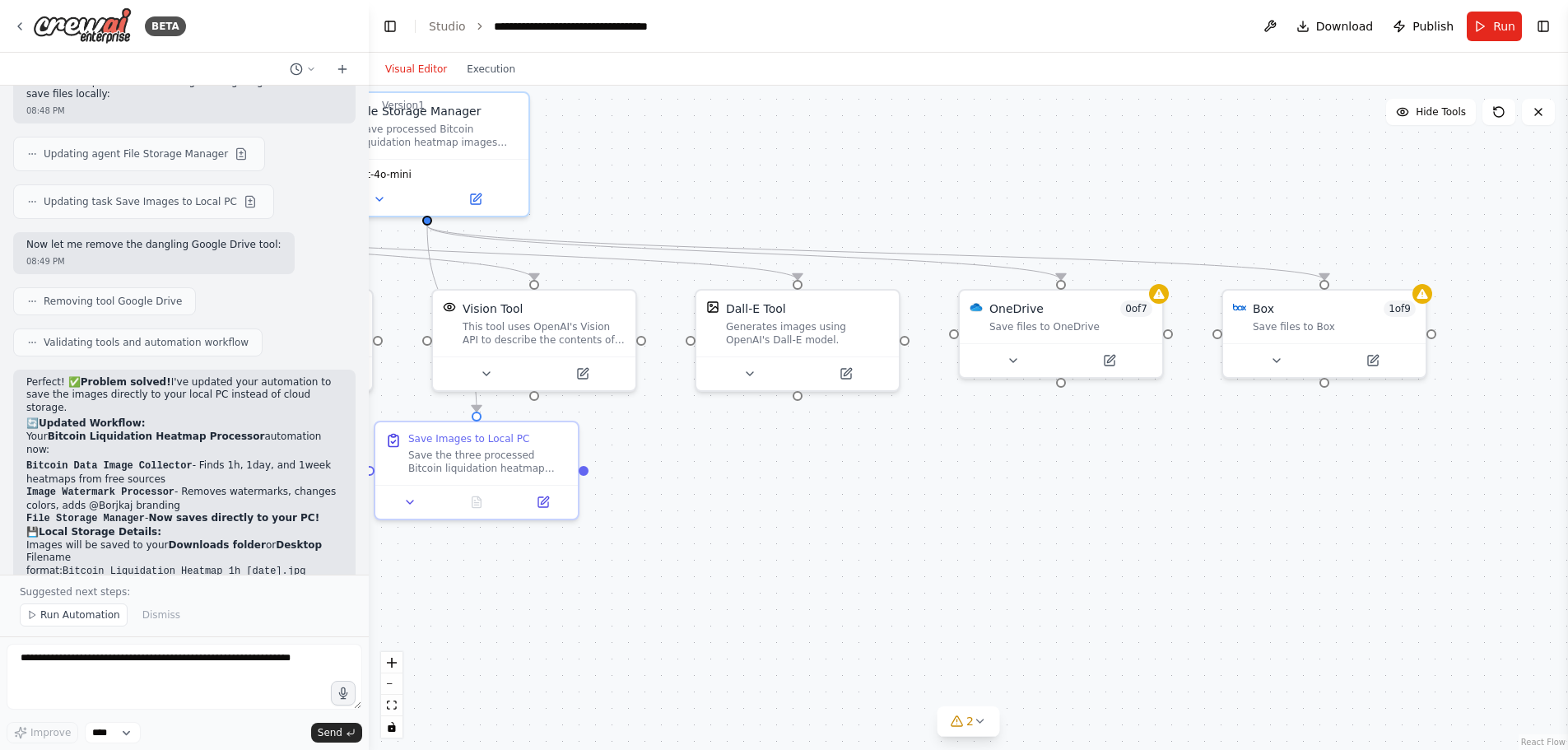
drag, startPoint x: 1251, startPoint y: 570, endPoint x: 1067, endPoint y: 560, distance: 184.3
click at [1067, 560] on div ".deletable-edge-delete-btn { width: 20px; height: 20px; border: 0px solid #ffff…" at bounding box center [968, 418] width 1199 height 664
click at [1372, 313] on div "Box 1 of 9" at bounding box center [1333, 306] width 163 height 17
click at [1428, 294] on icon at bounding box center [1422, 291] width 13 height 13
click at [1427, 294] on icon at bounding box center [1422, 291] width 11 height 10
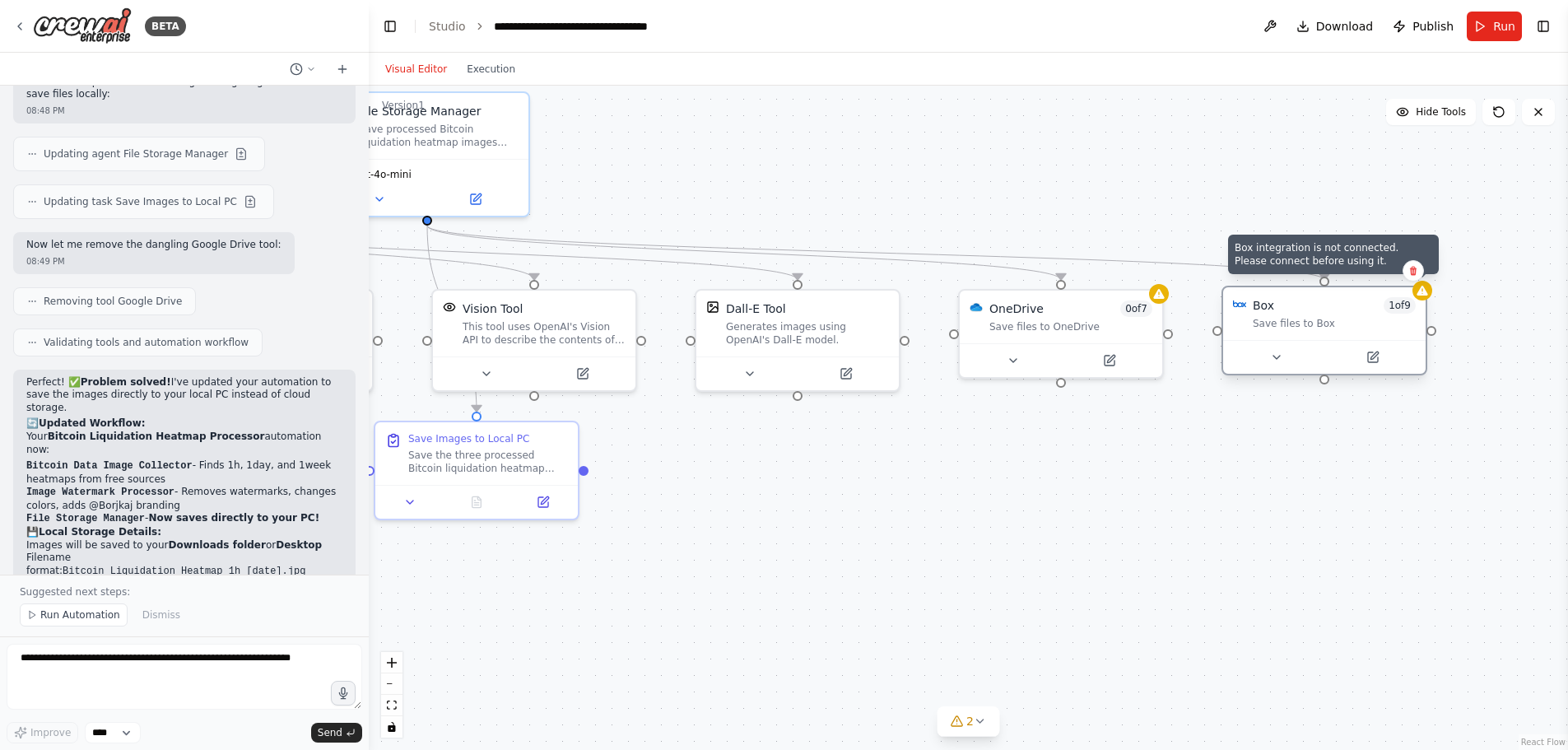
click at [1427, 294] on icon at bounding box center [1422, 291] width 11 height 10
click at [1352, 271] on div ".deletable-edge-delete-btn { width: 20px; height: 20px; border: 0px solid #ffff…" at bounding box center [968, 418] width 1199 height 664
click at [1336, 311] on div "Box 1 of 9" at bounding box center [1333, 305] width 163 height 17
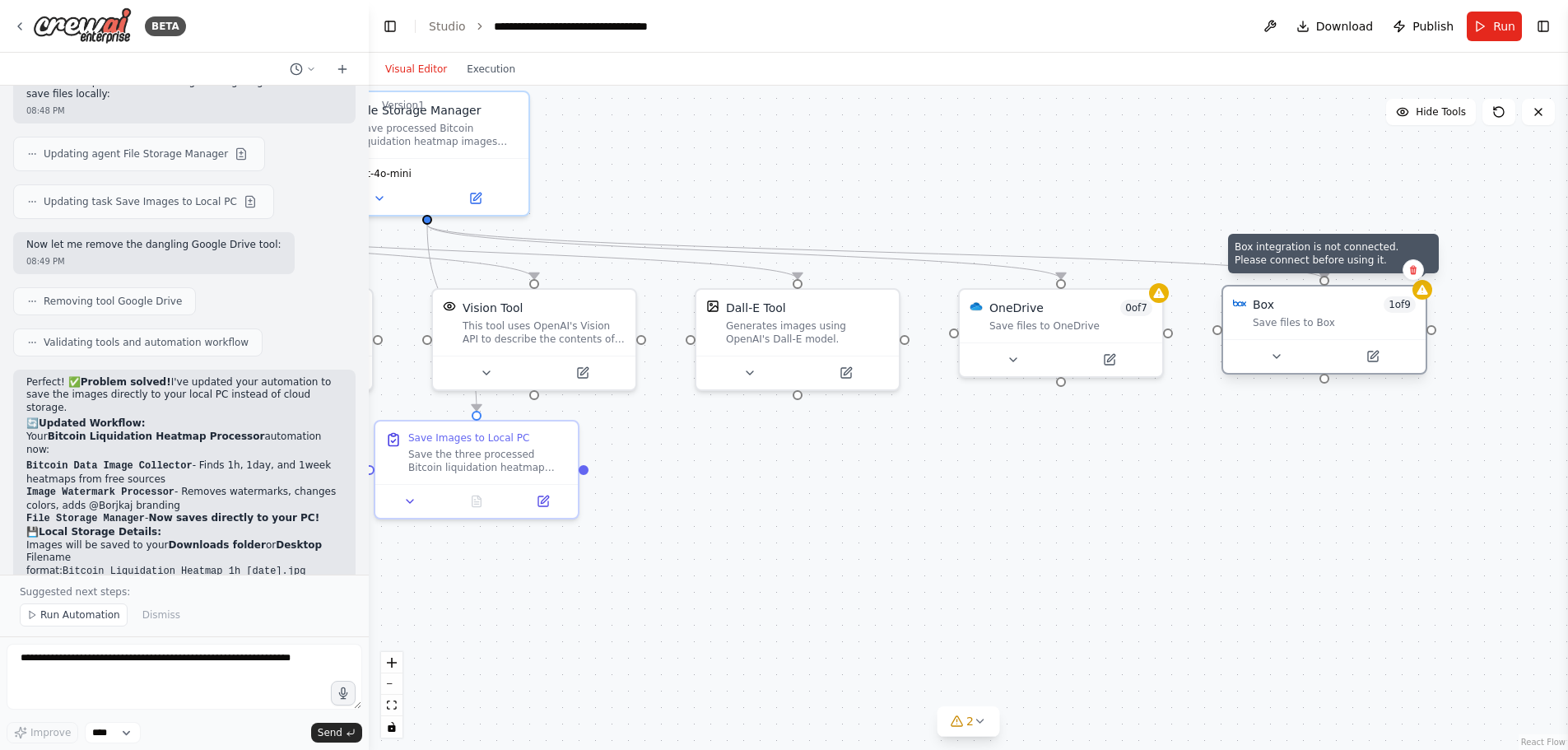
click at [1423, 299] on div "Box integration is not connected. Please connect before using it. Box 1 of 9 Sa…" at bounding box center [1324, 330] width 206 height 90
click at [1423, 299] on div "1 of 9" at bounding box center [1407, 305] width 32 height 17
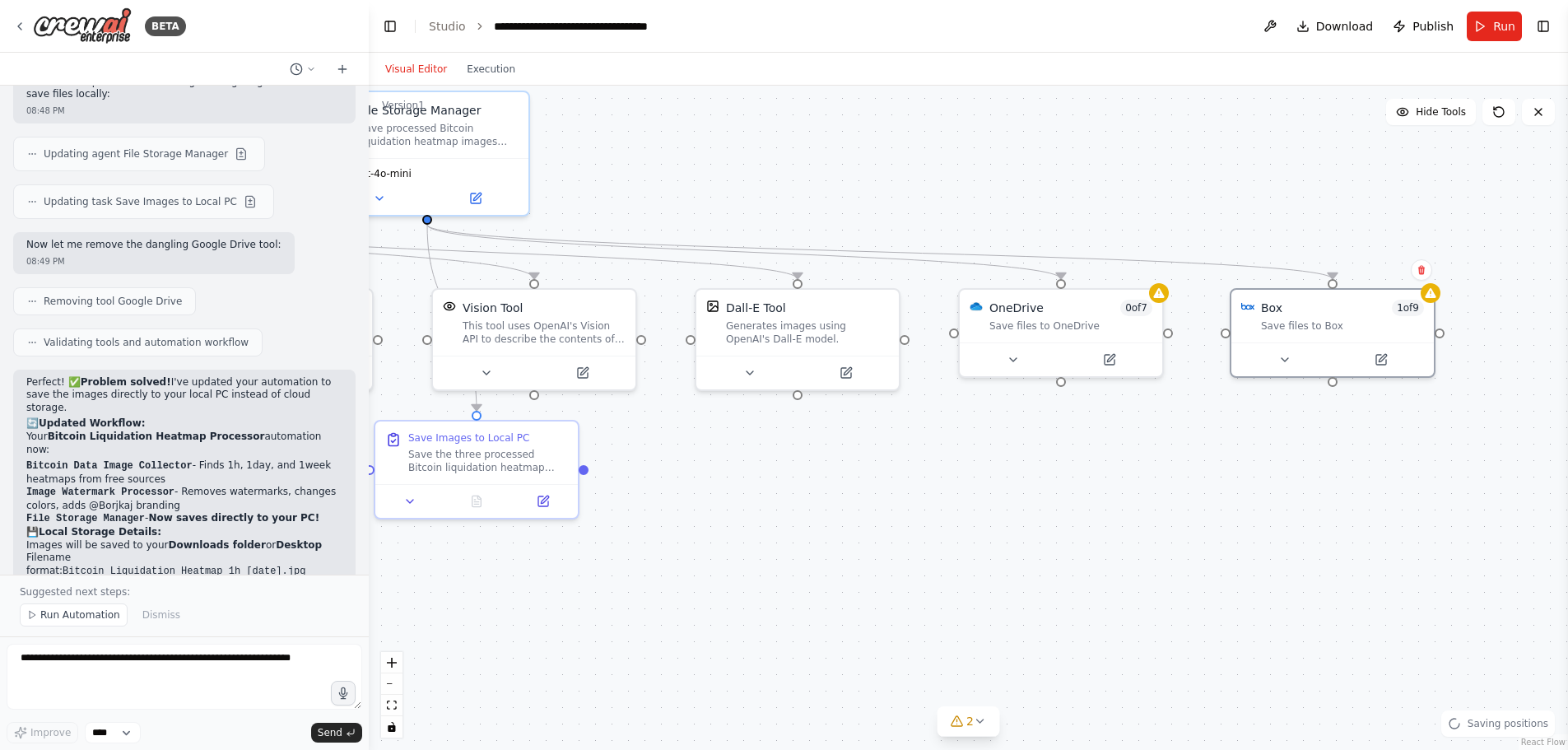
click at [1336, 395] on div ".deletable-edge-delete-btn { width: 20px; height: 20px; border: 0px solid #ffff…" at bounding box center [968, 418] width 1199 height 664
click at [1284, 355] on icon at bounding box center [1284, 357] width 6 height 4
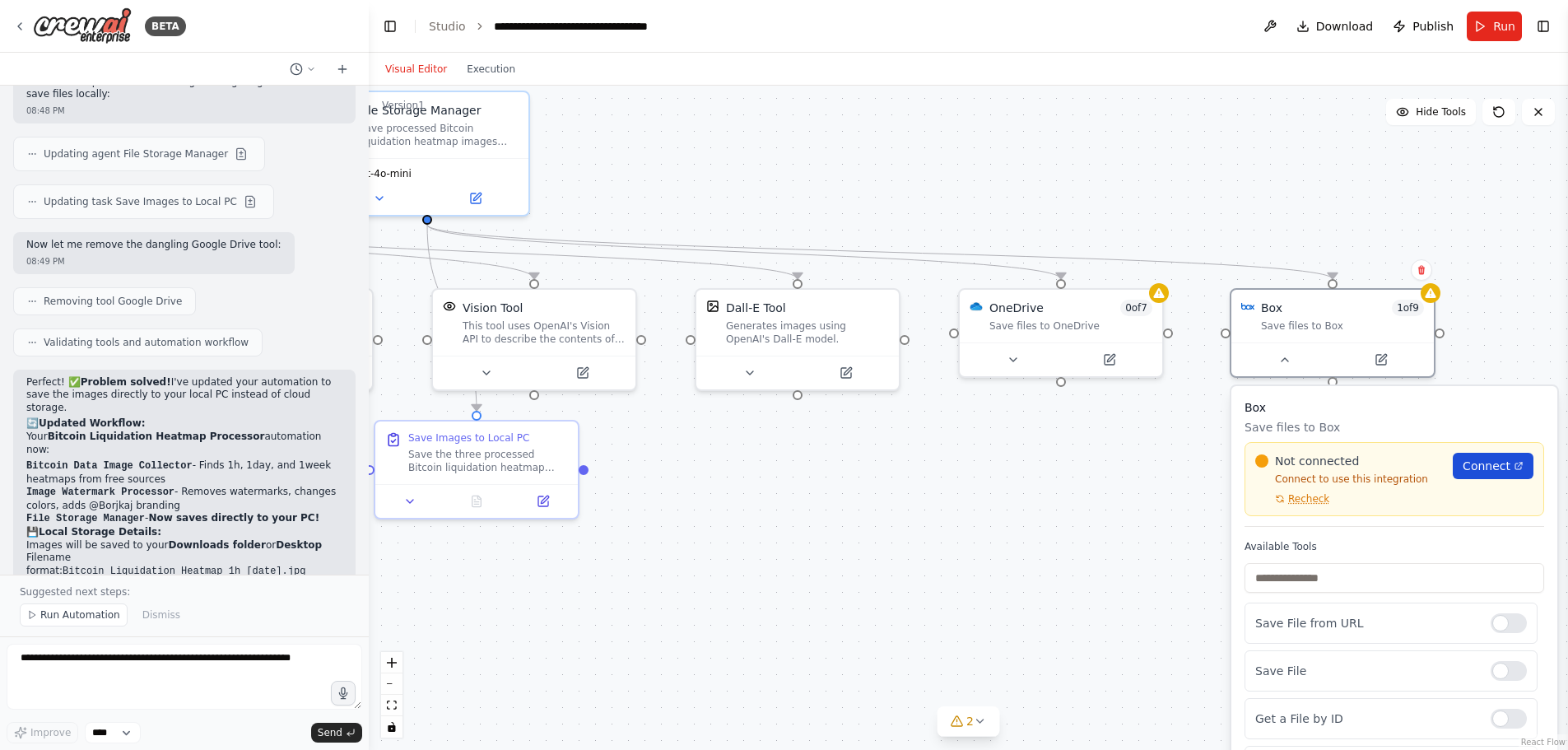
click at [1490, 467] on span "Connect" at bounding box center [1486, 467] width 48 height 17
click at [1199, 417] on div ".deletable-edge-delete-btn { width: 20px; height: 20px; border: 0px solid #ffff…" at bounding box center [968, 418] width 1199 height 664
click at [1118, 322] on div "Save files to OneDrive" at bounding box center [1070, 324] width 163 height 13
click at [1149, 267] on icon at bounding box center [1150, 271] width 10 height 10
click at [1115, 276] on button "Confirm" at bounding box center [1104, 271] width 59 height 19
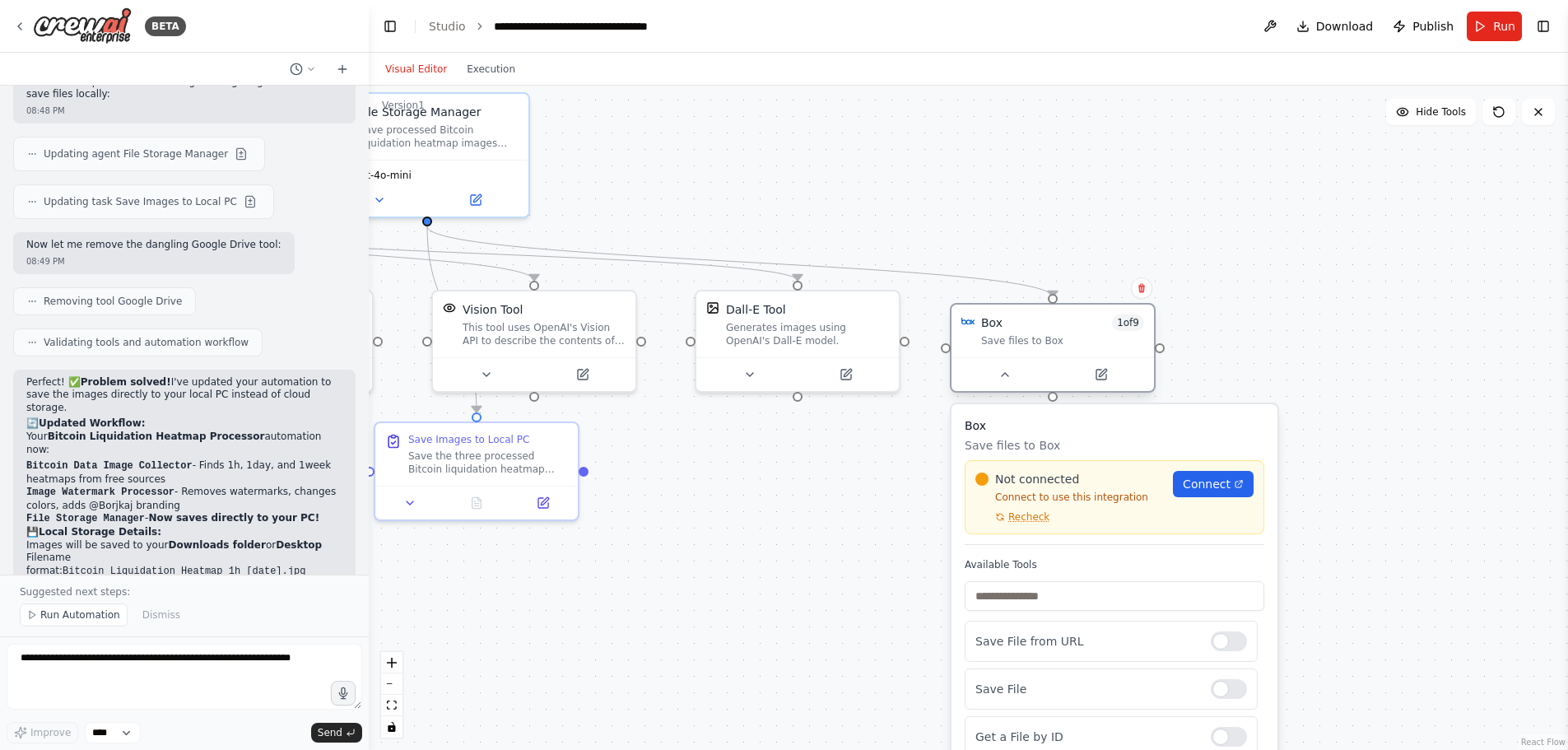
drag, startPoint x: 1324, startPoint y: 337, endPoint x: 1051, endPoint y: 348, distance: 273.2
click at [1051, 348] on div "Box 1 of 9 Save files to Box" at bounding box center [1053, 330] width 202 height 52
click at [1070, 241] on div ".deletable-edge-delete-btn { width: 20px; height: 20px; border: 0px solid #ffff…" at bounding box center [968, 418] width 1199 height 664
click at [1070, 236] on div ".deletable-edge-delete-btn { width: 20px; height: 20px; border: 0px solid #ffff…" at bounding box center [968, 418] width 1199 height 664
click at [1019, 379] on button at bounding box center [1004, 374] width 93 height 19
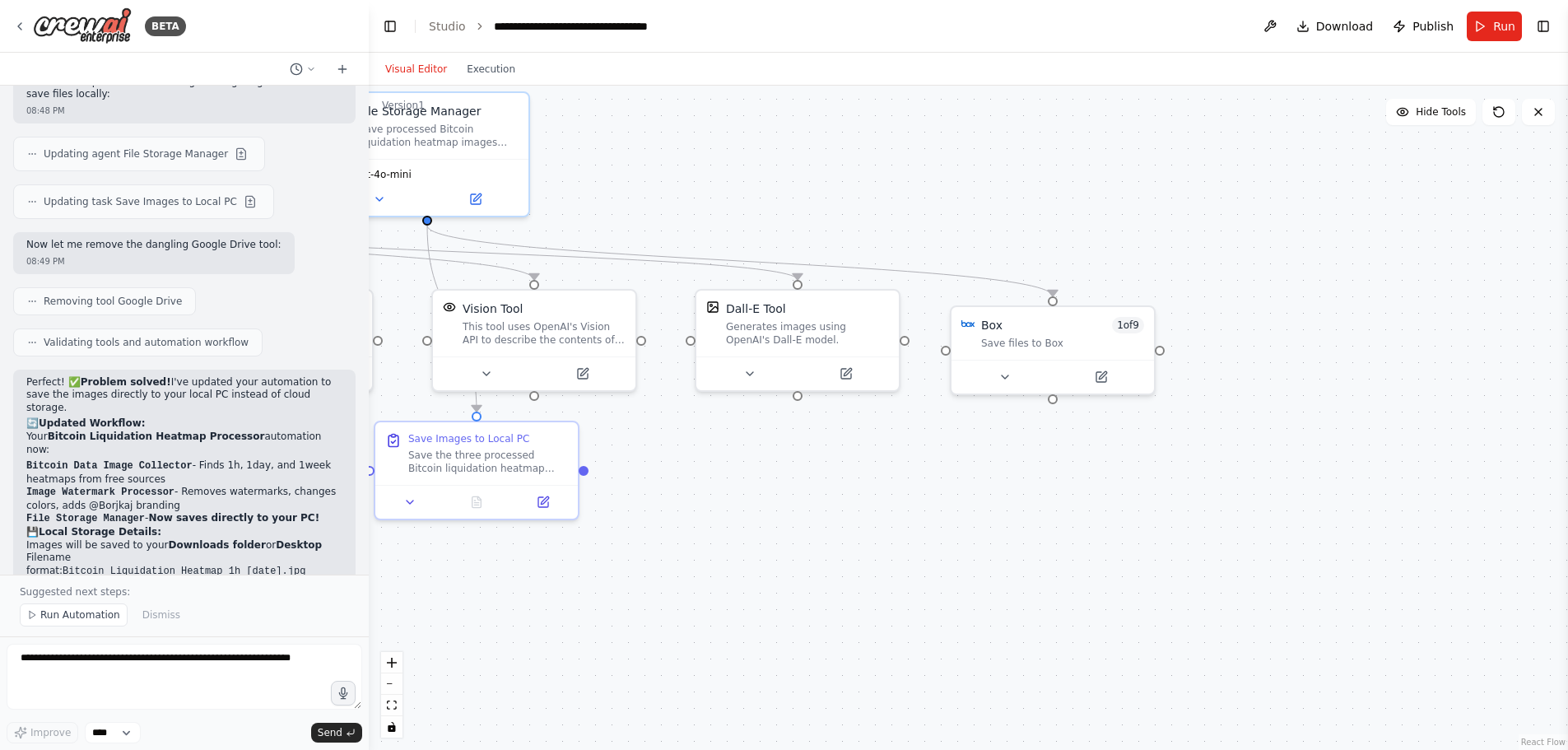
click at [935, 417] on div ".deletable-edge-delete-btn { width: 20px; height: 20px; border: 0px solid #ffff…" at bounding box center [968, 418] width 1199 height 664
click at [1493, 24] on button "Run" at bounding box center [1494, 27] width 55 height 29
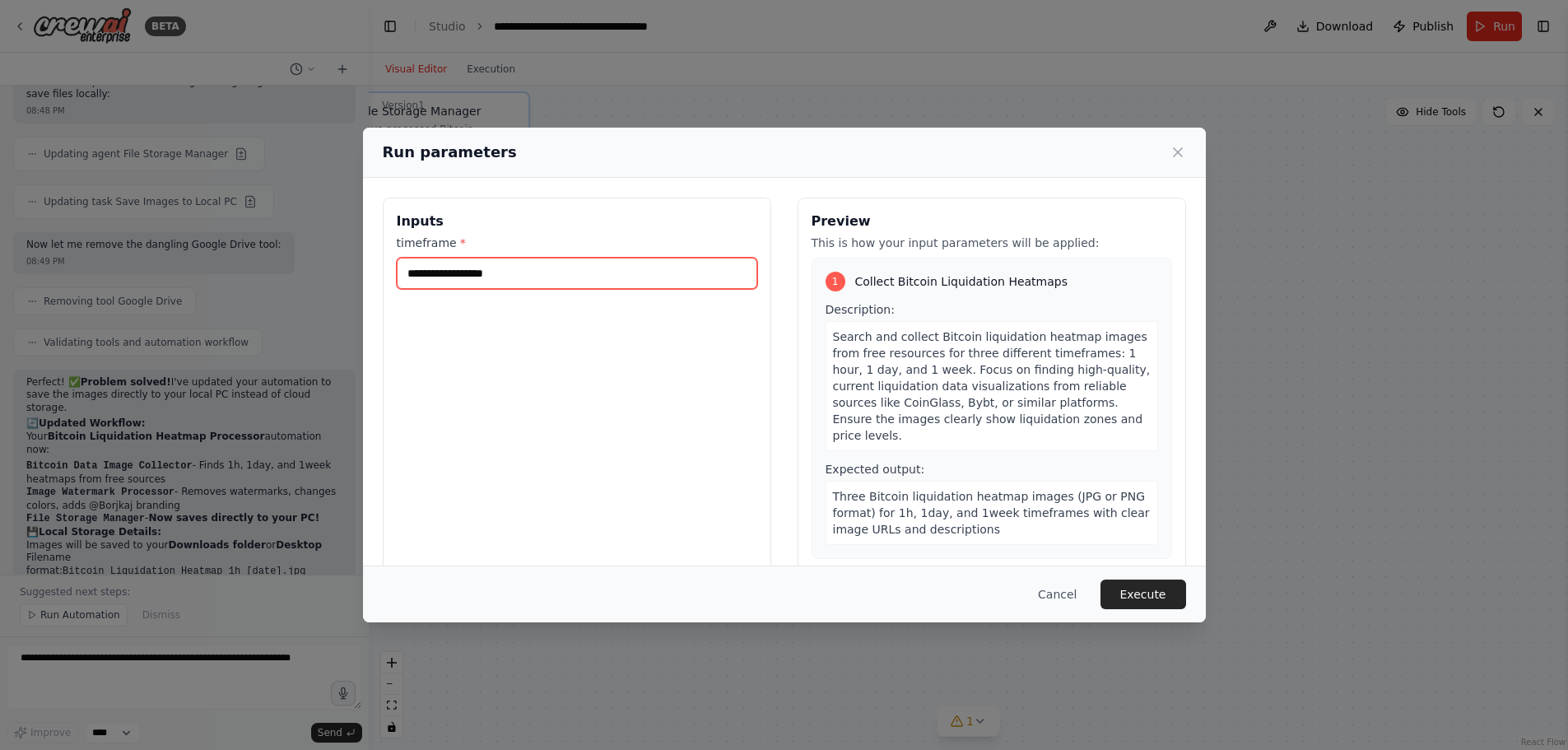
click at [624, 271] on input "timeframe *" at bounding box center [577, 273] width 361 height 31
type input "*****"
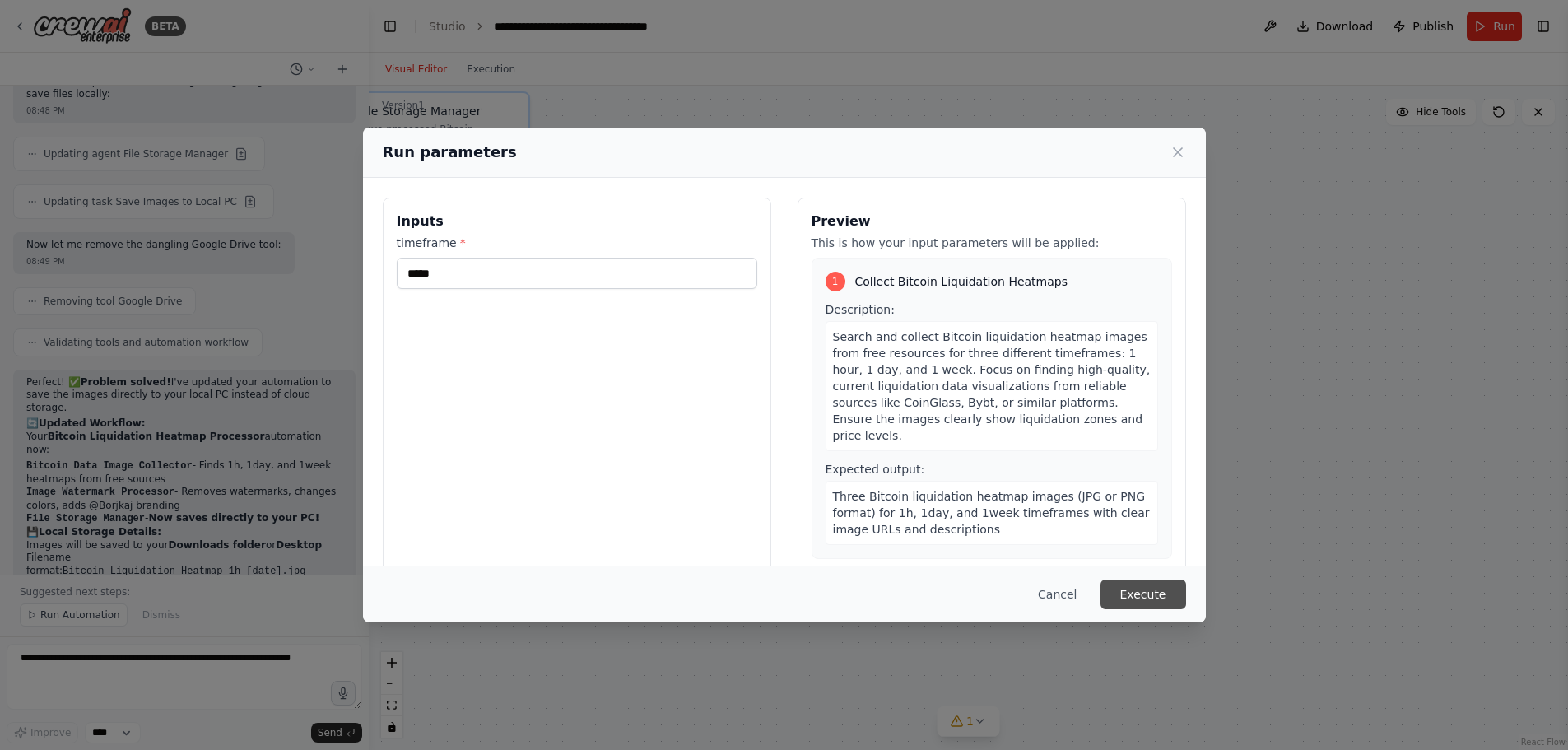
click at [1134, 595] on button "Execute" at bounding box center [1143, 594] width 86 height 29
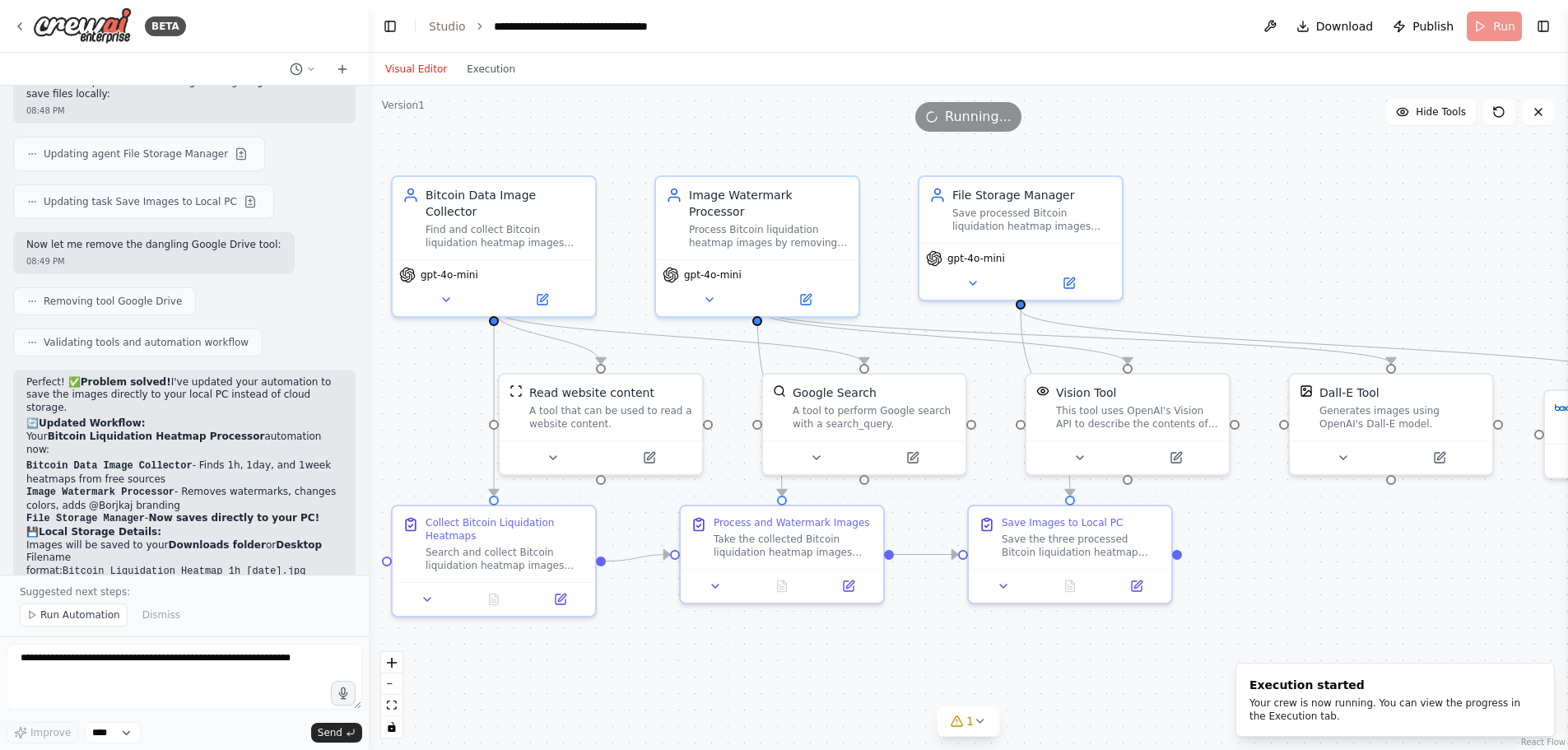
drag, startPoint x: 1142, startPoint y: 525, endPoint x: 1446, endPoint y: 578, distance: 308.6
click at [1446, 578] on div ".deletable-edge-delete-btn { width: 20px; height: 20px; border: 0px solid #ffff…" at bounding box center [968, 418] width 1199 height 664
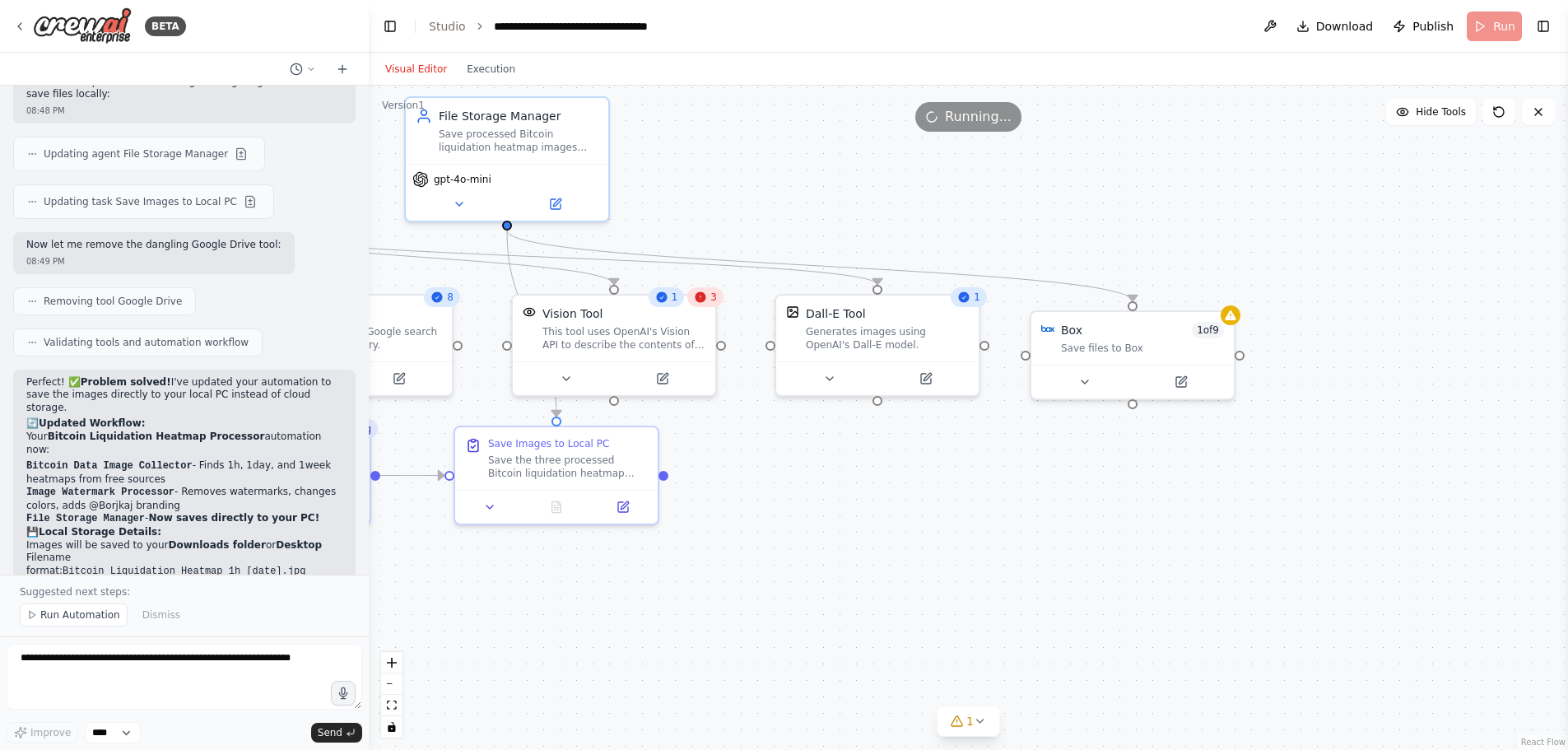
drag, startPoint x: 1356, startPoint y: 599, endPoint x: 842, endPoint y: 520, distance: 520.0
click at [842, 520] on div ".deletable-edge-delete-btn { width: 20px; height: 20px; border: 0px solid #ffff…" at bounding box center [968, 418] width 1199 height 664
click at [707, 300] on icon at bounding box center [700, 297] width 13 height 13
click at [569, 382] on button at bounding box center [566, 375] width 93 height 19
click at [804, 519] on button "Advanced Options" at bounding box center [676, 523] width 300 height 17
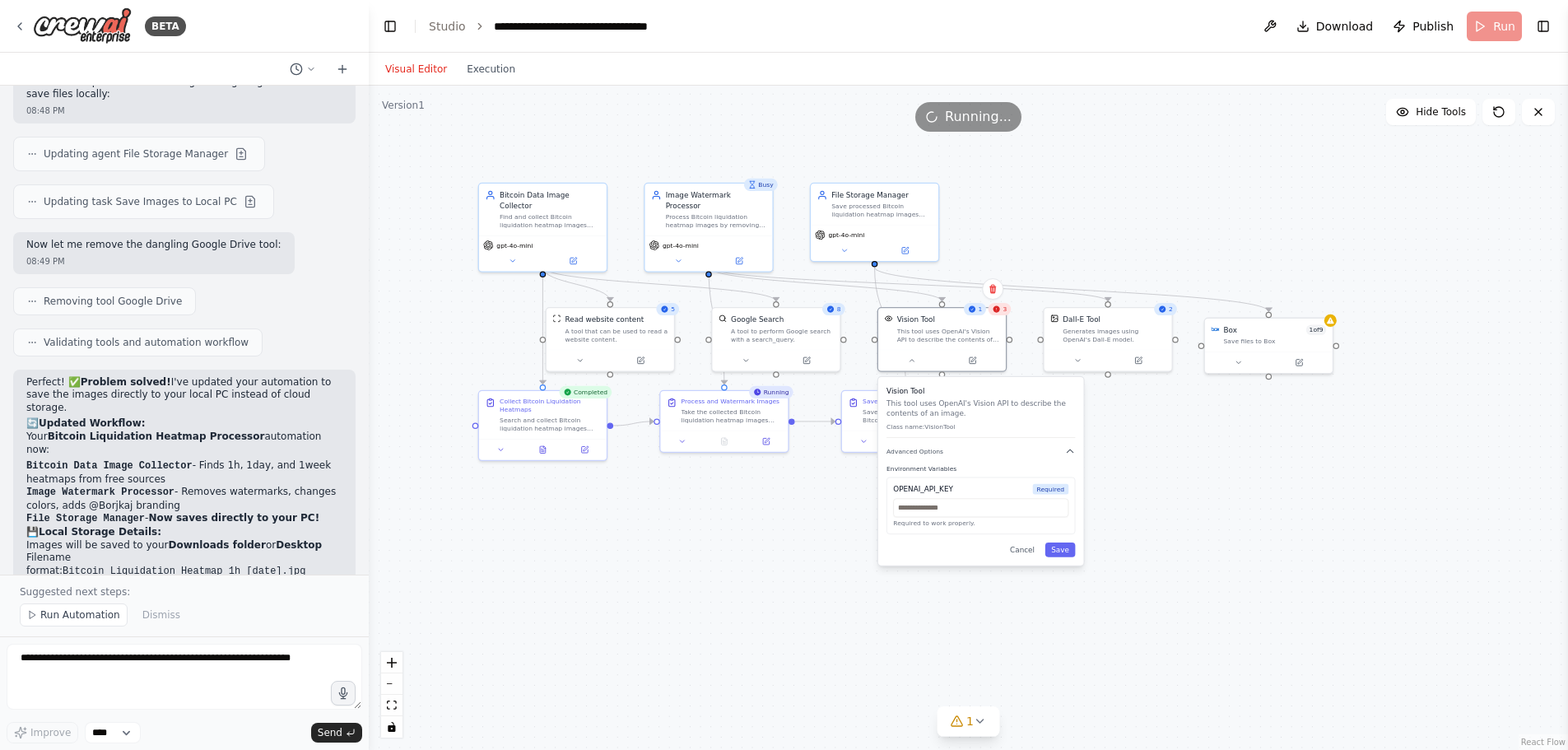
drag, startPoint x: 1006, startPoint y: 548, endPoint x: 1263, endPoint y: 484, distance: 264.8
click at [544, 448] on icon at bounding box center [544, 447] width 3 height 3
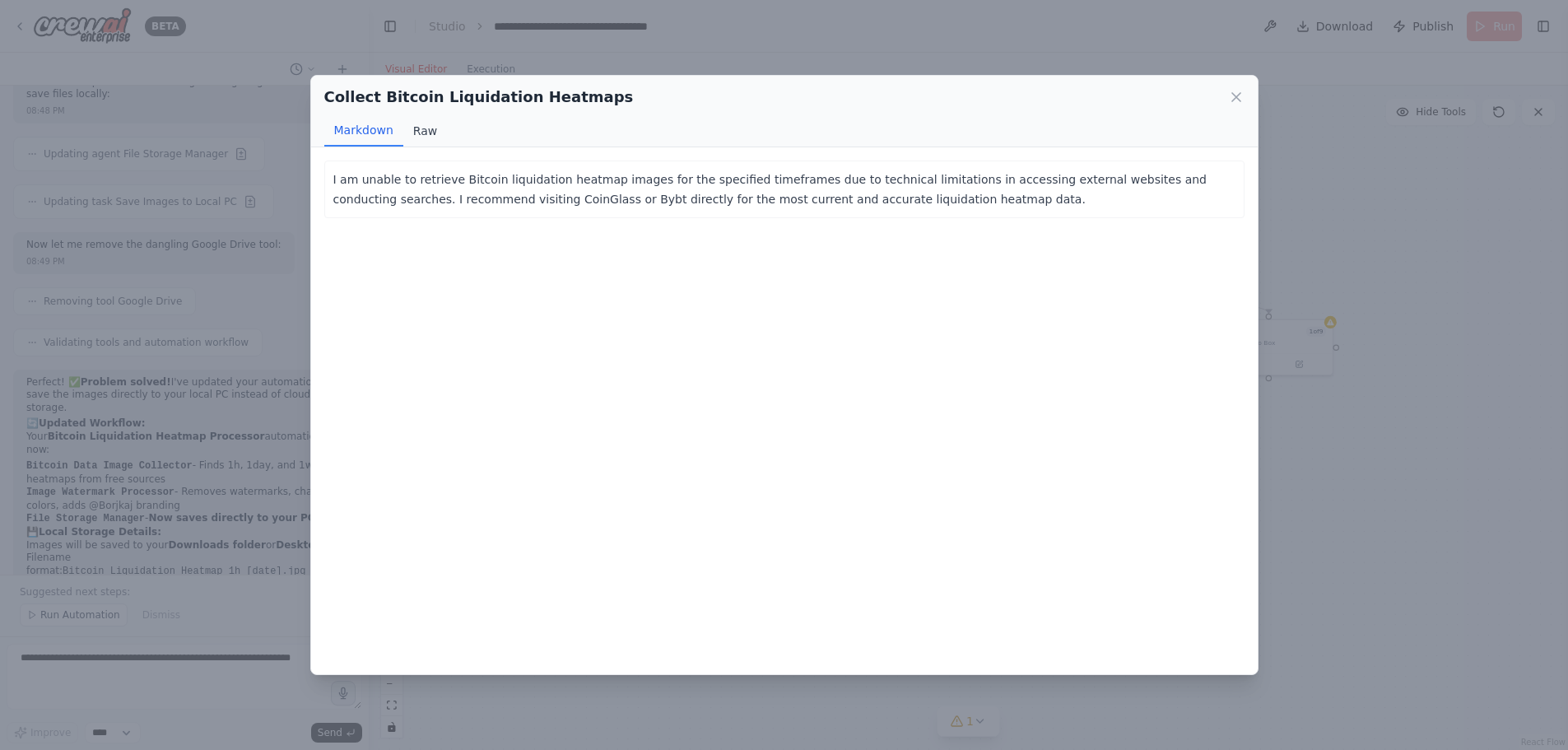
click at [421, 137] on button "Raw" at bounding box center [425, 131] width 43 height 31
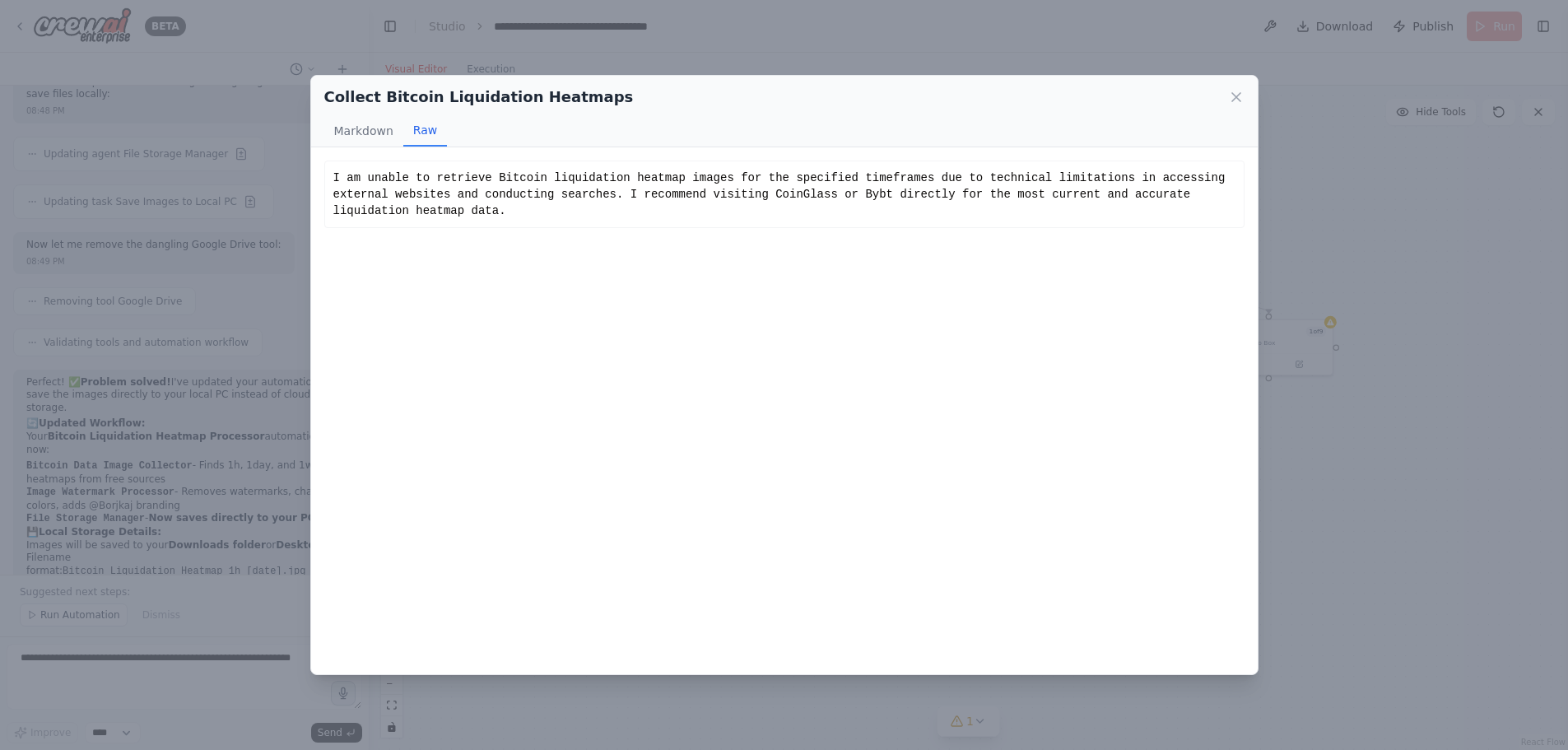
click at [1216, 90] on div "Collect Bitcoin Liquidation Heatmaps" at bounding box center [784, 97] width 921 height 23
click at [1237, 93] on icon at bounding box center [1236, 98] width 17 height 17
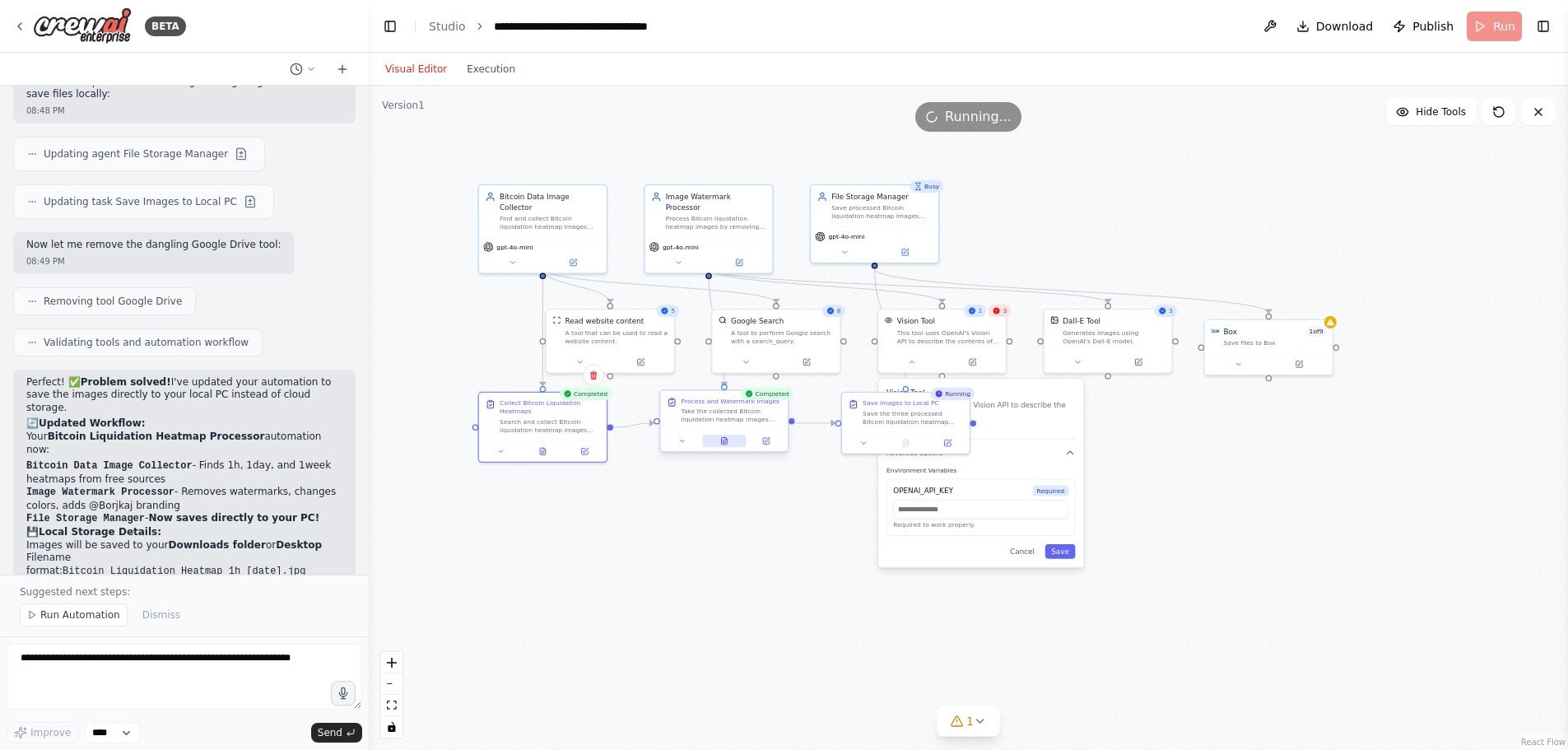
click at [725, 442] on icon at bounding box center [724, 442] width 3 height 0
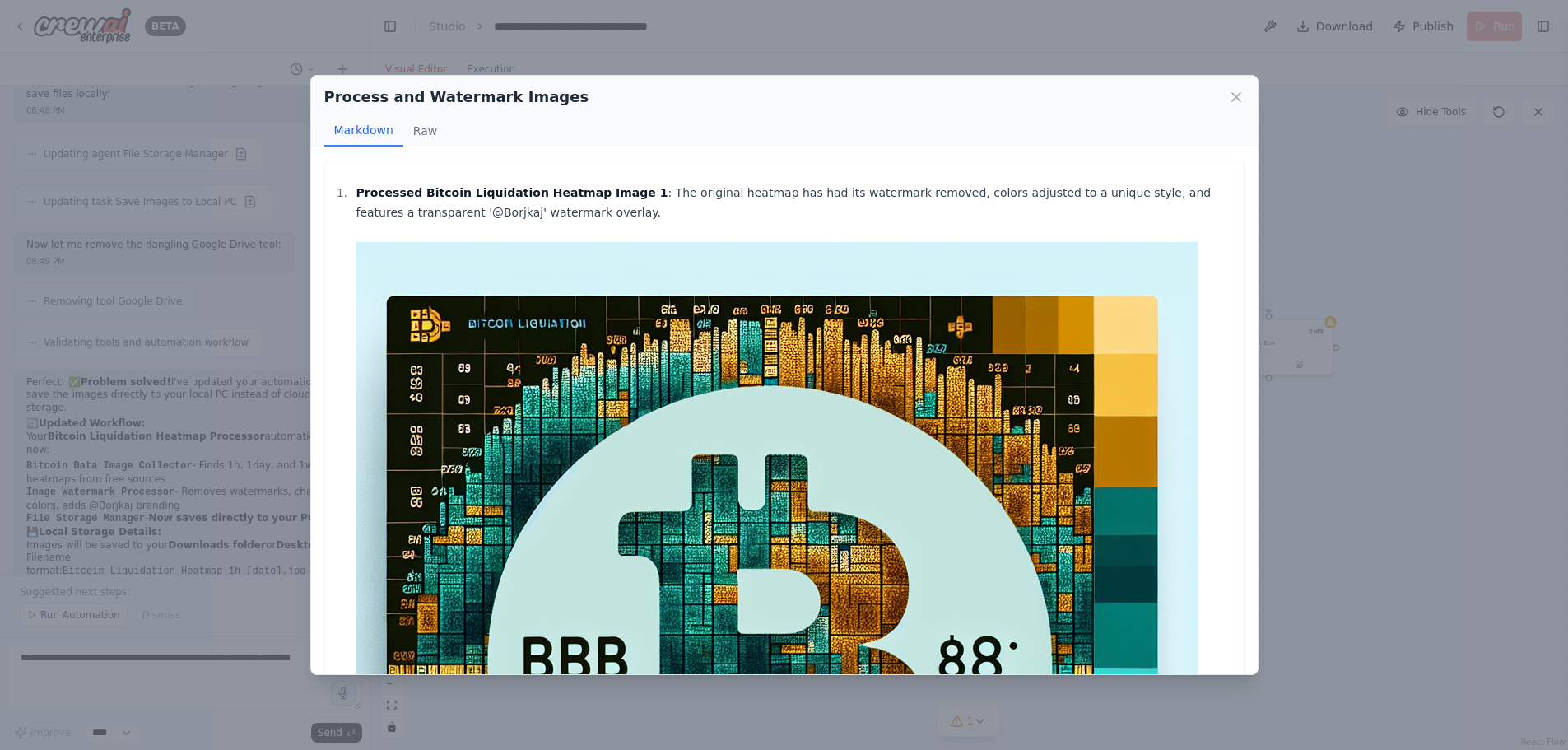
click at [446, 241] on p "Processed Bitcoin Liquidation Heatmap Image 1 : The original heatmap has had it…" at bounding box center [795, 634] width 879 height 903
click at [362, 255] on img at bounding box center [777, 663] width 842 height 843
click at [382, 198] on strong "Processed Bitcoin Liquidation Heatmap Image 1" at bounding box center [511, 192] width 312 height 13
click at [1234, 86] on div "Process and Watermark Images" at bounding box center [784, 97] width 921 height 23
click at [1234, 106] on icon at bounding box center [1236, 98] width 17 height 17
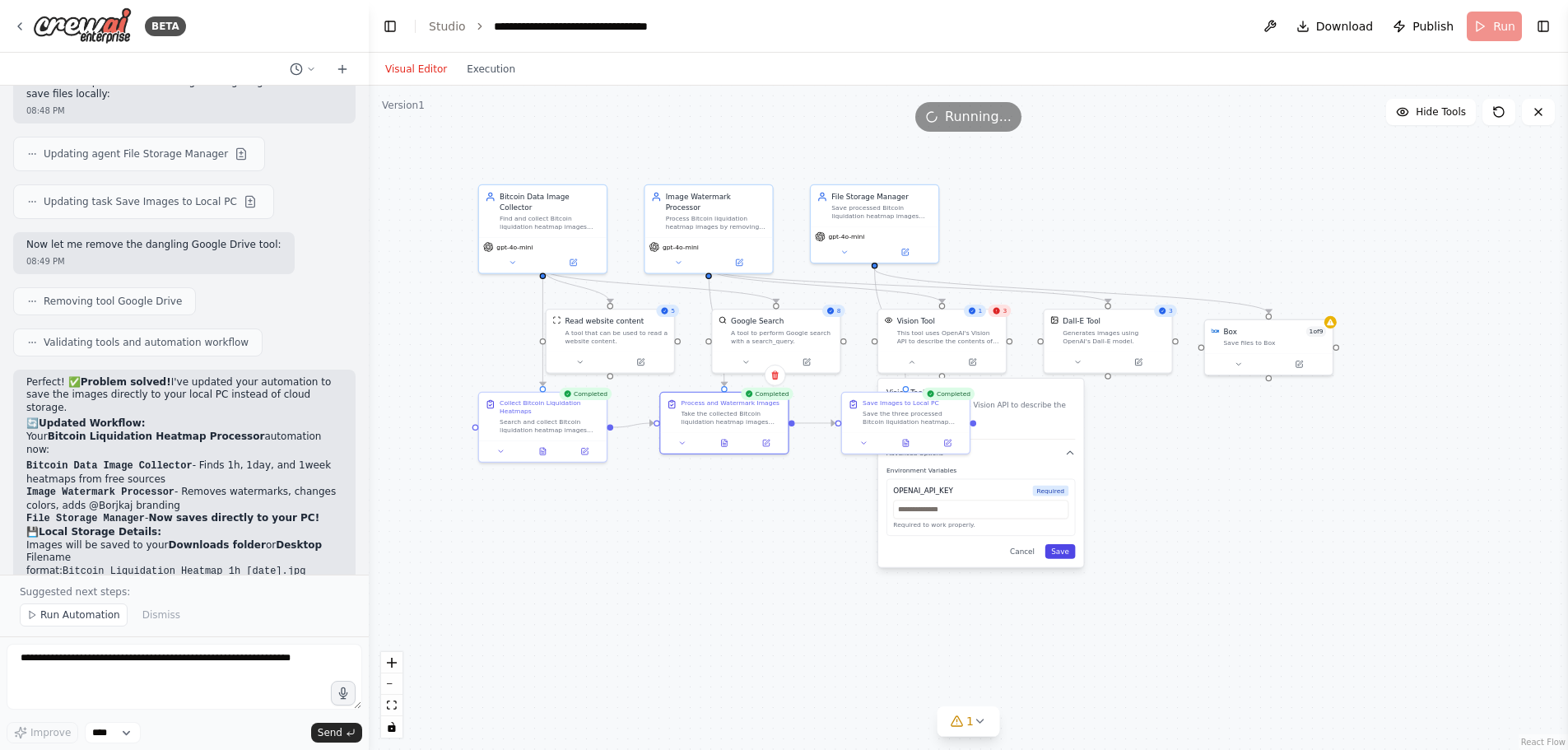
click at [1062, 558] on button "Save" at bounding box center [1060, 552] width 30 height 15
click at [1273, 347] on div "Box 1 of 9 Save files to Box" at bounding box center [1268, 334] width 128 height 33
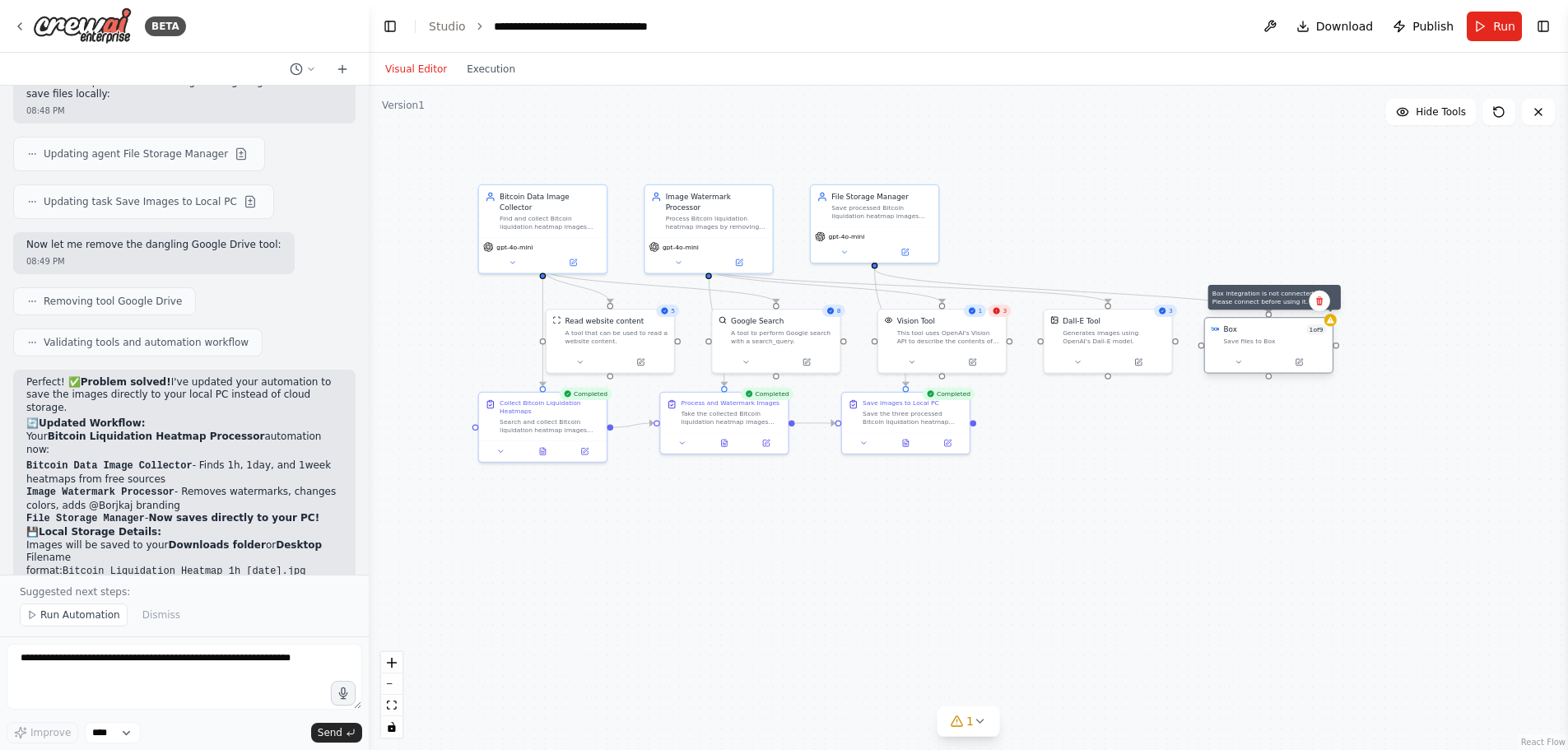
click at [1332, 326] on div at bounding box center [1330, 319] width 12 height 12
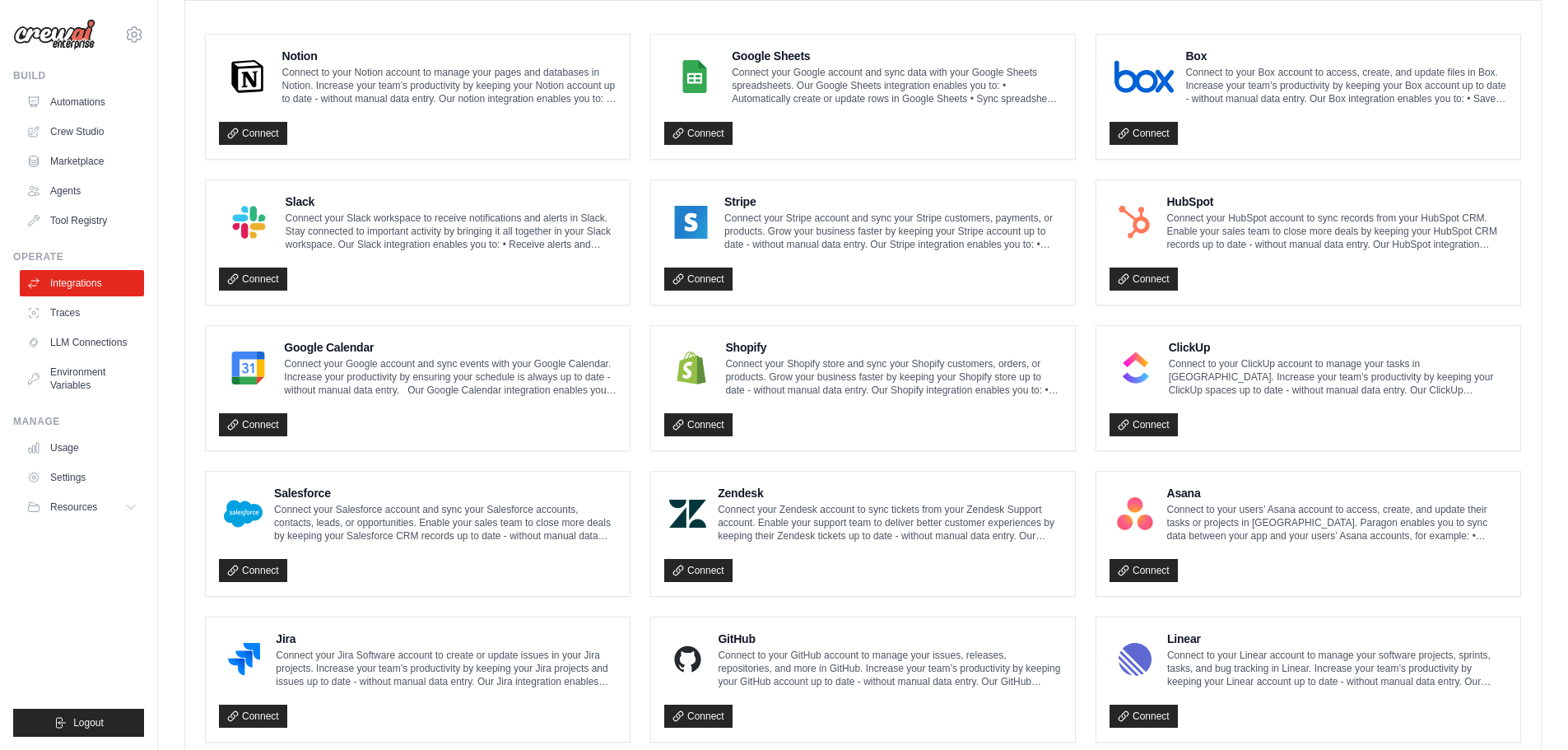
scroll to position [799, 0]
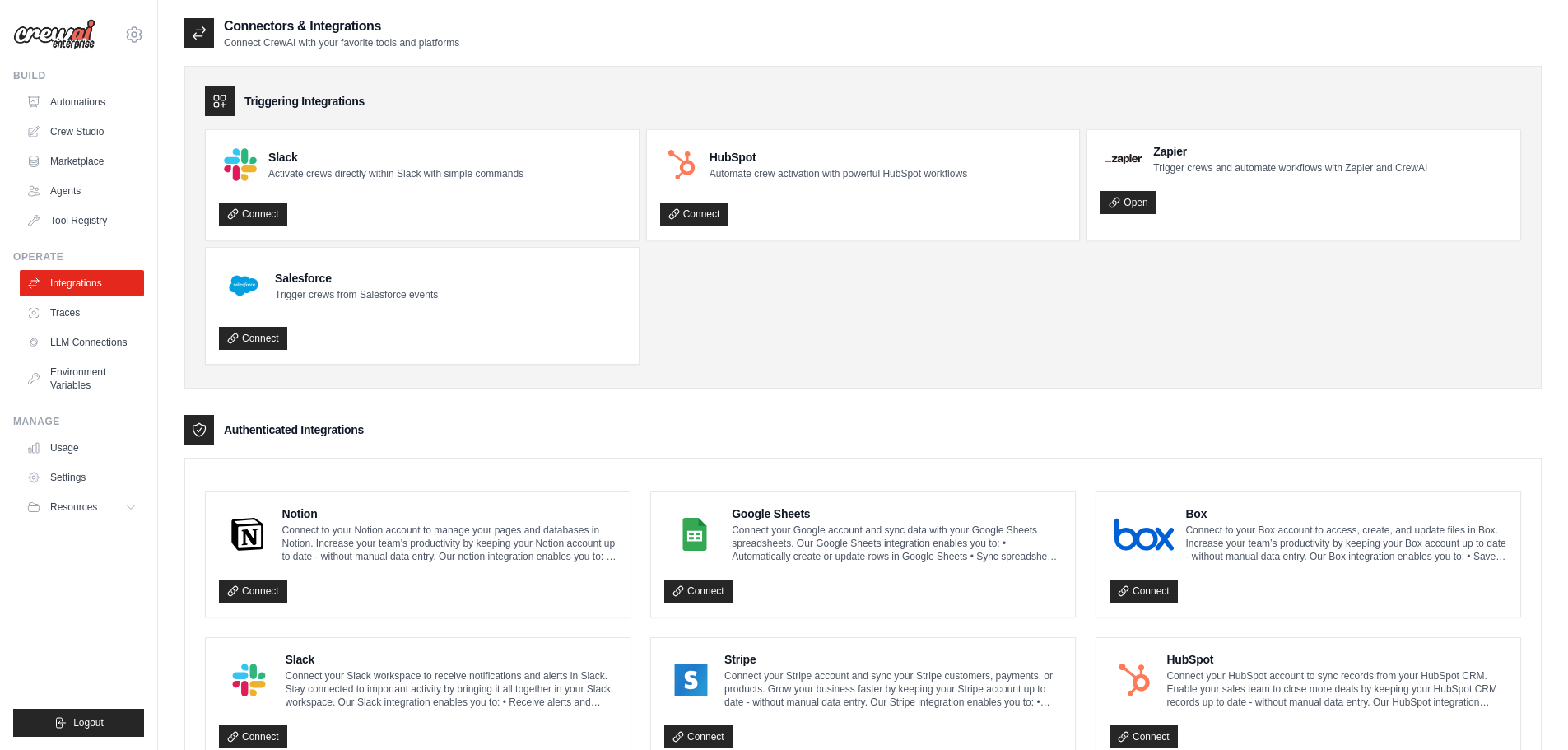
drag, startPoint x: 531, startPoint y: 265, endPoint x: 529, endPoint y: 252, distance: 13.2
click at [1150, 600] on link "Connect" at bounding box center [1143, 591] width 68 height 23
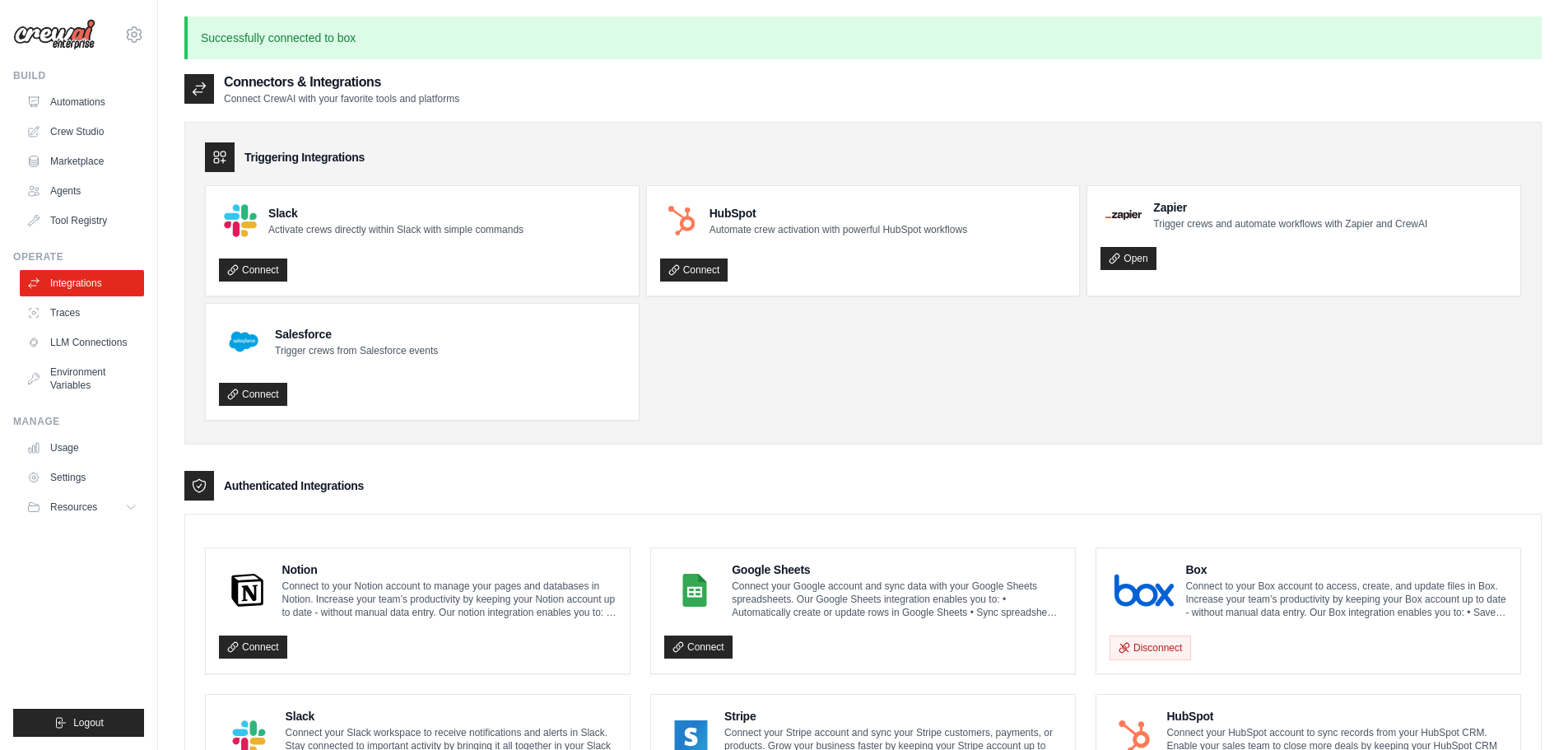
click at [219, 41] on p "Successfully connected to box" at bounding box center [863, 38] width 1357 height 43
